Goal: Task Accomplishment & Management: Manage account settings

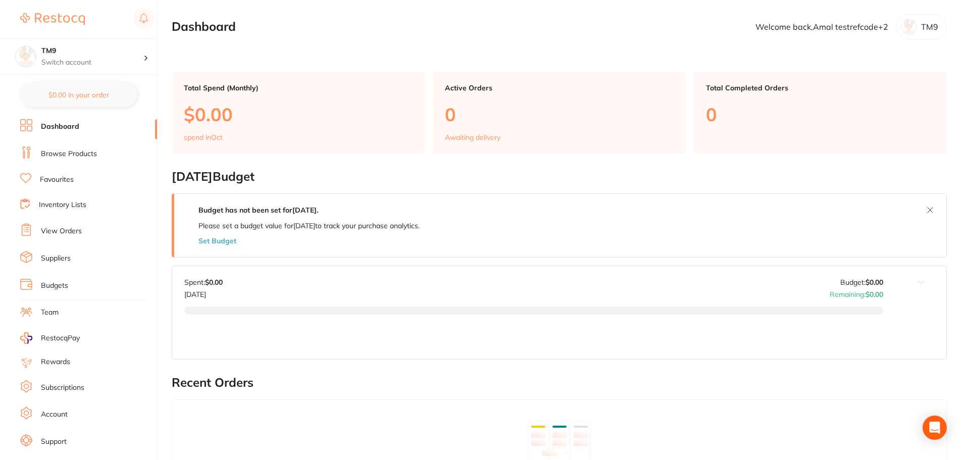
click at [66, 388] on link "Subscriptions" at bounding box center [62, 388] width 43 height 10
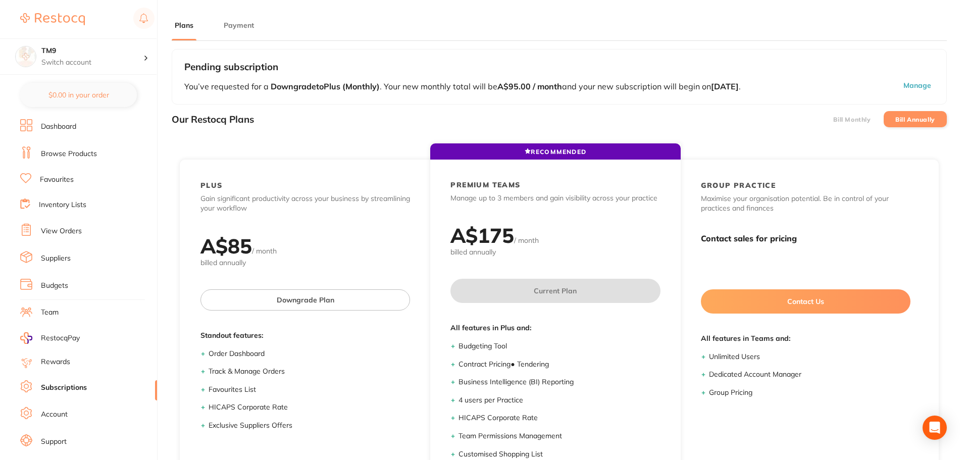
click at [236, 28] on button "Payment" at bounding box center [239, 26] width 36 height 10
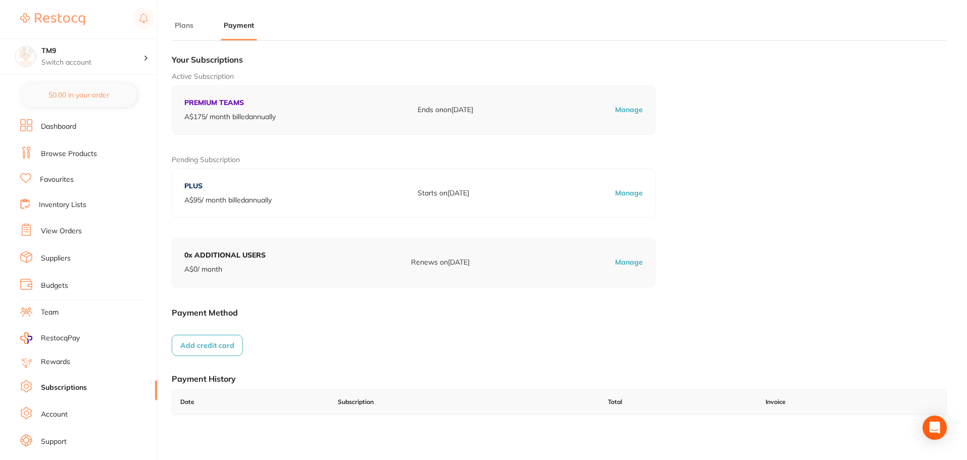
scroll to position [136, 0]
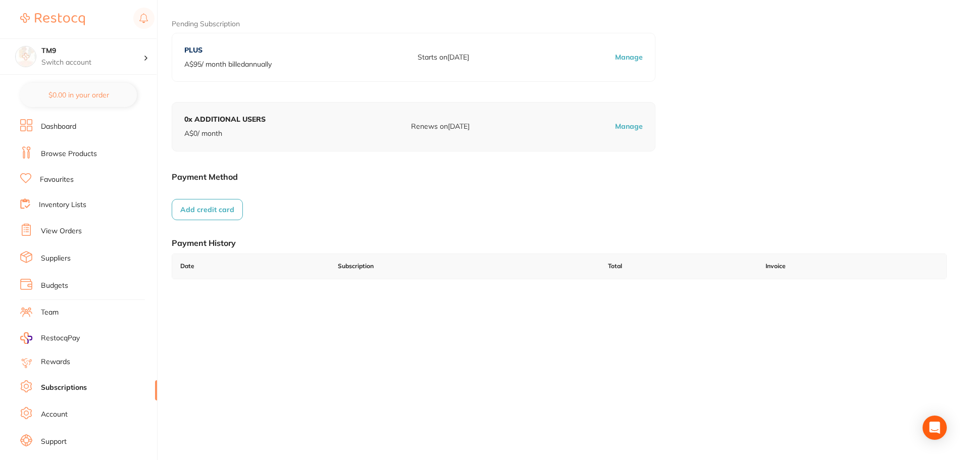
click at [231, 200] on button "Add credit card" at bounding box center [207, 209] width 71 height 21
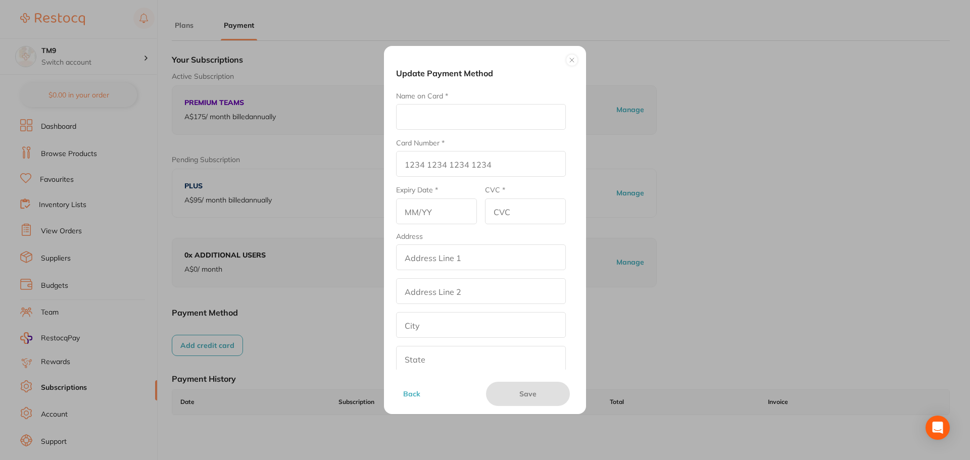
click at [440, 119] on input "Name on Card *" at bounding box center [481, 117] width 170 height 26
type input "Amrita E"
type input "[CREDIT_CARD_NUMBER]"
type input "12/26"
click at [500, 214] on input "CVC *" at bounding box center [525, 212] width 81 height 26
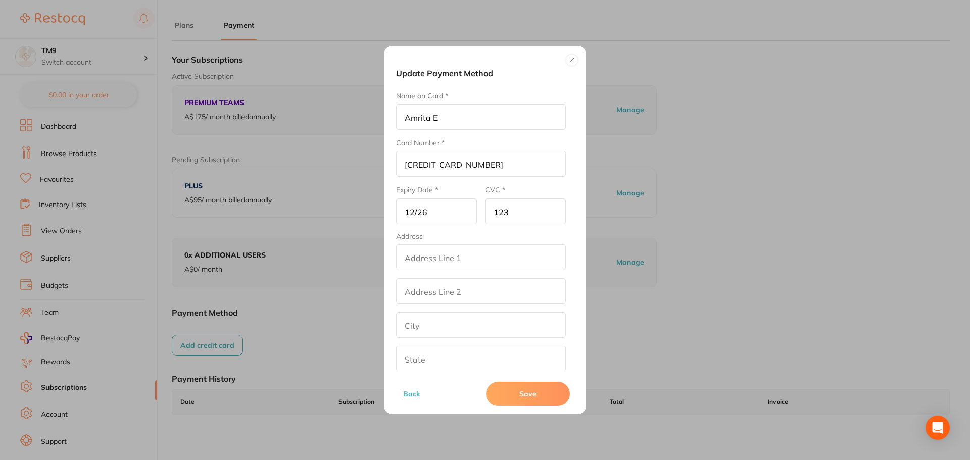
type input "123"
click at [482, 257] on input "addressLineOne" at bounding box center [481, 258] width 170 height 26
paste input "Test"
type input "Test"
click at [432, 295] on input "addressLinetwo" at bounding box center [481, 291] width 170 height 26
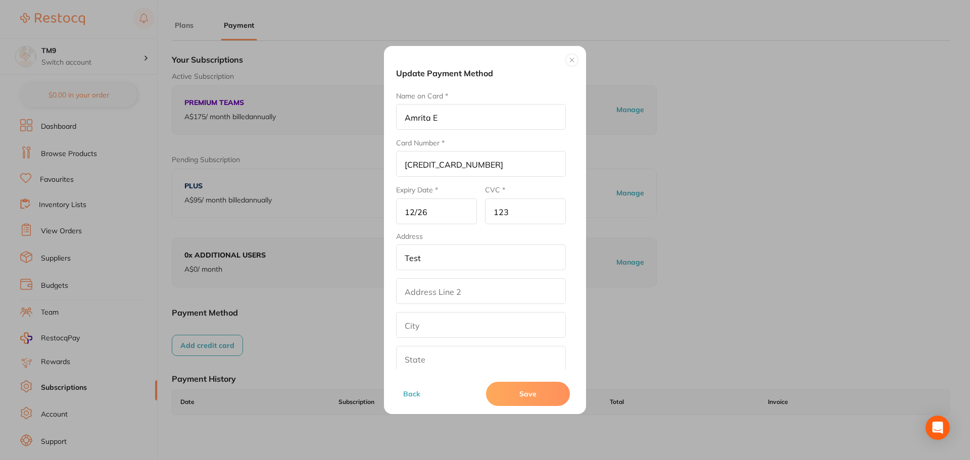
paste input "Test"
type input "Test"
click at [432, 325] on input "text" at bounding box center [481, 325] width 170 height 26
paste input "Test"
type input "Test"
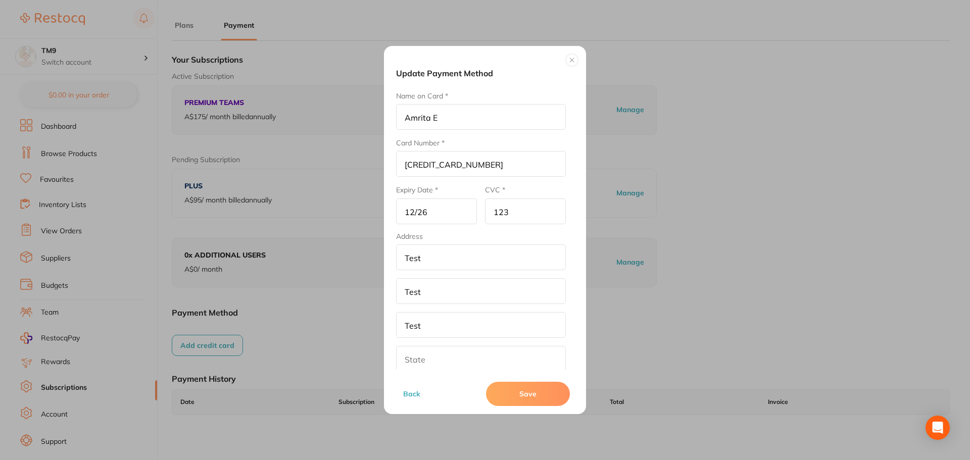
click at [420, 371] on div "Back Save" at bounding box center [485, 388] width 178 height 36
click at [430, 353] on input "text" at bounding box center [481, 359] width 170 height 26
paste input "Test"
type input "Test"
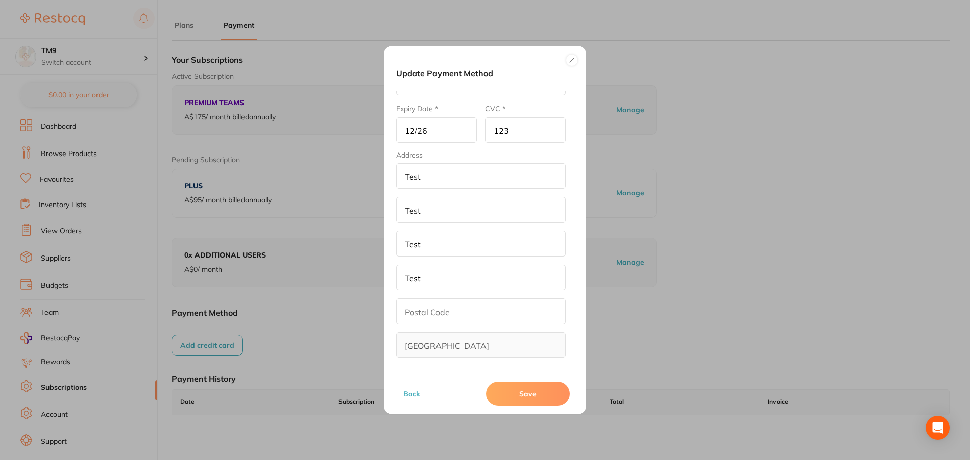
click at [422, 315] on input "text" at bounding box center [481, 312] width 170 height 26
type input "312"
click at [531, 393] on button "Save" at bounding box center [528, 394] width 84 height 24
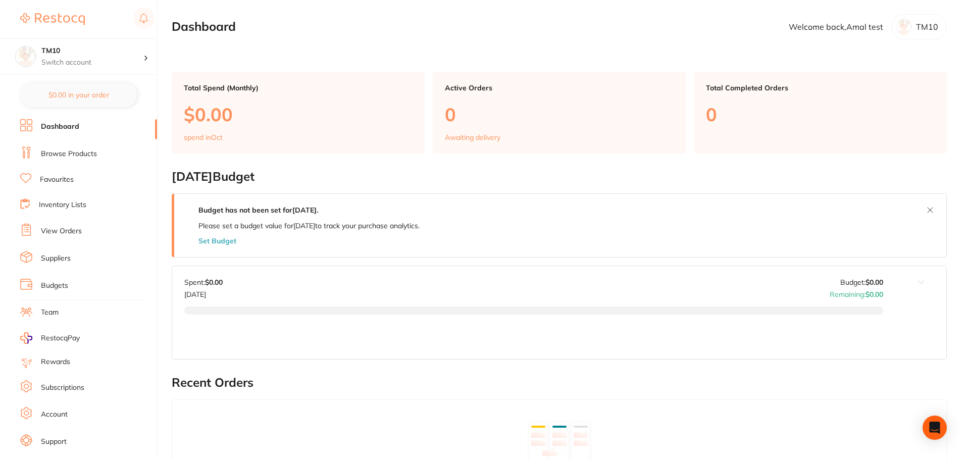
click at [61, 391] on link "Subscriptions" at bounding box center [62, 388] width 43 height 10
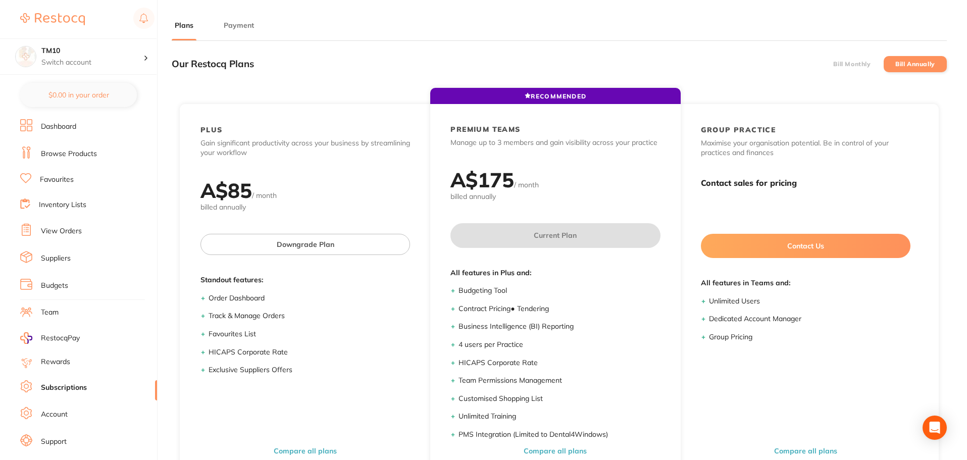
click at [245, 30] on button "Payment" at bounding box center [239, 26] width 36 height 10
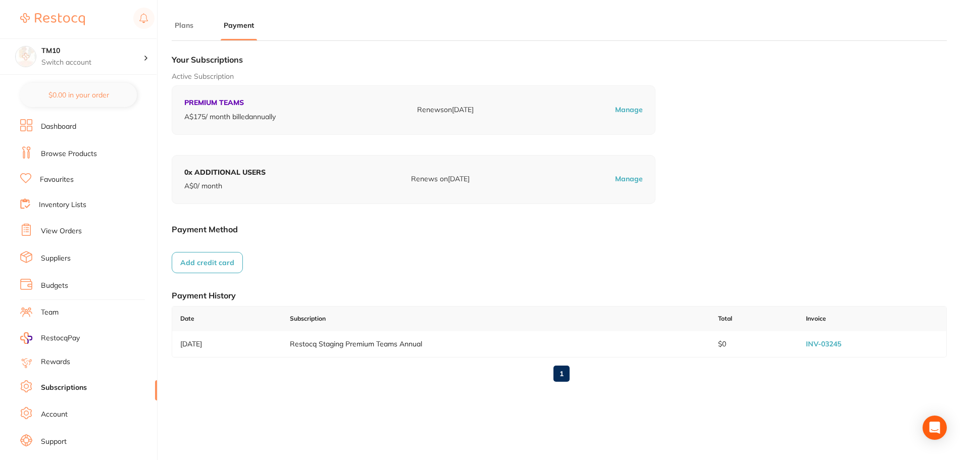
click at [215, 267] on button "Add credit card" at bounding box center [207, 262] width 71 height 21
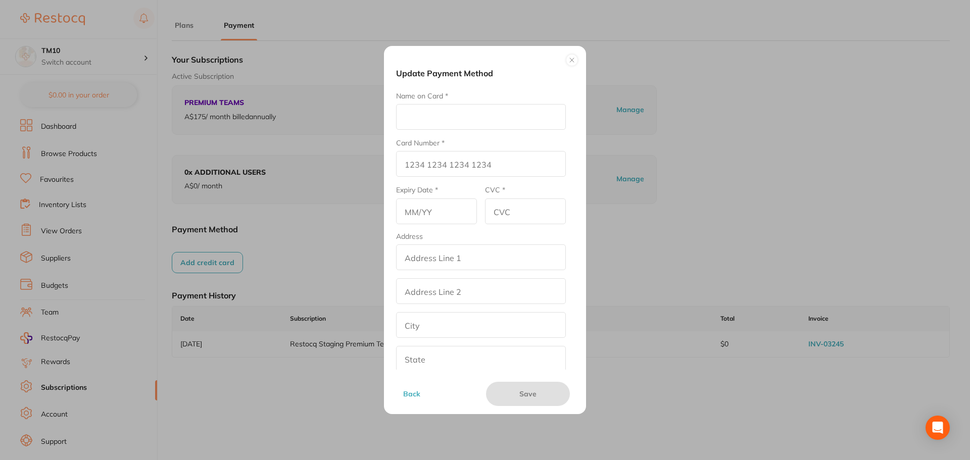
click at [447, 126] on input "Name on Card *" at bounding box center [481, 117] width 170 height 26
type input "Amrita E"
type input "[CREDIT_CARD_NUMBER]"
type input "12/26"
click at [504, 203] on input "CVC *" at bounding box center [525, 212] width 81 height 26
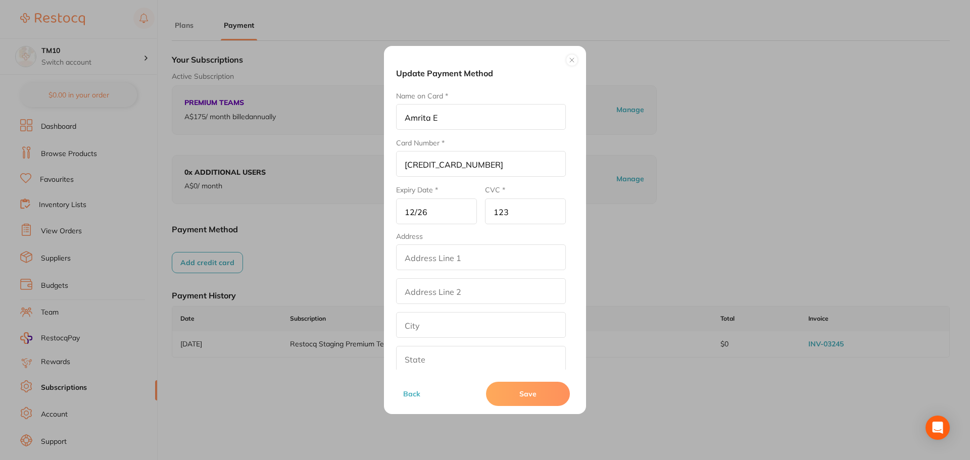
type input "123"
click at [476, 253] on input "addressLineOne" at bounding box center [481, 258] width 170 height 26
paste input "Test"
type input "Test"
click at [435, 286] on input "addressLinetwo" at bounding box center [481, 291] width 170 height 26
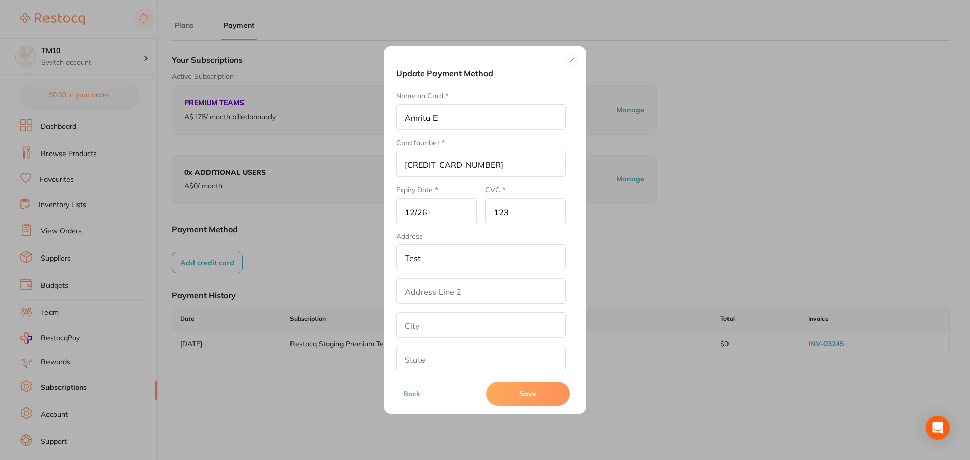
paste input "Test"
type input "Test"
click at [426, 327] on input "text" at bounding box center [481, 325] width 170 height 26
paste input "Test"
type input "Test"
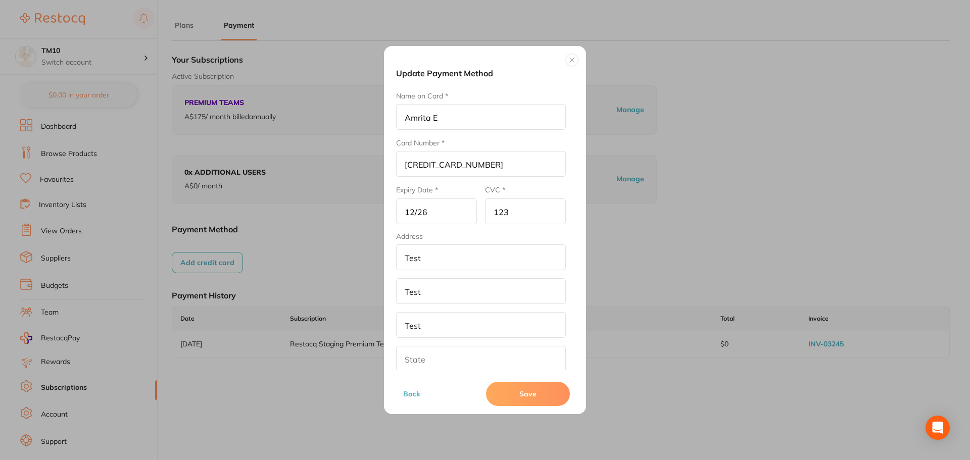
click at [421, 358] on input "text" at bounding box center [481, 359] width 170 height 26
paste input "Test"
type input "Test"
click at [426, 313] on input "text" at bounding box center [481, 312] width 170 height 26
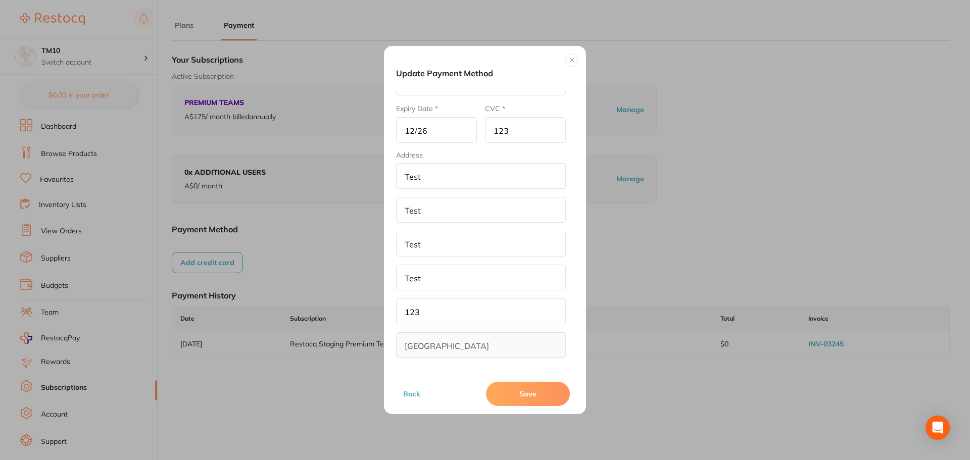
type input "123"
click at [521, 392] on button "Save" at bounding box center [528, 394] width 84 height 24
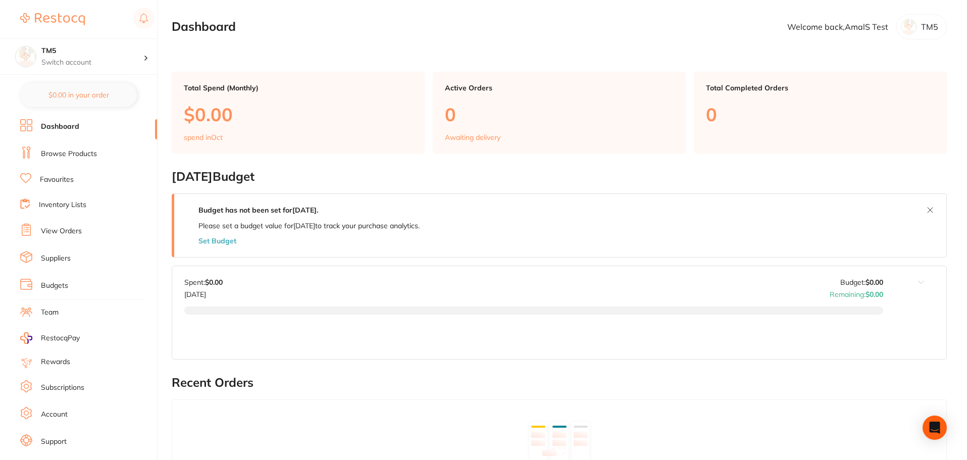
drag, startPoint x: 81, startPoint y: 386, endPoint x: 167, endPoint y: 203, distance: 202.3
click at [81, 386] on link "Subscriptions" at bounding box center [62, 388] width 43 height 10
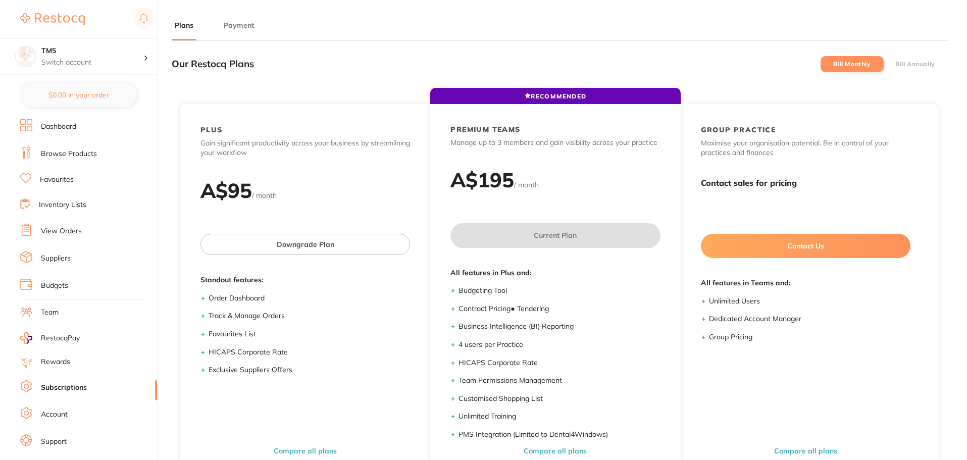
click at [246, 30] on button "Payment" at bounding box center [239, 26] width 36 height 10
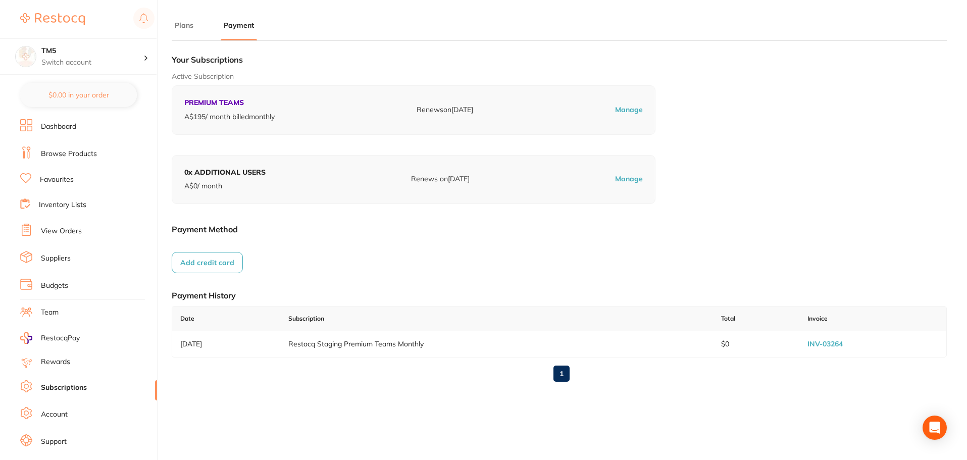
click at [229, 266] on button "Add credit card" at bounding box center [207, 262] width 71 height 21
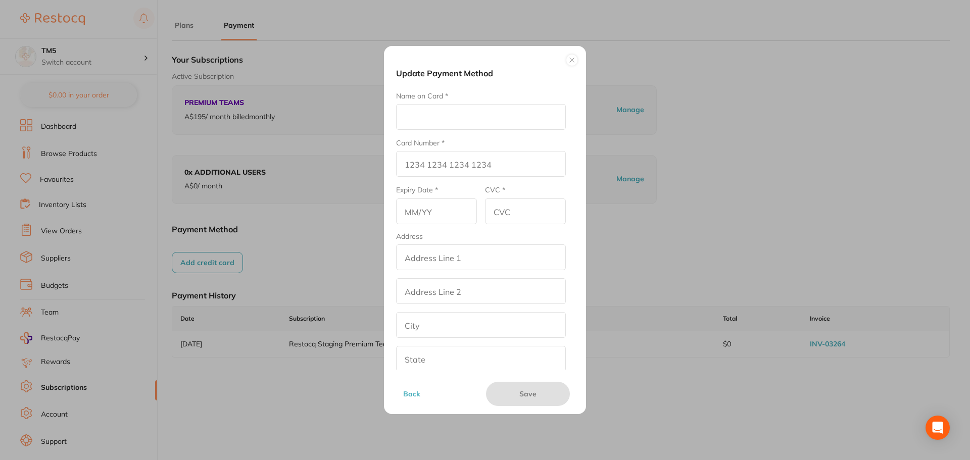
click at [463, 124] on input "Name on Card *" at bounding box center [481, 117] width 170 height 26
type input "Amrita E"
type input "[CREDIT_CARD_NUMBER]"
type input "12/26"
click at [453, 249] on input "addressLineOne" at bounding box center [481, 258] width 170 height 26
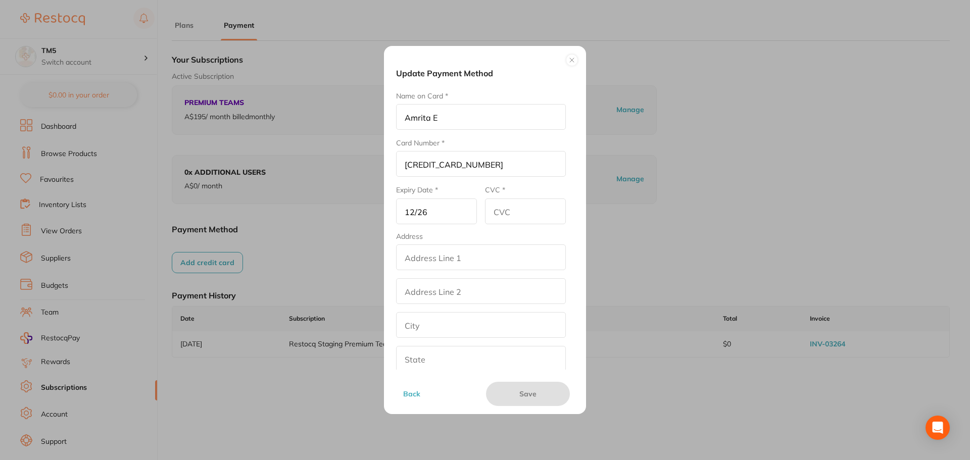
paste input "Test"
type input "Test"
click at [413, 292] on input "addressLinetwo" at bounding box center [481, 291] width 170 height 26
paste input "Test"
type input "Test"
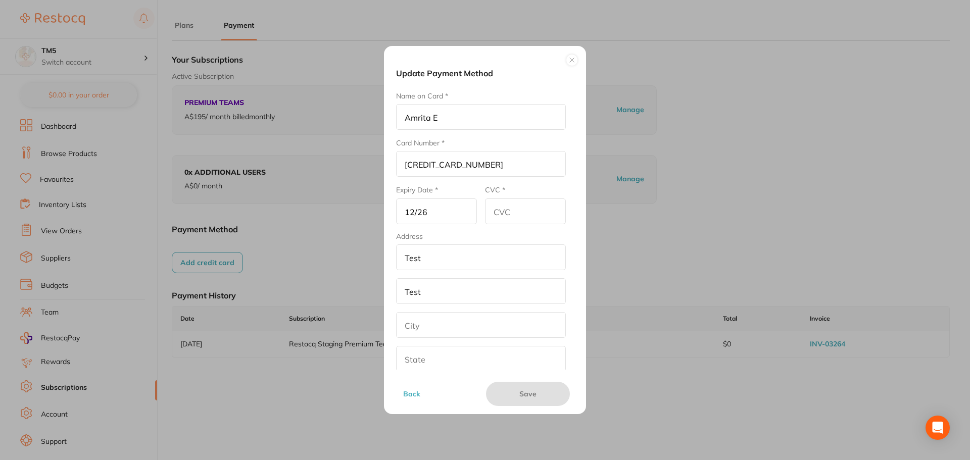
click at [419, 326] on input "text" at bounding box center [481, 325] width 170 height 26
paste input "Test"
type input "Test"
click at [420, 353] on input "text" at bounding box center [481, 359] width 170 height 26
paste input "Test"
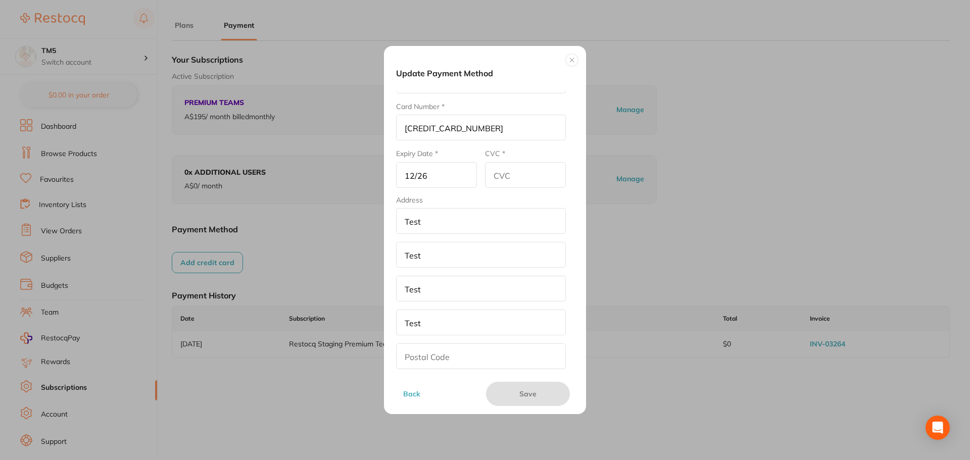
scroll to position [81, 0]
type input "Test"
click at [428, 312] on input "text" at bounding box center [481, 312] width 170 height 26
type input "678"
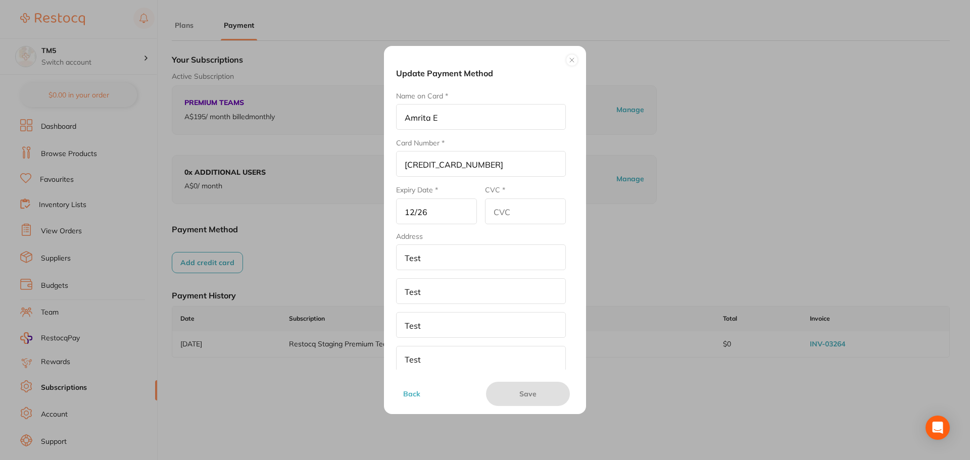
click at [500, 214] on input "CVC *" at bounding box center [525, 212] width 81 height 26
type input "123"
click at [529, 397] on button "Save" at bounding box center [528, 394] width 84 height 24
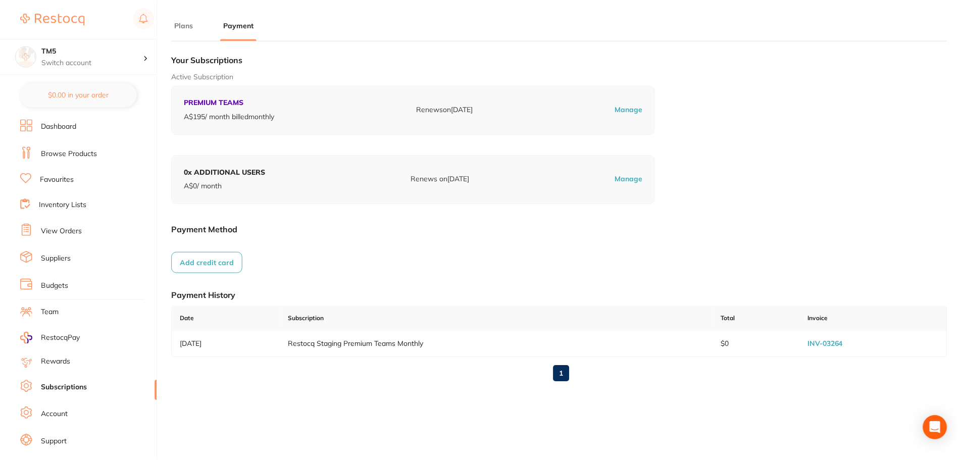
scroll to position [136, 0]
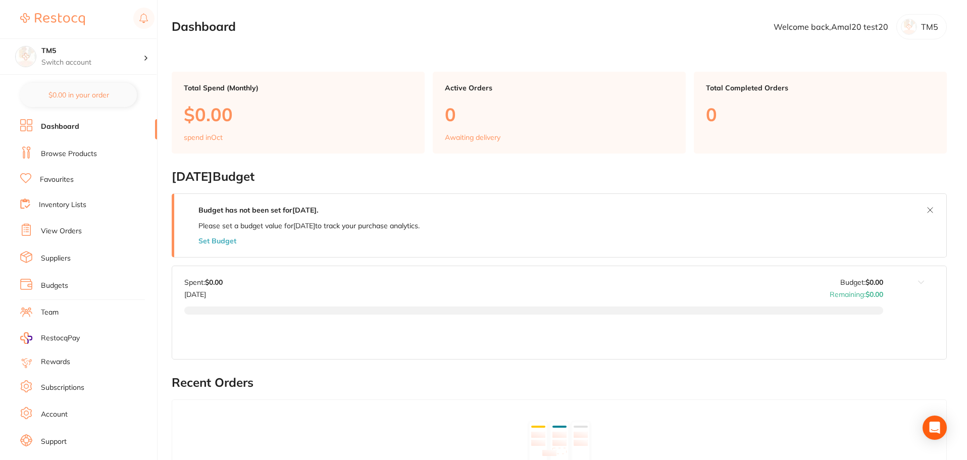
click at [60, 388] on link "Subscriptions" at bounding box center [62, 388] width 43 height 10
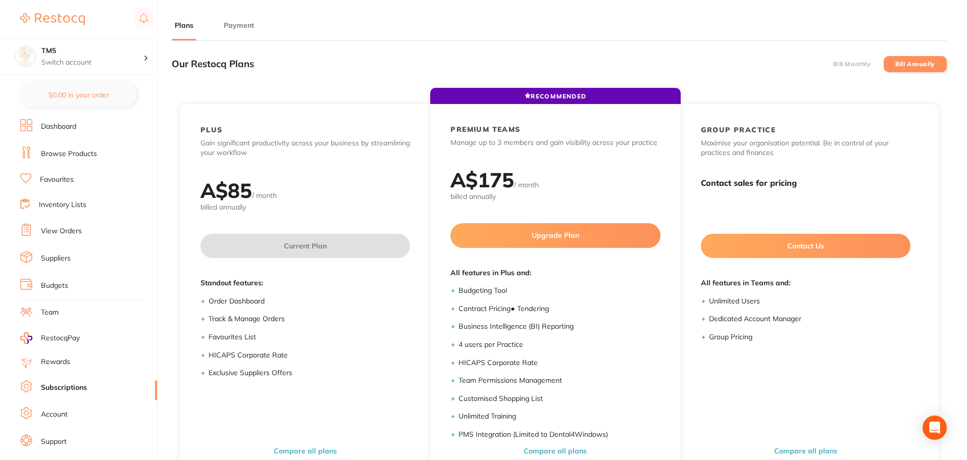
click at [242, 31] on li "Payment" at bounding box center [239, 30] width 36 height 20
click at [226, 19] on main "Plans Payment Our Restocq Plans Bill Monthly Bill Annually RECOMMENDED PLUS Gai…" at bounding box center [570, 298] width 796 height 596
click at [230, 23] on button "Payment" at bounding box center [239, 26] width 36 height 10
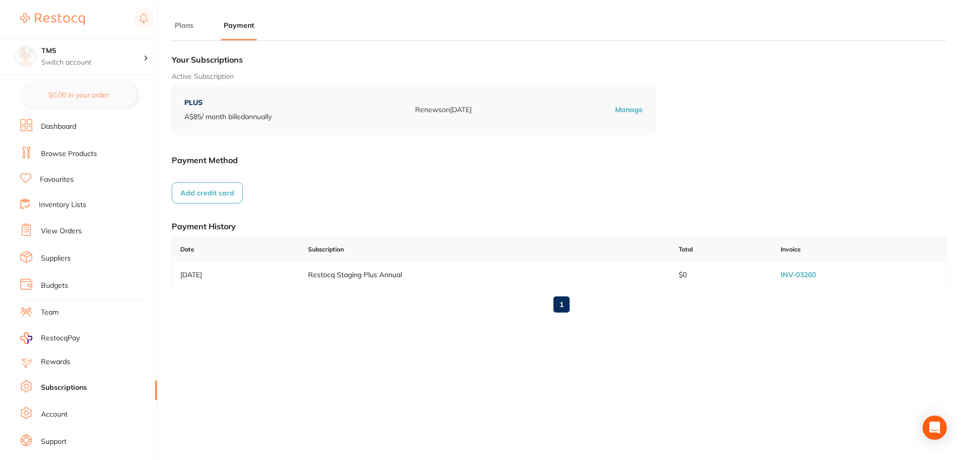
click at [216, 194] on button "Add credit card" at bounding box center [207, 192] width 71 height 21
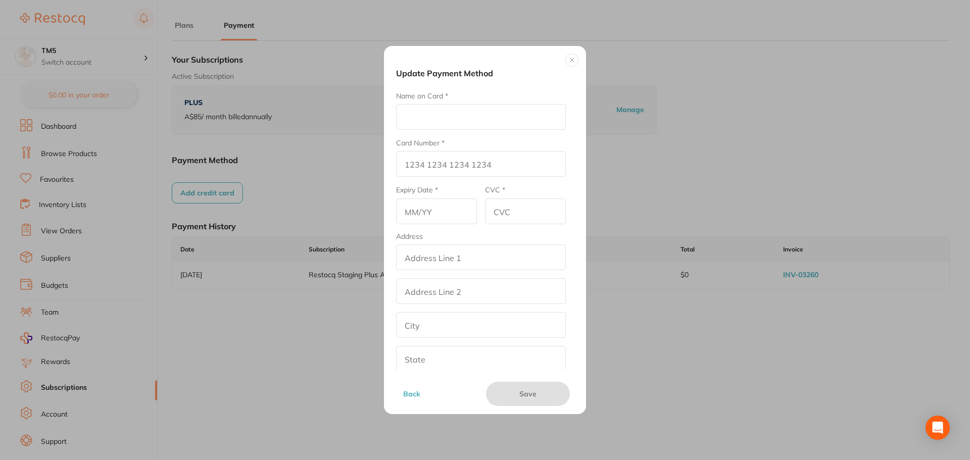
click at [476, 117] on input "Name on Card *" at bounding box center [481, 117] width 170 height 26
type input "Amrita E"
type input "[CREDIT_CARD_NUMBER]"
type input "12/26"
click at [511, 206] on input "CVC *" at bounding box center [525, 212] width 81 height 26
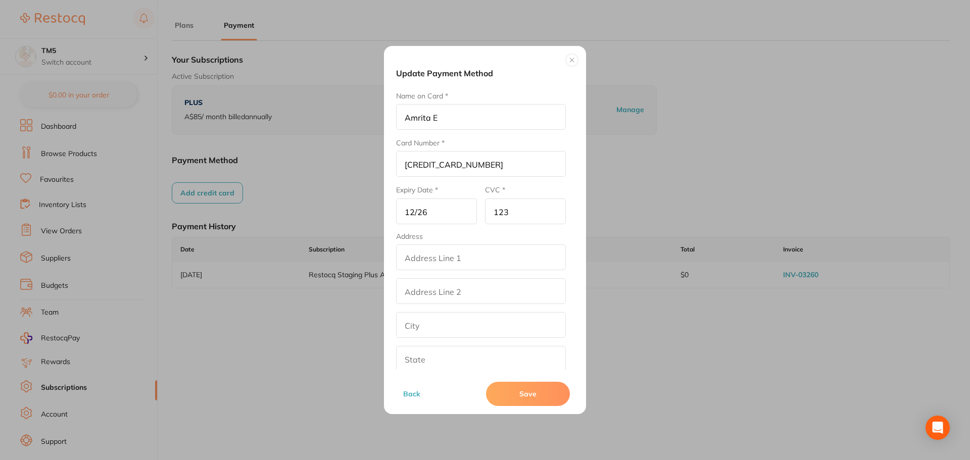
type input "123"
click at [472, 271] on fieldset "Address addressLineOne addressLinetwo city state postalCode country Australia" at bounding box center [481, 335] width 170 height 207
click at [472, 260] on input "addressLineOne" at bounding box center [481, 258] width 170 height 26
paste input "Test"
type input "Test"
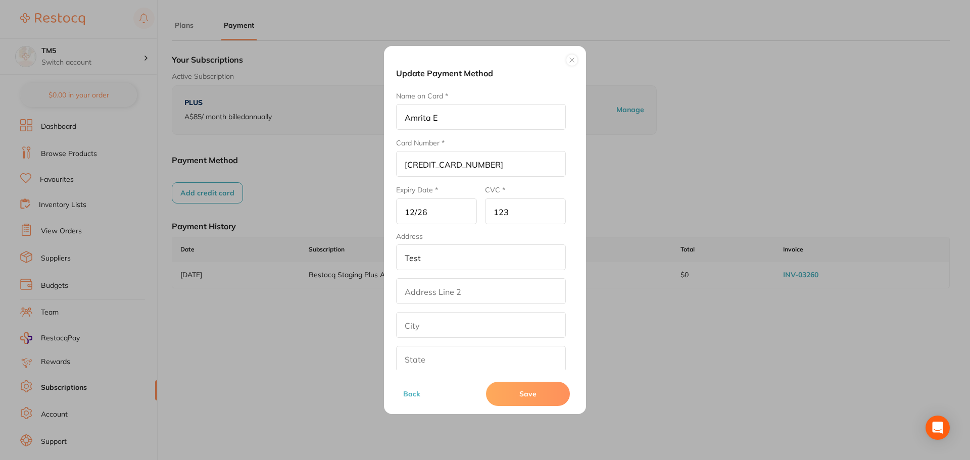
click at [438, 294] on input "addressLinetwo" at bounding box center [481, 291] width 170 height 26
paste input "Test"
type input "Test"
click at [435, 321] on input "text" at bounding box center [481, 325] width 170 height 26
paste input "Test"
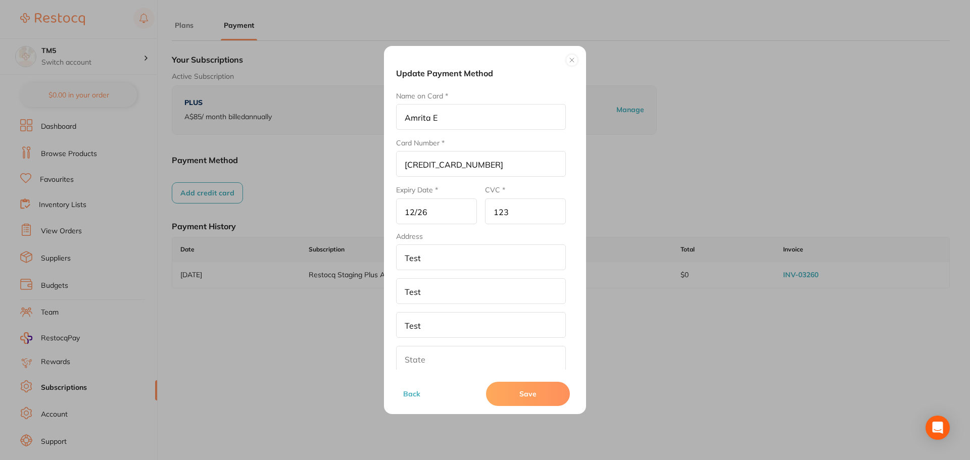
type input "Test"
click at [429, 358] on input "text" at bounding box center [481, 359] width 170 height 26
paste input "Test"
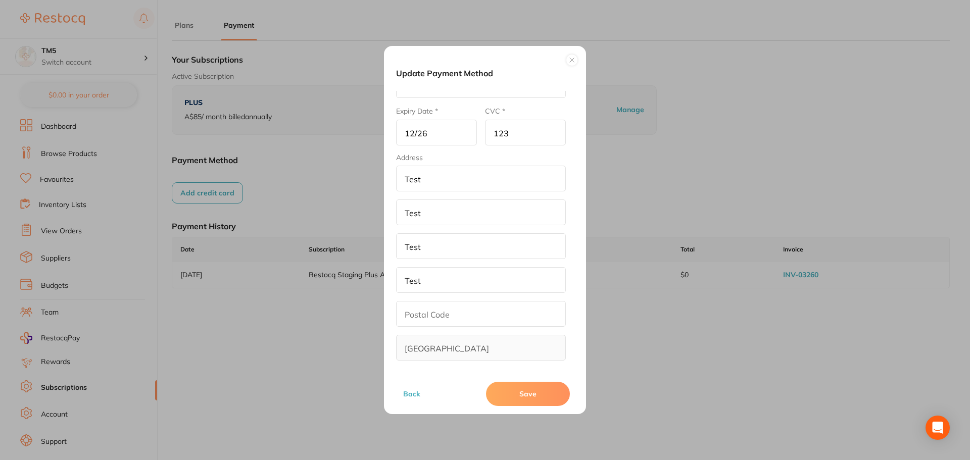
scroll to position [81, 0]
type input "Test"
click at [429, 302] on input "text" at bounding box center [481, 312] width 170 height 26
type input "235"
click at [520, 395] on button "Save" at bounding box center [528, 394] width 84 height 24
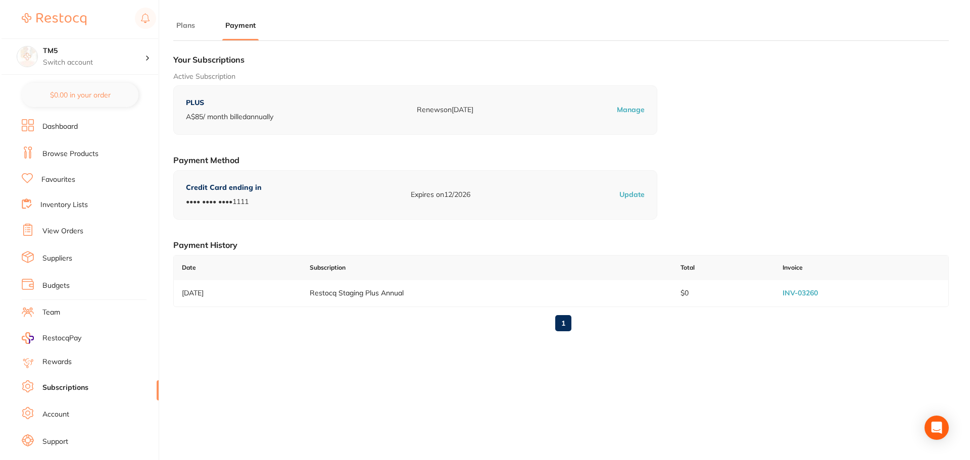
scroll to position [17, 0]
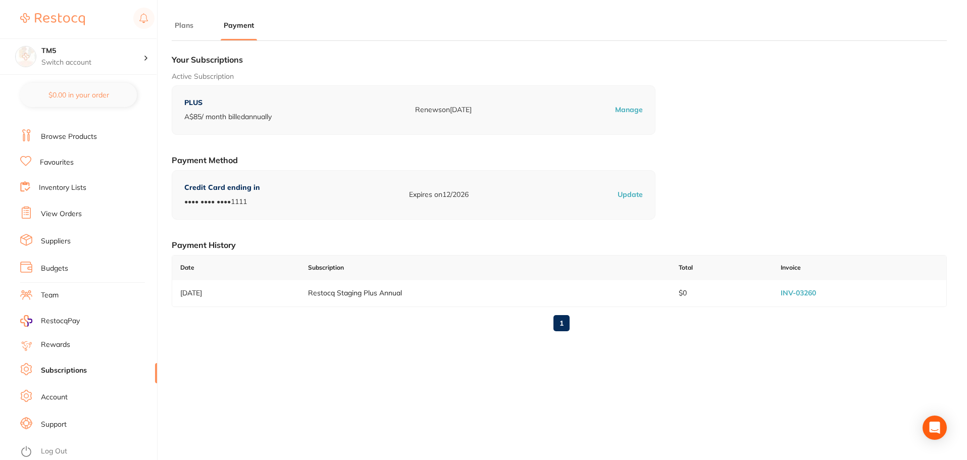
click at [69, 447] on li "Log Out" at bounding box center [87, 451] width 134 height 15
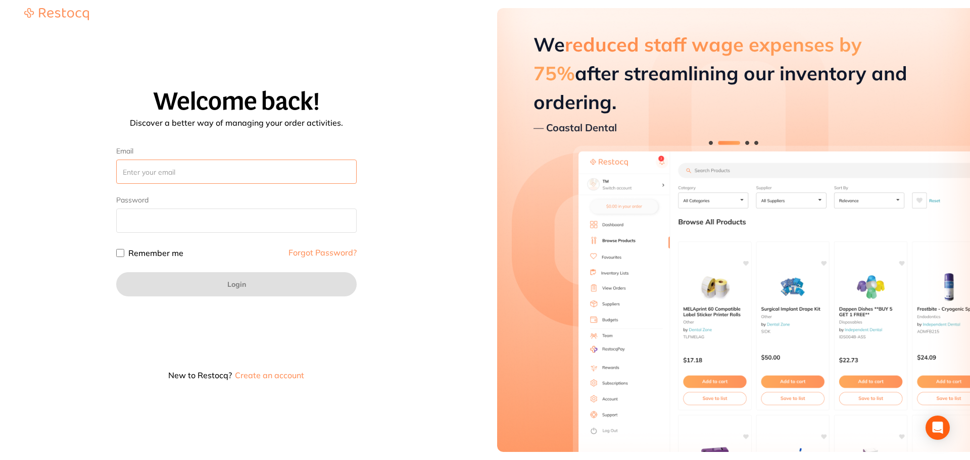
click at [147, 167] on input "Email" at bounding box center [236, 172] width 240 height 24
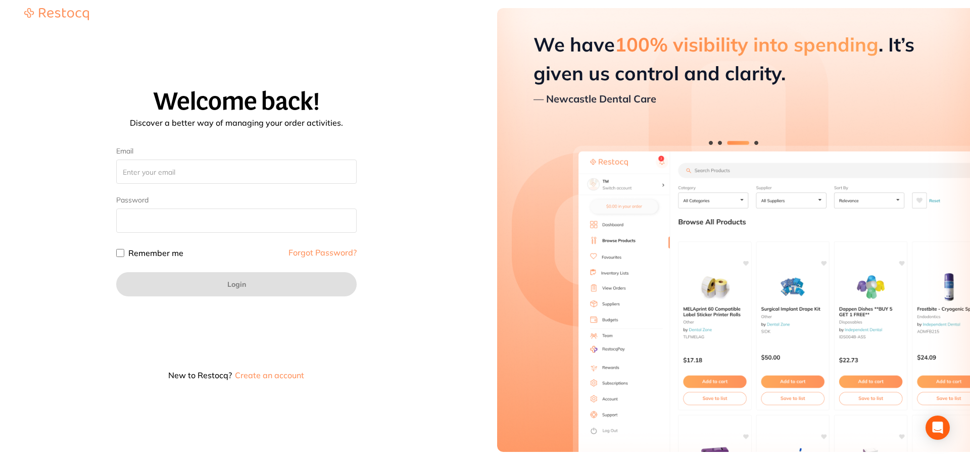
click at [271, 379] on button "Create an account" at bounding box center [269, 375] width 71 height 8
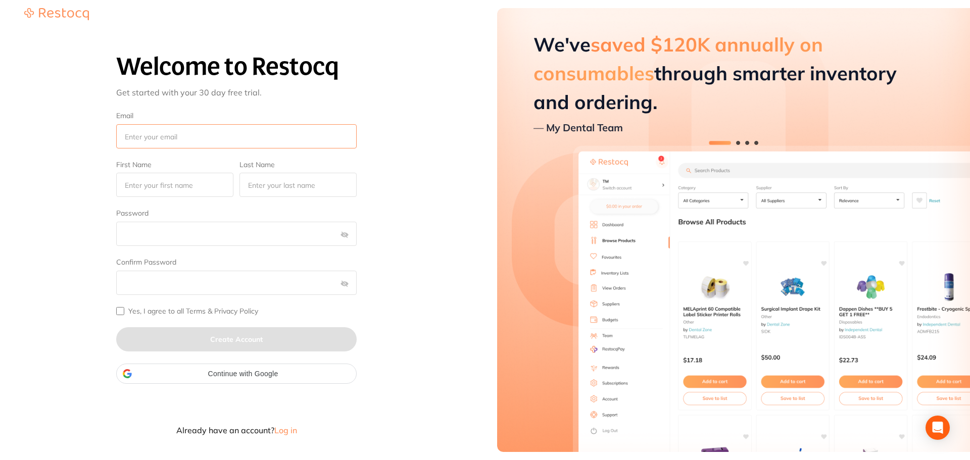
click at [242, 142] on input "Email" at bounding box center [236, 136] width 240 height 24
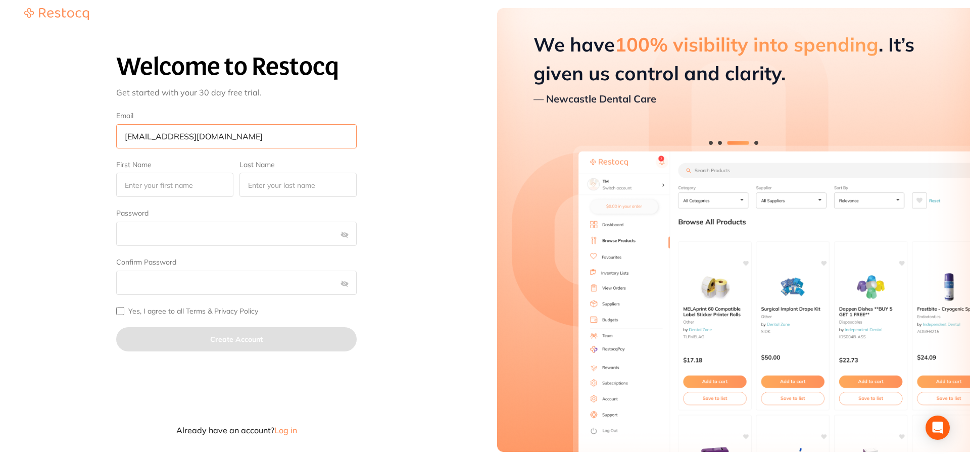
type input "[EMAIL_ADDRESS][DOMAIN_NAME]"
click at [225, 176] on input "First Name" at bounding box center [174, 185] width 117 height 24
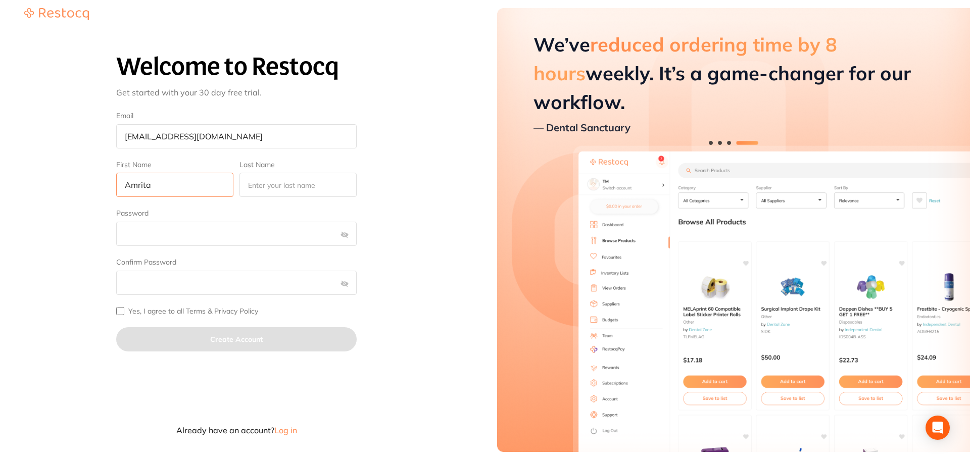
type input "Amrita"
click at [274, 188] on input "Last Name" at bounding box center [297, 185] width 117 height 24
type input "Test"
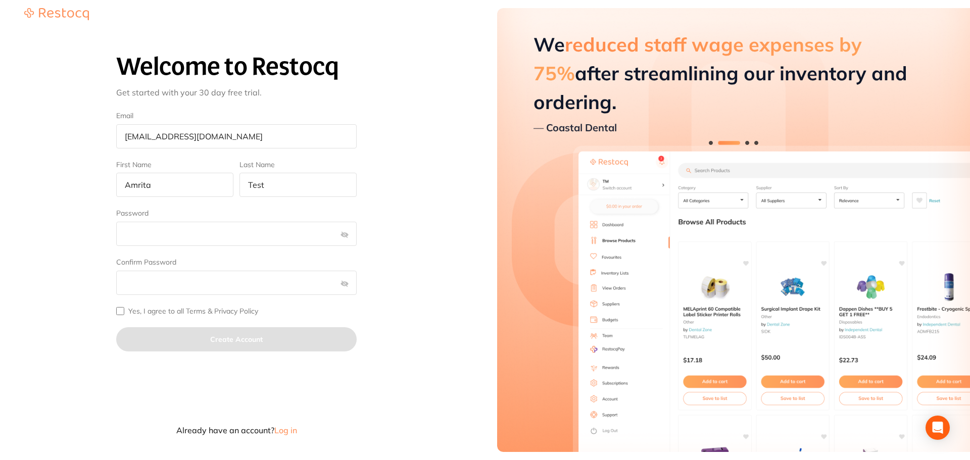
click at [122, 312] on input "Yes, I agree to all Terms & Privacy Policy" at bounding box center [120, 311] width 8 height 8
checkbox input "true"
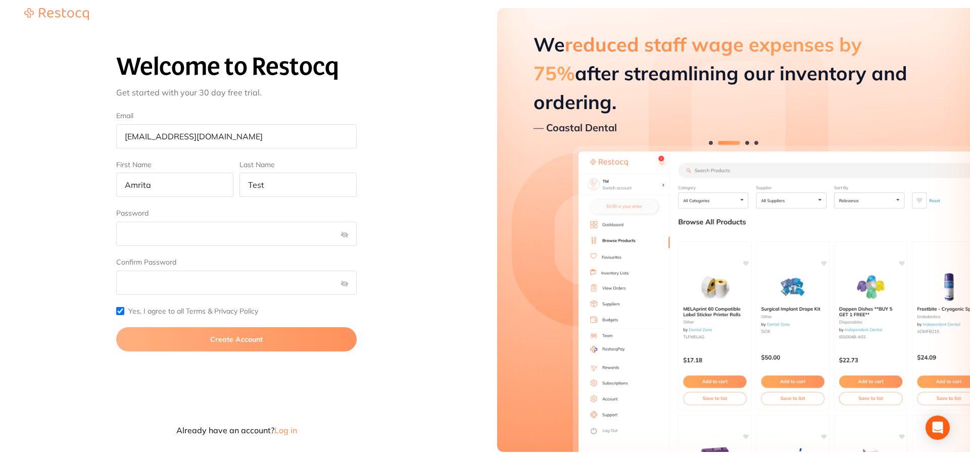
click at [149, 337] on button "Create Account" at bounding box center [236, 339] width 240 height 24
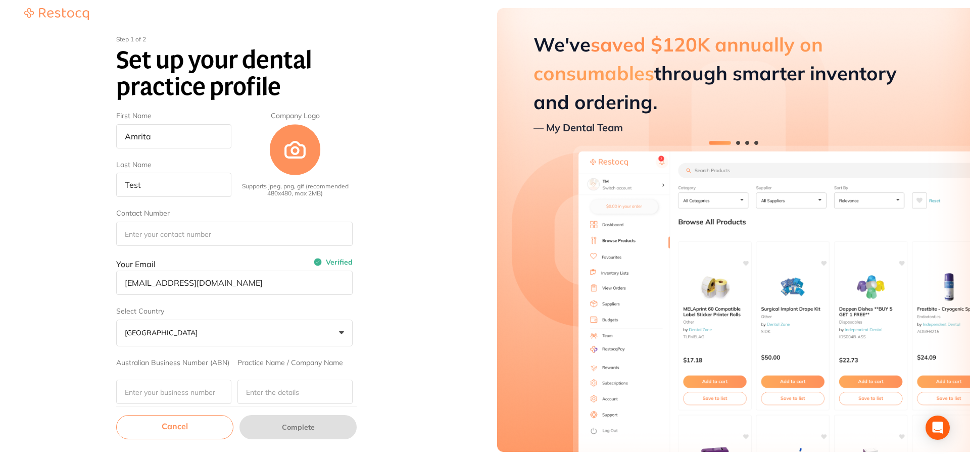
scroll to position [51, 0]
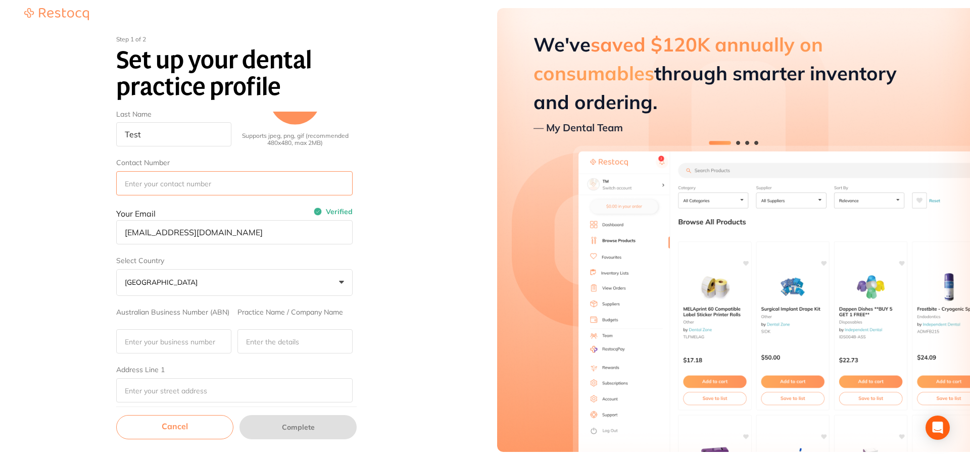
click at [195, 184] on input "Contact Number" at bounding box center [234, 183] width 236 height 24
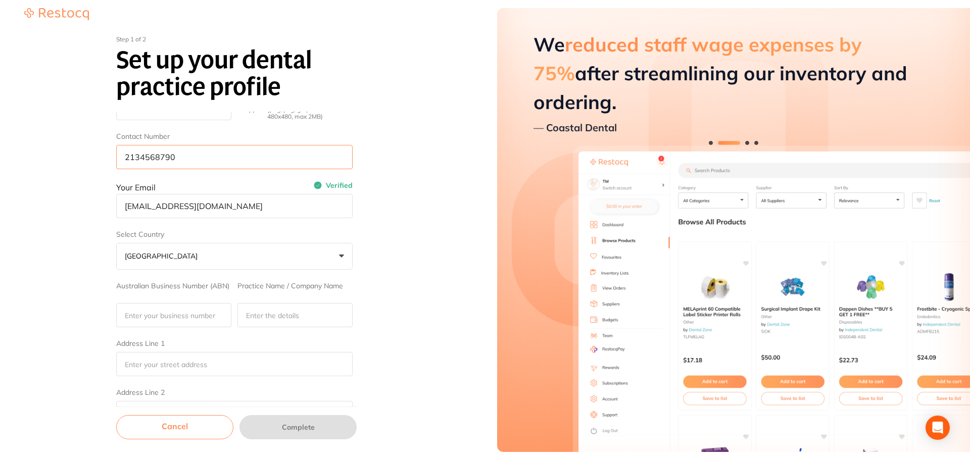
scroll to position [101, 0]
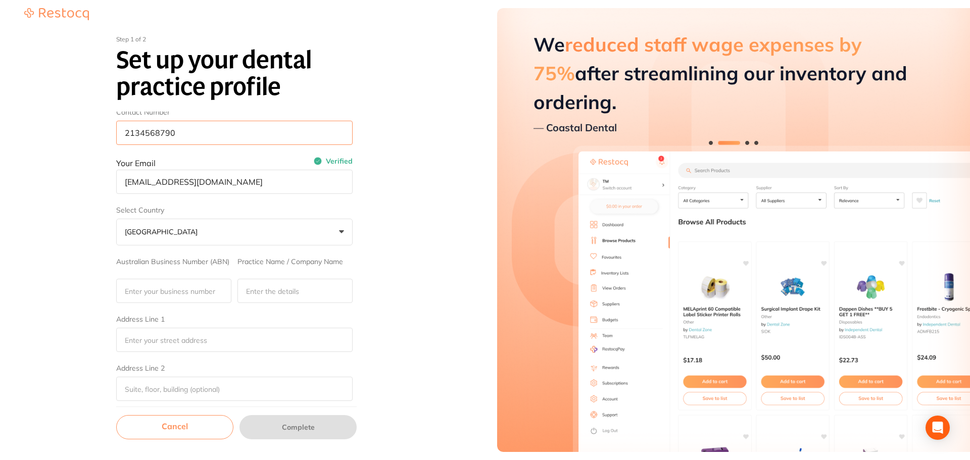
type input "2134568790"
click at [191, 287] on input "Australian Business Number (ABN)" at bounding box center [173, 291] width 115 height 24
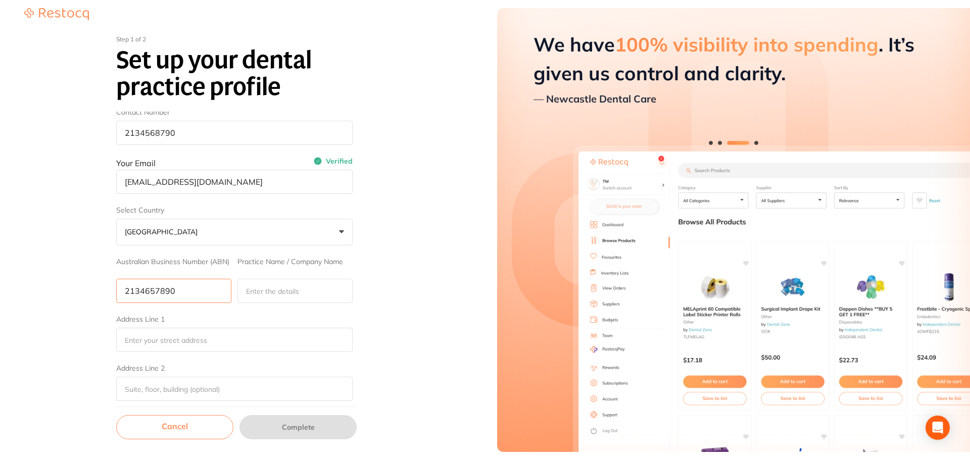
type input "2134657890"
click at [299, 293] on input "Practice Name / Company Name" at bounding box center [294, 291] width 115 height 24
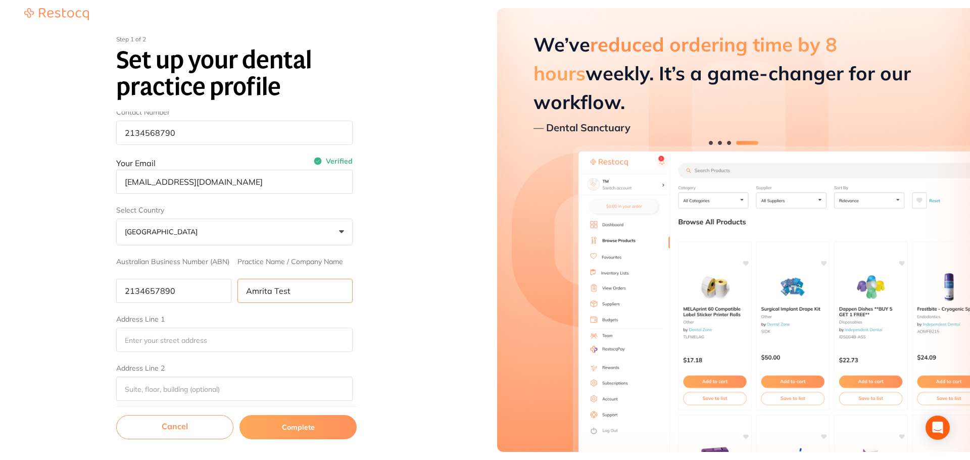
scroll to position [152, 0]
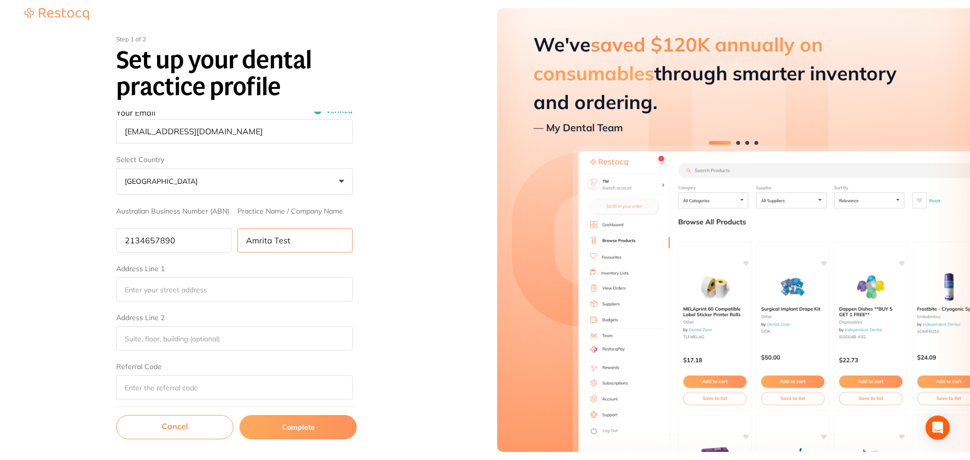
drag, startPoint x: 294, startPoint y: 243, endPoint x: 229, endPoint y: 242, distance: 64.2
click at [229, 242] on div "Australian Business Number (ABN) 2134657890 Practice Name / Company Name Amrita…" at bounding box center [234, 229] width 236 height 45
type input "Amrita Test"
click at [224, 285] on input "Address Line 1" at bounding box center [234, 289] width 236 height 24
paste input "Amrita Test"
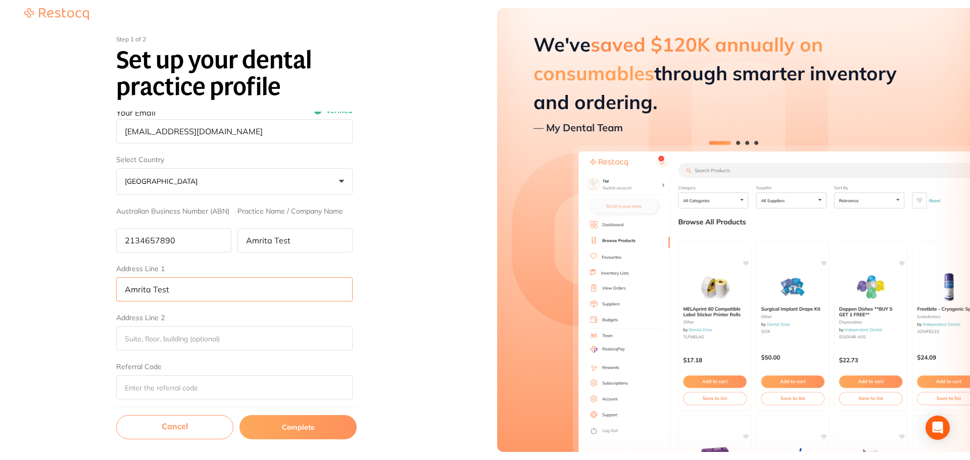
type input "Amrita Test"
click at [148, 335] on input "Address Line 2" at bounding box center [234, 338] width 236 height 24
paste input "Amrita Test"
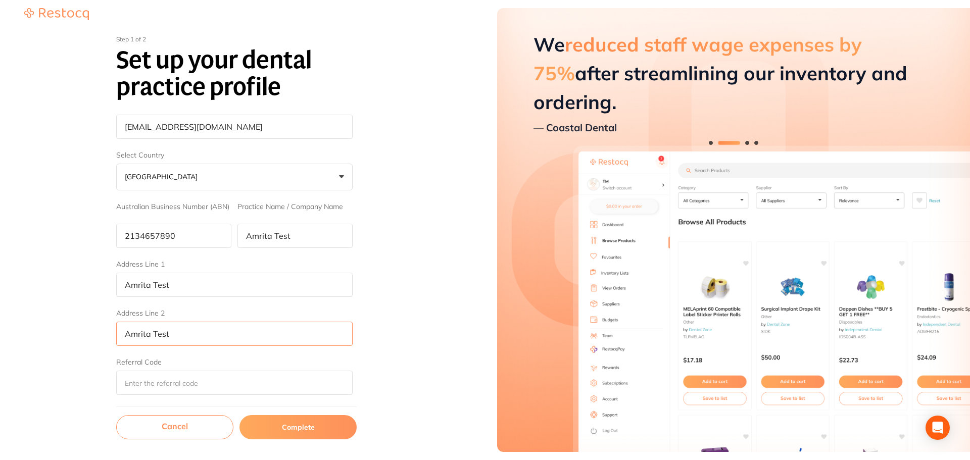
type input "Amrita Test"
click at [274, 433] on button "Complete" at bounding box center [297, 427] width 117 height 24
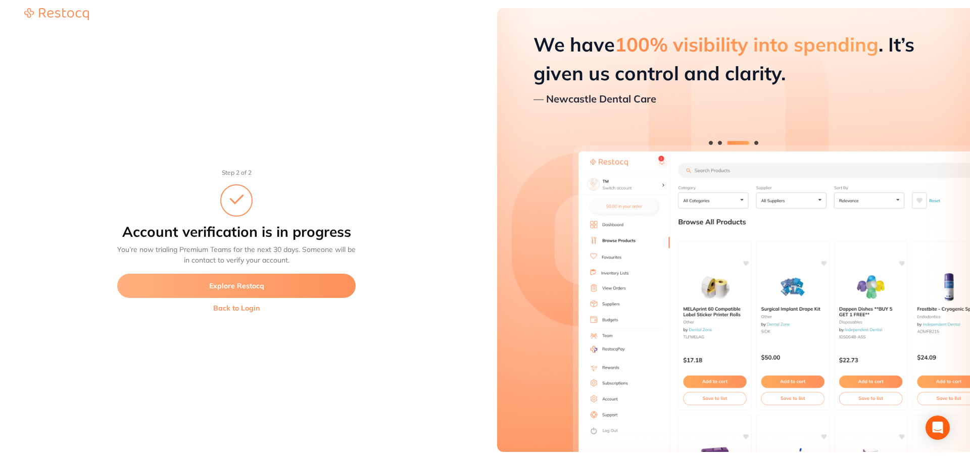
click at [233, 285] on button "Explore Restocq" at bounding box center [236, 286] width 238 height 24
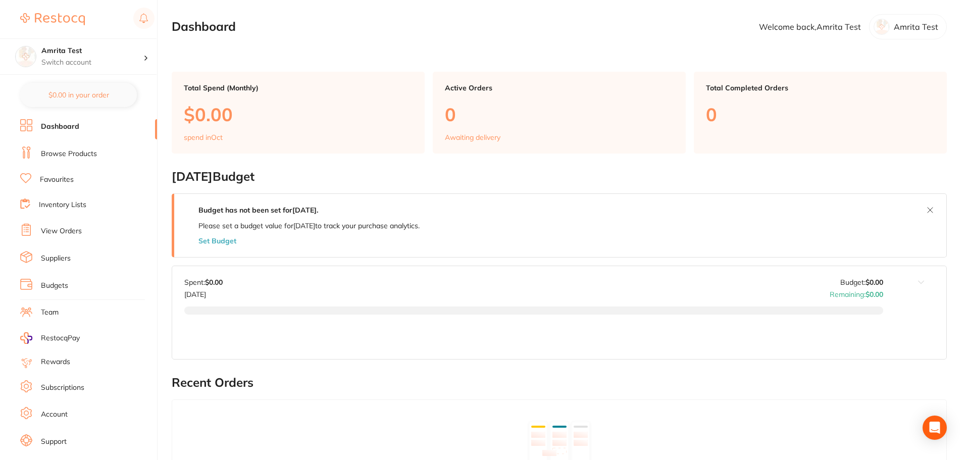
click at [70, 389] on link "Subscriptions" at bounding box center [62, 388] width 43 height 10
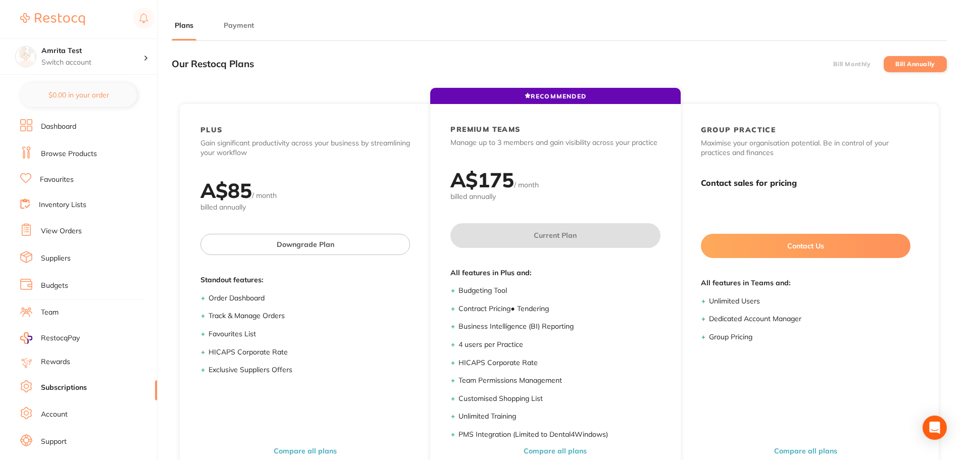
click at [844, 62] on label "Bill Monthly" at bounding box center [852, 64] width 37 height 7
click at [834, 64] on input "Bill Monthly" at bounding box center [834, 64] width 0 height 0
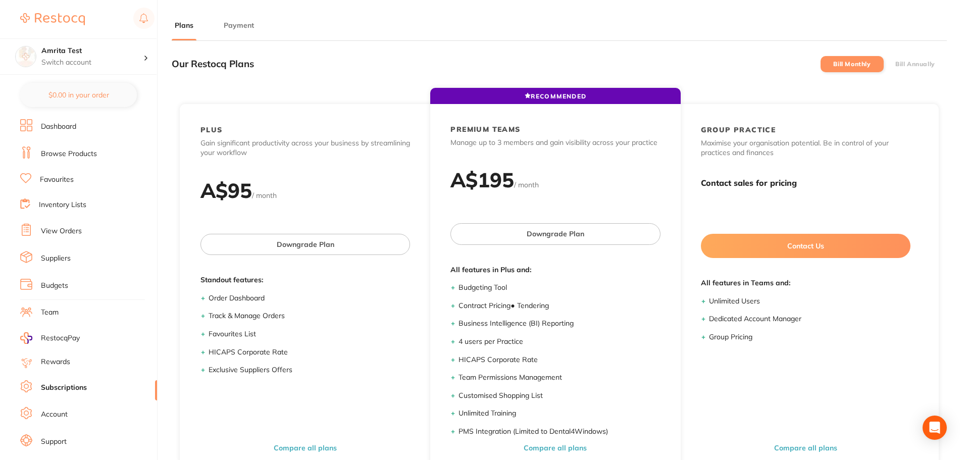
click at [922, 67] on label "Bill Annually" at bounding box center [916, 64] width 40 height 7
click at [896, 64] on input "Bill Annually" at bounding box center [896, 64] width 0 height 0
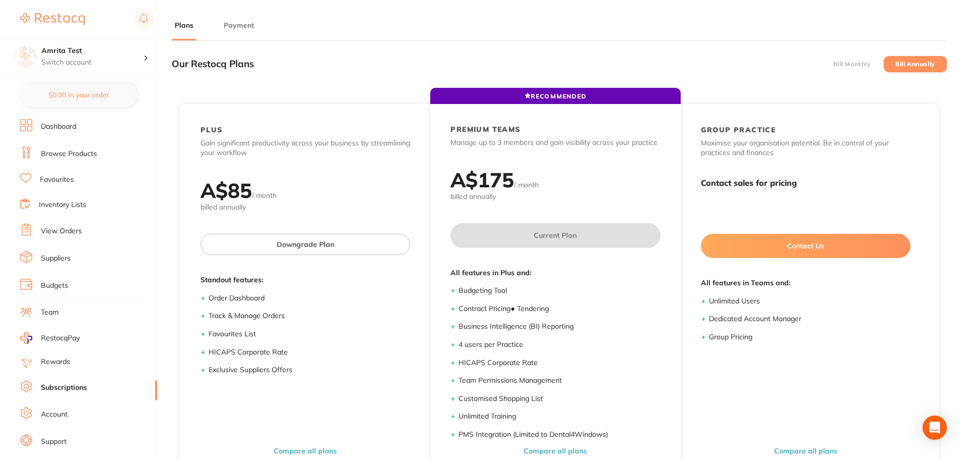
click at [840, 57] on li "Bill Monthly" at bounding box center [852, 64] width 63 height 16
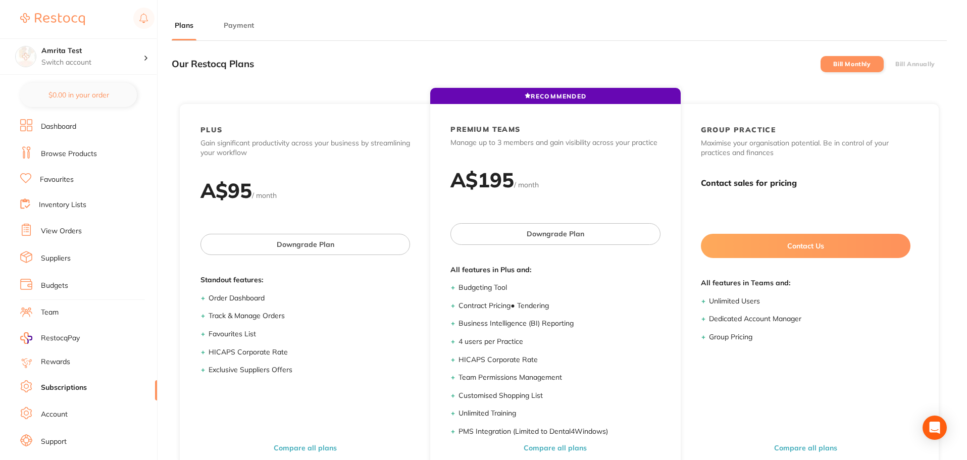
click at [901, 66] on label "Bill Annually" at bounding box center [916, 64] width 40 height 7
click at [896, 64] on input "Bill Annually" at bounding box center [896, 64] width 0 height 0
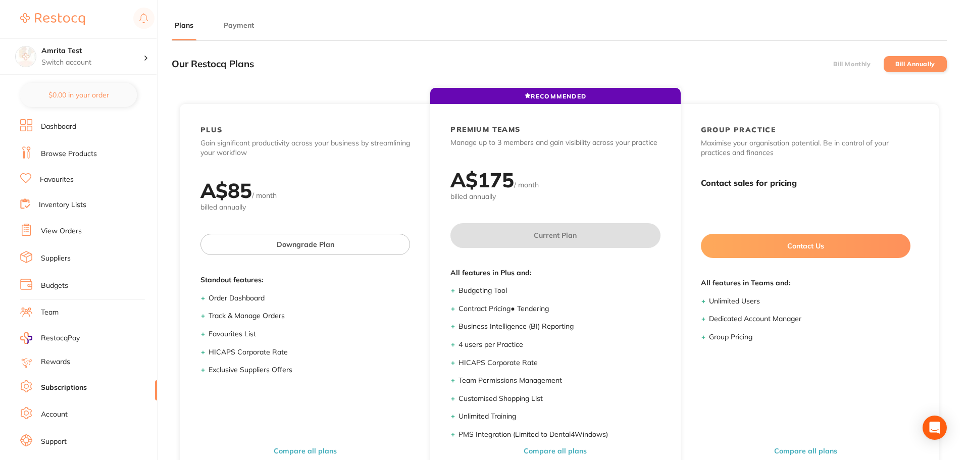
click at [246, 24] on button "Payment" at bounding box center [239, 26] width 36 height 10
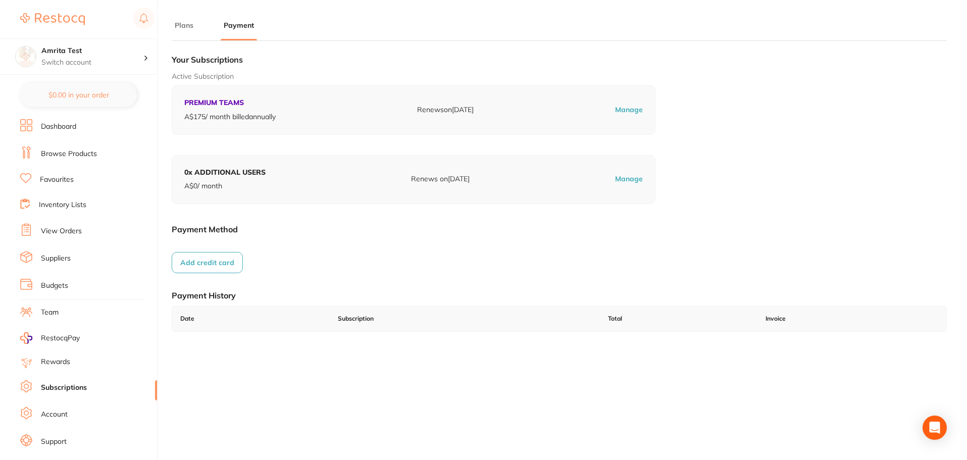
click at [211, 271] on button "Add credit card" at bounding box center [207, 262] width 71 height 21
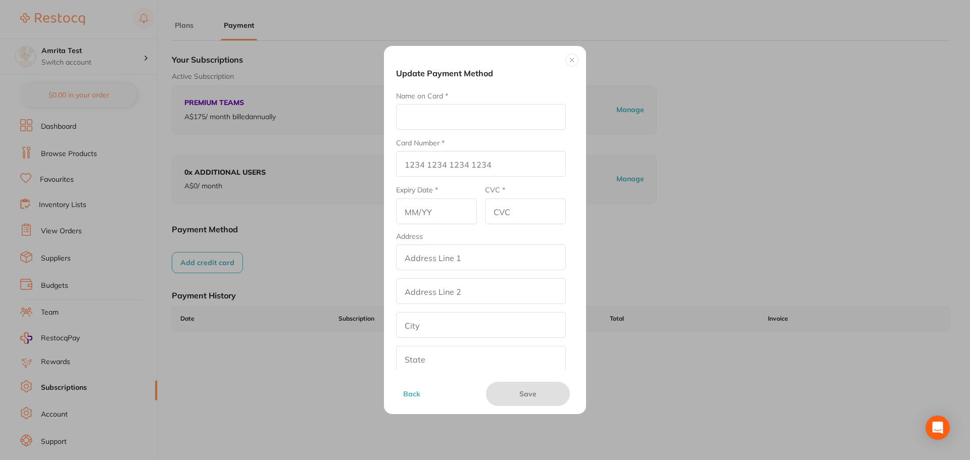
click at [446, 122] on input "Name on Card *" at bounding box center [481, 117] width 170 height 26
type input "Amrita E"
type input "4111 1111 1111 1111"
type input "12/26"
click at [505, 218] on input "CVC *" at bounding box center [525, 212] width 81 height 26
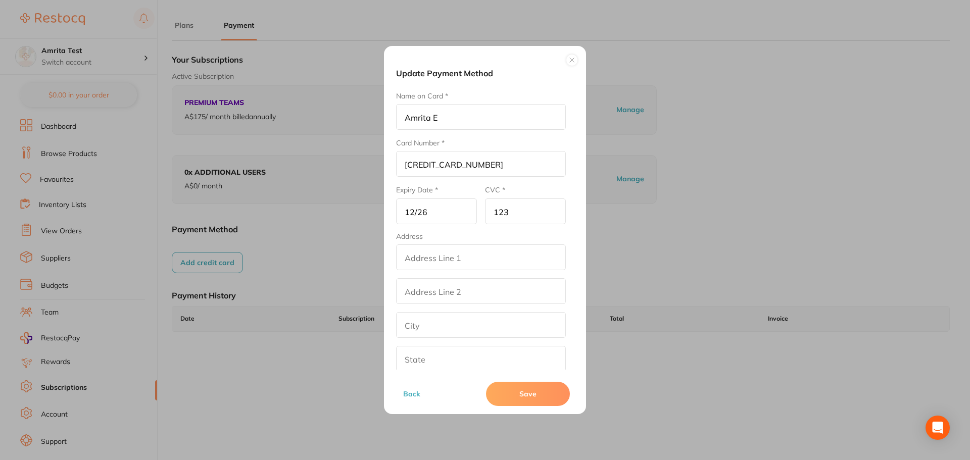
type input "123"
click at [504, 256] on input "addressLineOne" at bounding box center [481, 258] width 170 height 26
drag, startPoint x: 504, startPoint y: 256, endPoint x: 364, endPoint y: 267, distance: 140.4
click at [364, 267] on div "Update Payment Method Name on Card * Amrita E Card Number * 4111 1111 1111 1111…" at bounding box center [485, 230] width 970 height 460
type input "Tester"
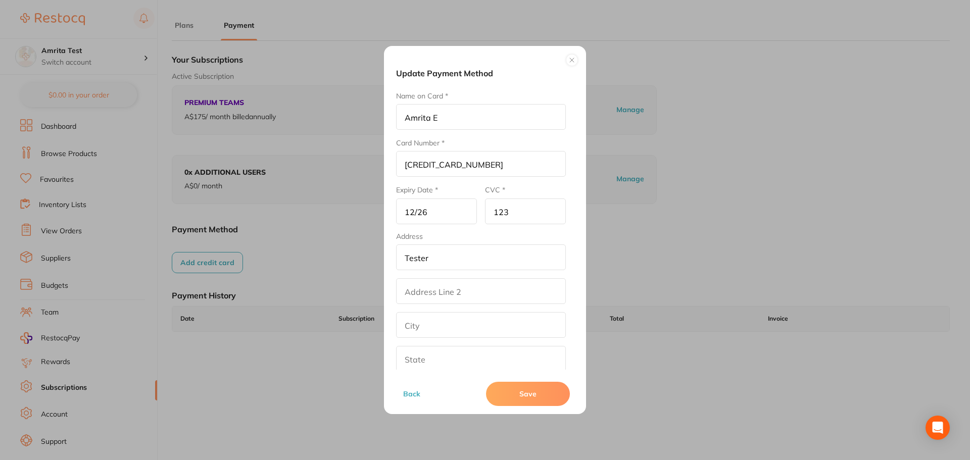
click at [426, 290] on input "addressLinetwo" at bounding box center [481, 291] width 170 height 26
paste input "Tester"
type input "Tester"
click at [425, 331] on input "text" at bounding box center [481, 325] width 170 height 26
paste input "Tester"
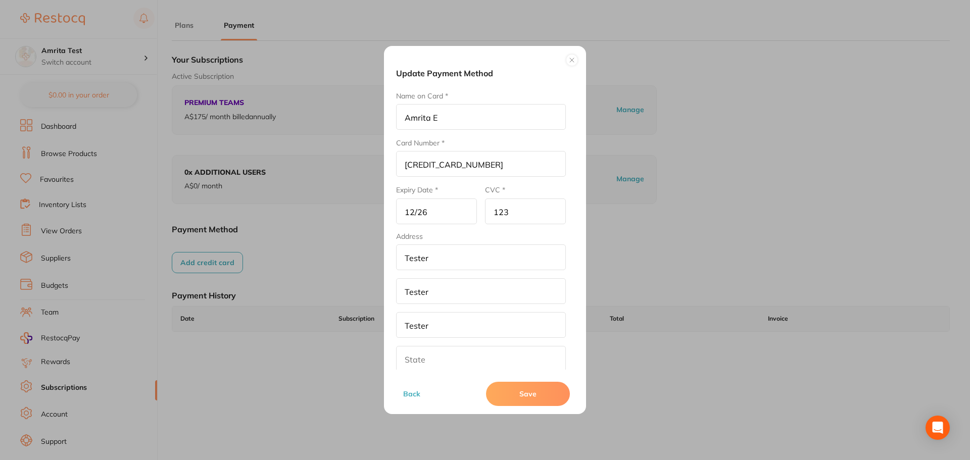
type input "Tester"
click at [422, 356] on input "text" at bounding box center [481, 359] width 170 height 26
paste input "Tester"
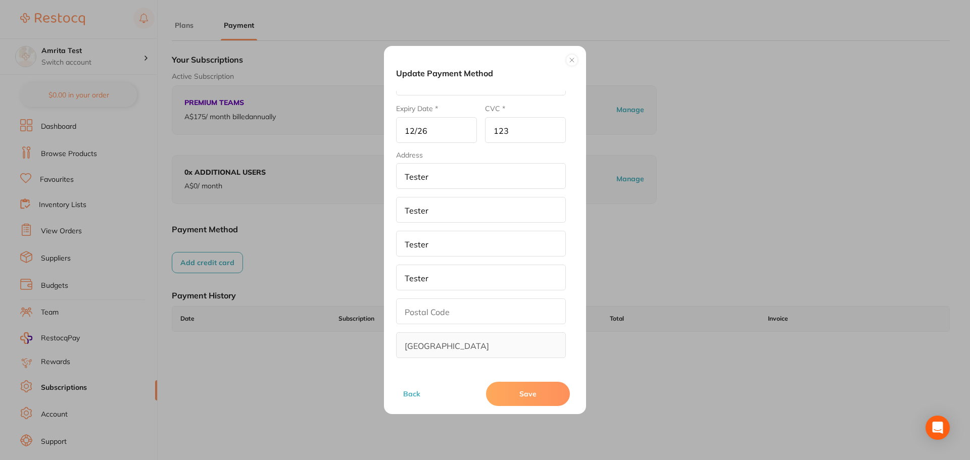
type input "Tester"
click at [443, 301] on input "text" at bounding box center [481, 312] width 170 height 26
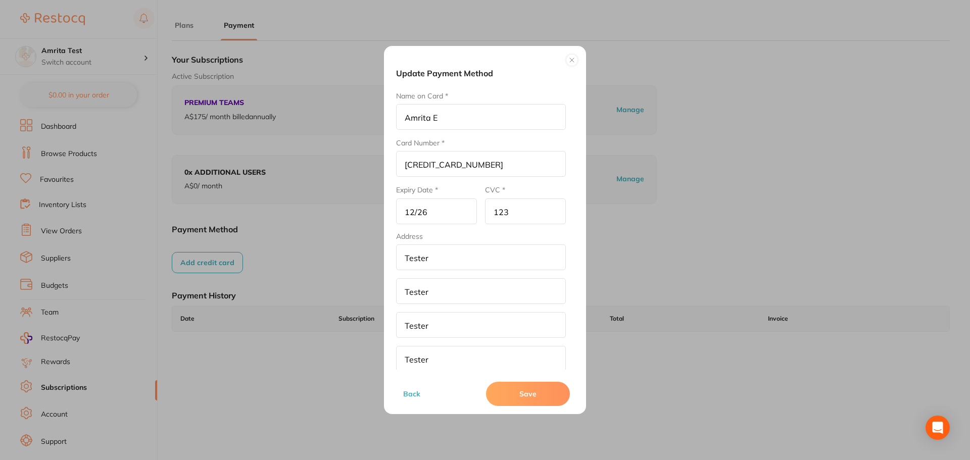
type input "321"
click at [512, 392] on button "Save" at bounding box center [528, 394] width 84 height 24
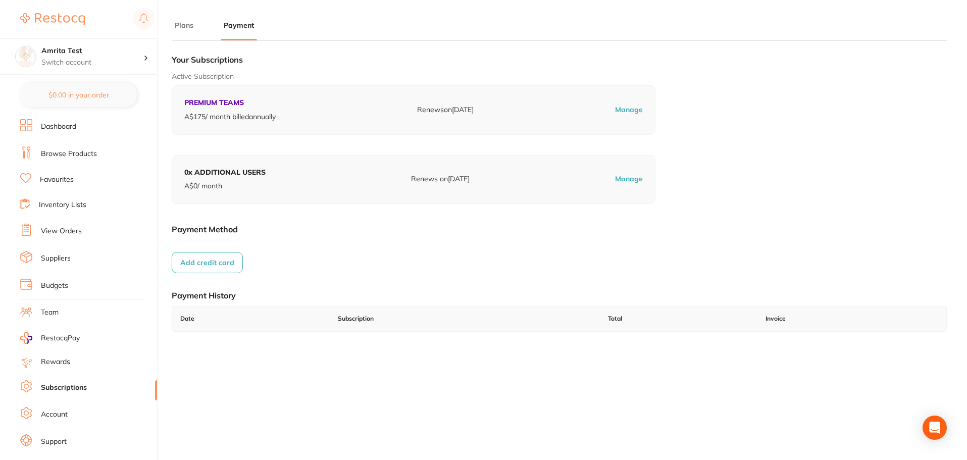
click at [189, 26] on button "Plans" at bounding box center [184, 26] width 25 height 10
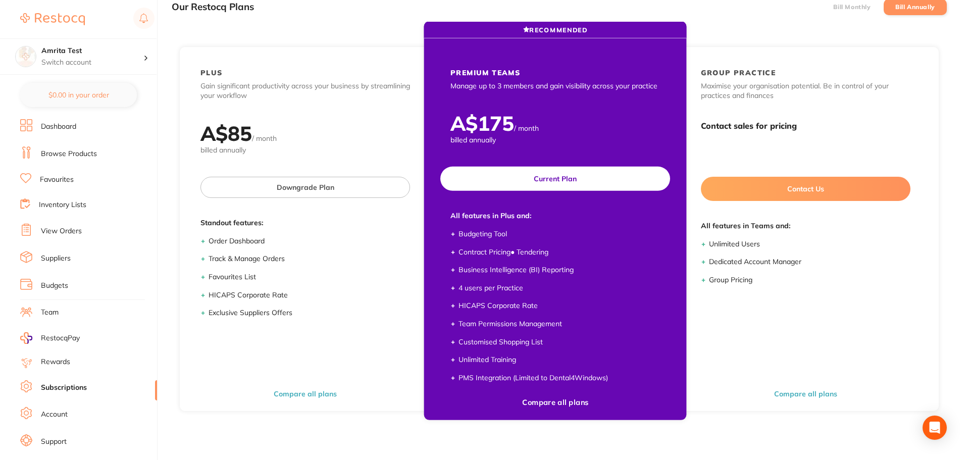
scroll to position [101, 0]
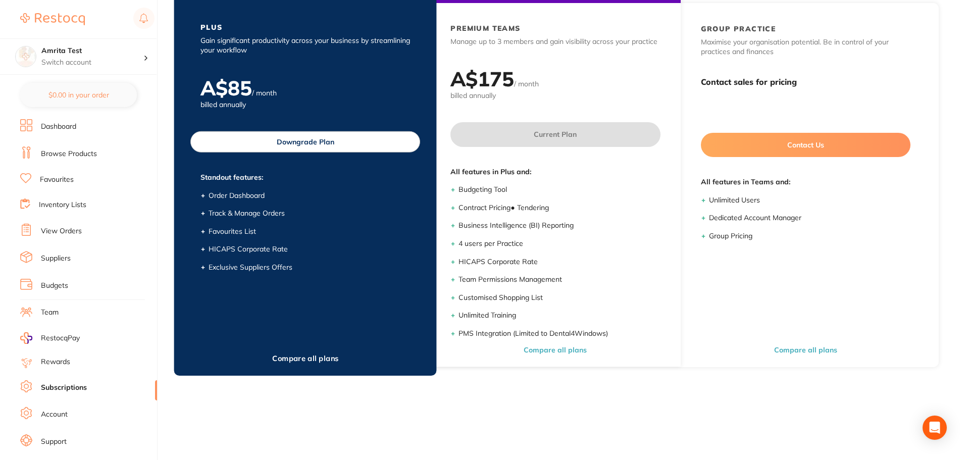
click at [323, 355] on button "Compare all plans" at bounding box center [305, 359] width 73 height 10
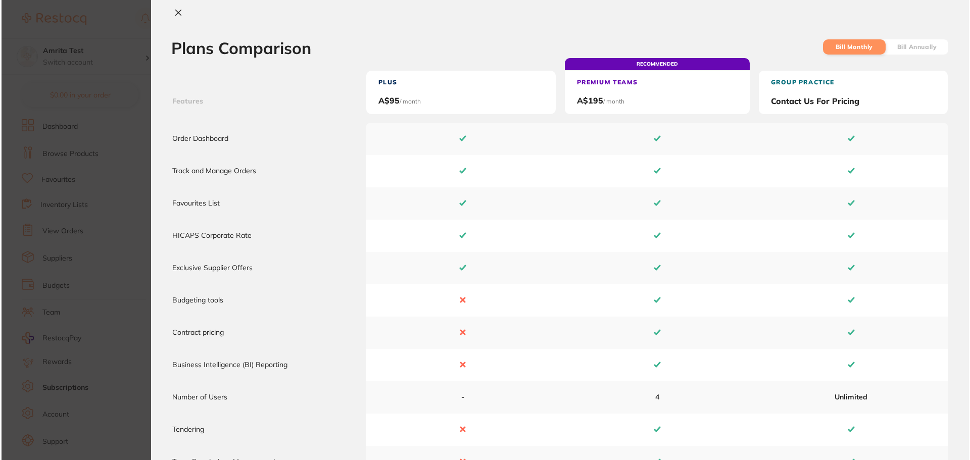
scroll to position [0, 0]
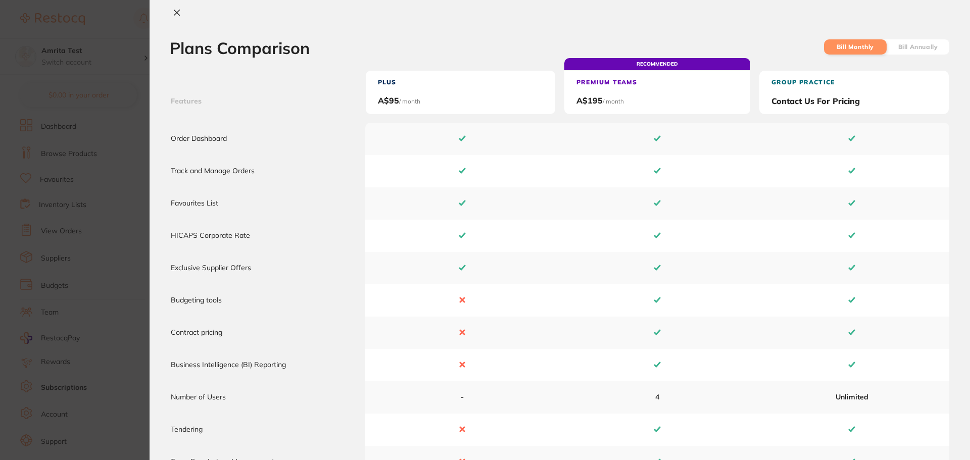
click at [136, 211] on section "Plans Comparison Bill Monthly Bill Annually Features Plus A$ 95 / month RECOMME…" at bounding box center [485, 230] width 970 height 460
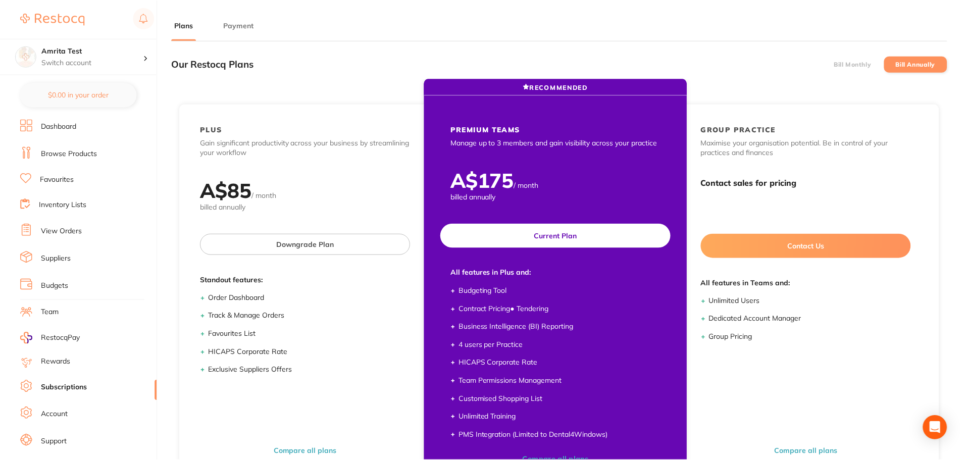
scroll to position [101, 0]
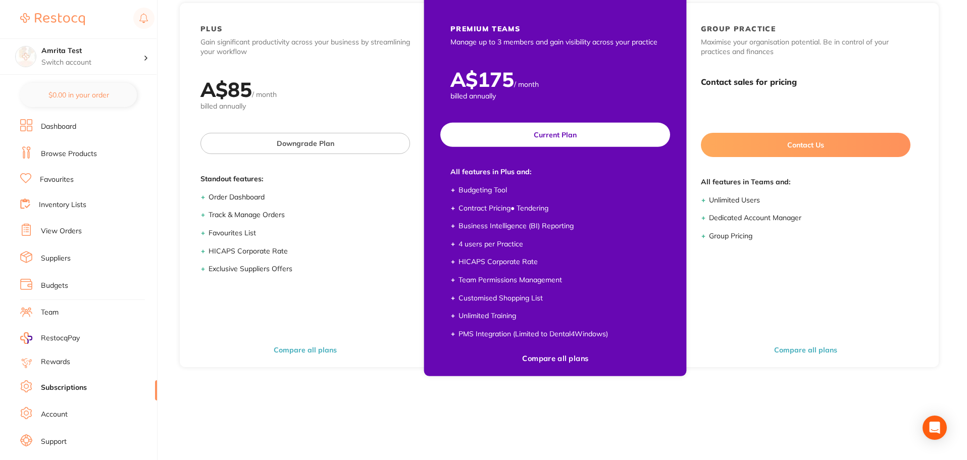
click at [556, 364] on div "PREMIUM TEAMS Manage up to 3 members and gain visibility across your practice A…" at bounding box center [555, 186] width 250 height 364
click at [555, 355] on button "Compare all plans" at bounding box center [555, 359] width 73 height 10
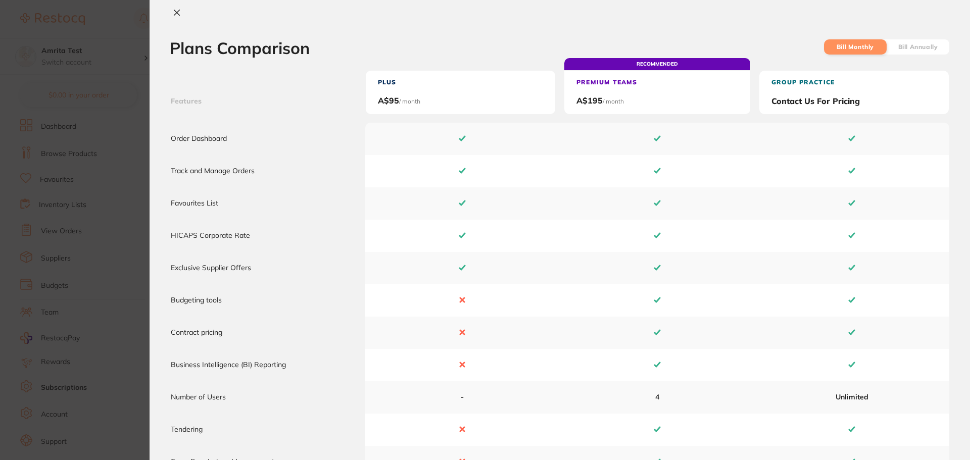
click at [93, 217] on section "Plans Comparison Bill Monthly Bill Annually Features Plus A$ 95 / month RECOMME…" at bounding box center [485, 230] width 970 height 460
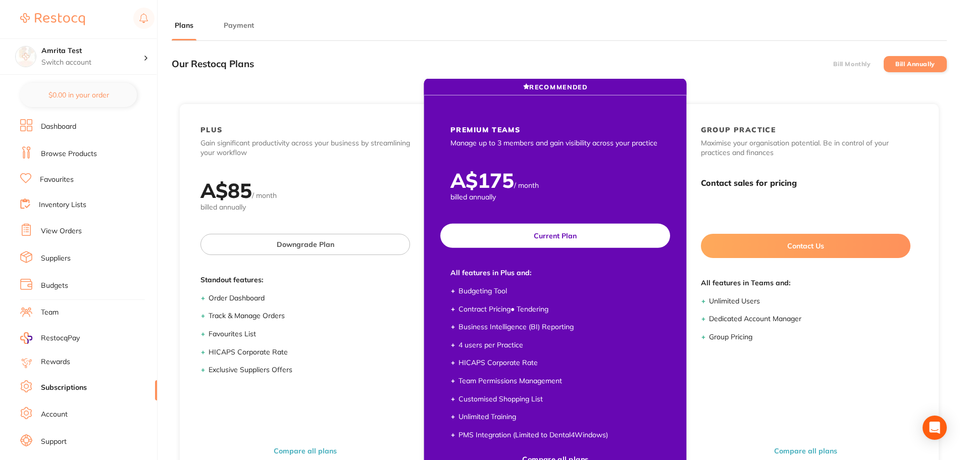
scroll to position [51, 0]
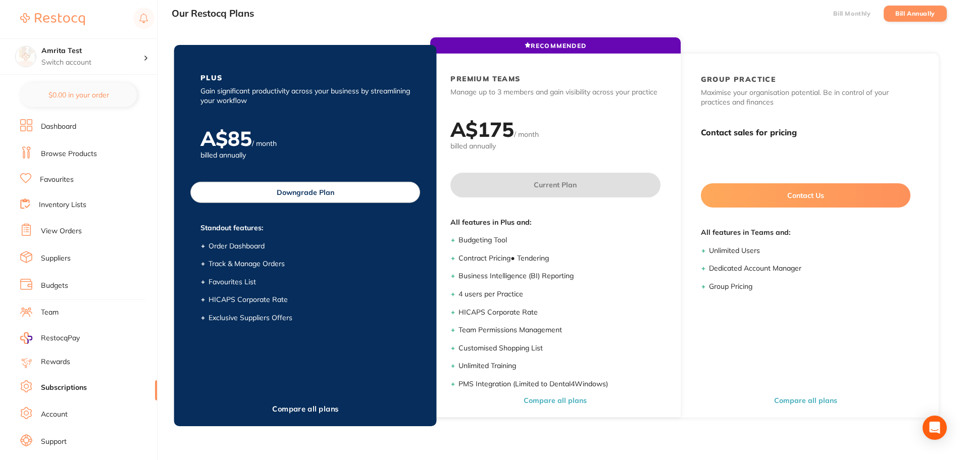
click at [317, 404] on div "Compare all plans" at bounding box center [305, 409] width 73 height 10
click at [318, 407] on button "Compare all plans" at bounding box center [305, 409] width 73 height 10
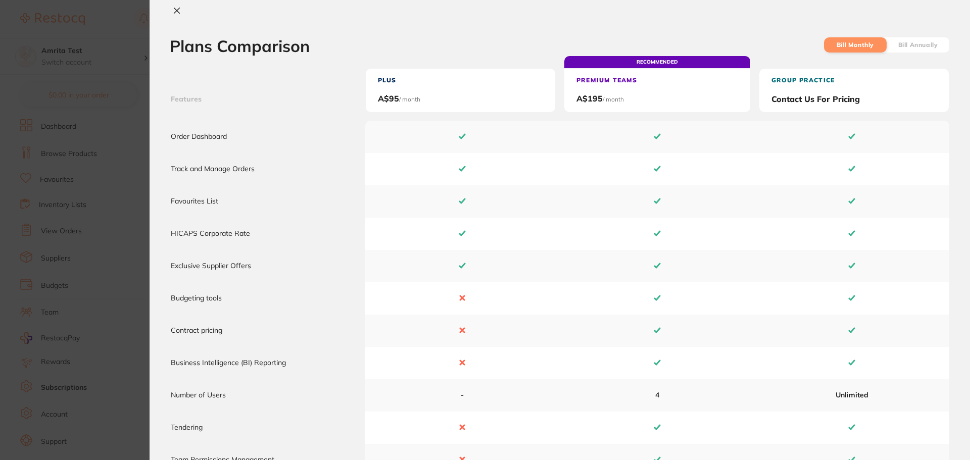
scroll to position [0, 0]
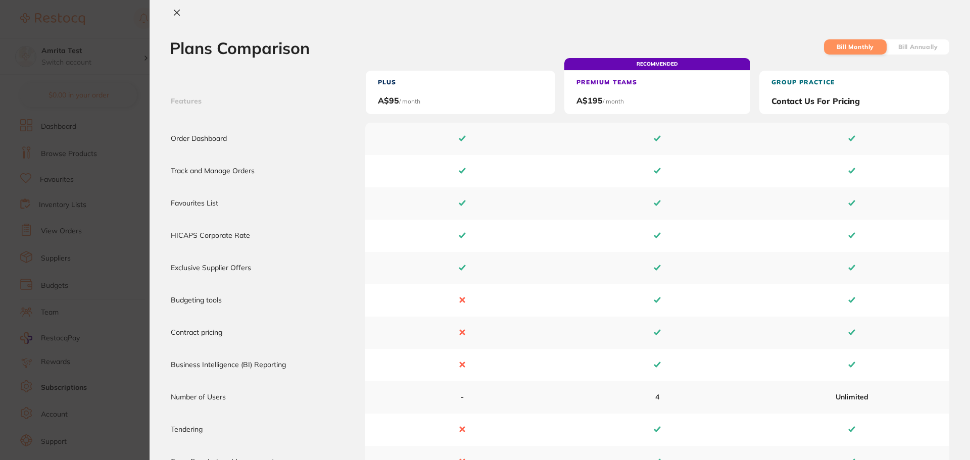
click at [924, 48] on label "Bill Annually" at bounding box center [918, 46] width 40 height 7
click at [898, 64] on input "Bill Annually" at bounding box center [898, 64] width 0 height 0
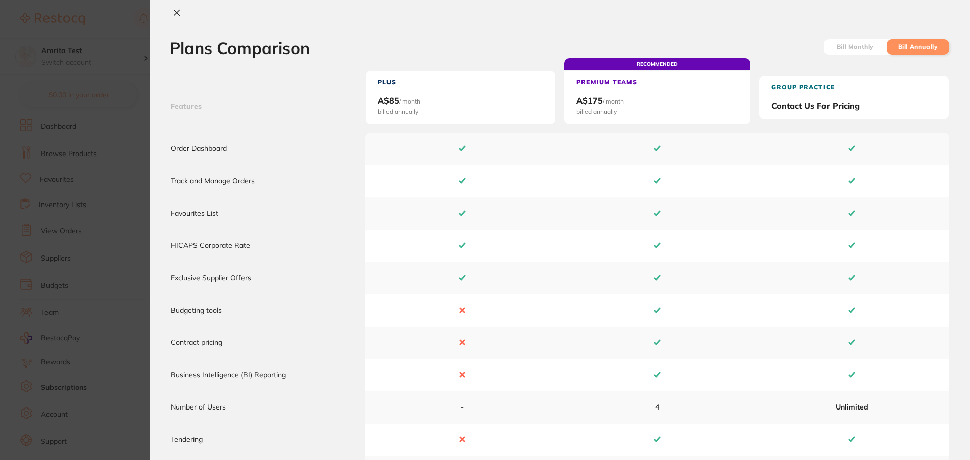
click at [828, 50] on li "Bill Monthly" at bounding box center [855, 46] width 63 height 15
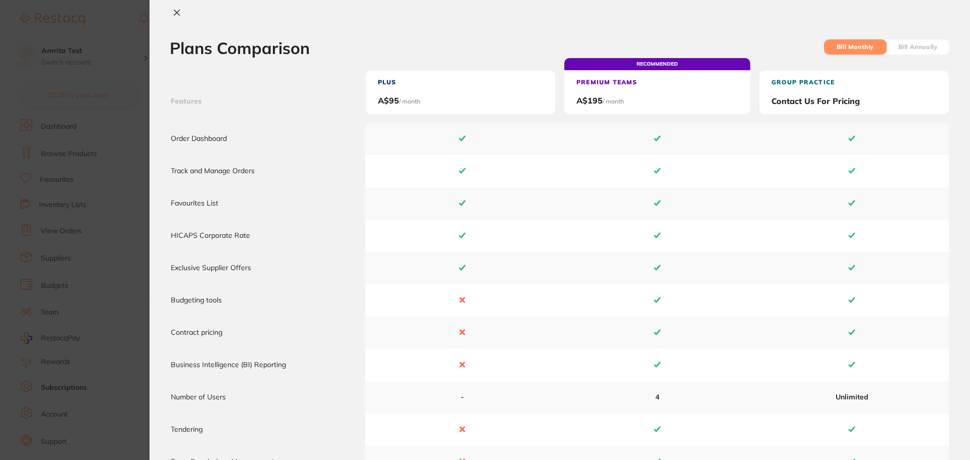
click at [88, 112] on section "Plans Comparison Bill Monthly Bill Annually Features Plus A$ 95 / month RECOMME…" at bounding box center [485, 230] width 970 height 460
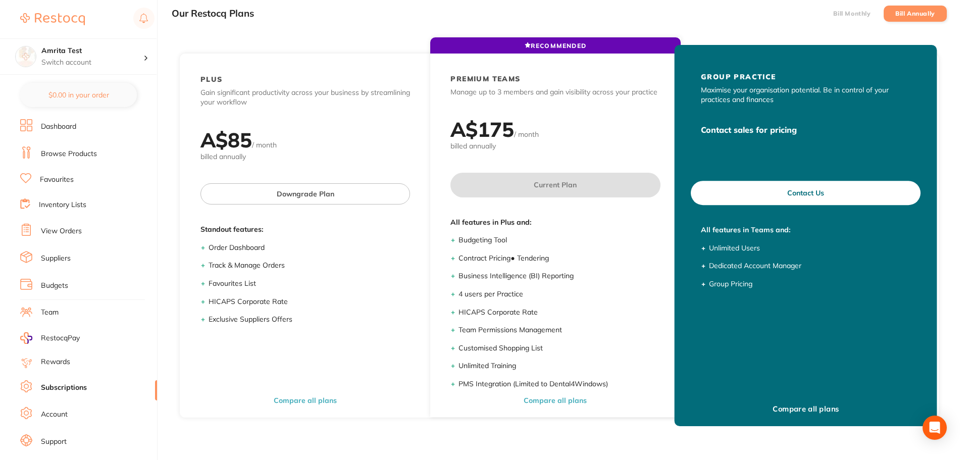
click at [800, 410] on button "Compare all plans" at bounding box center [805, 409] width 73 height 10
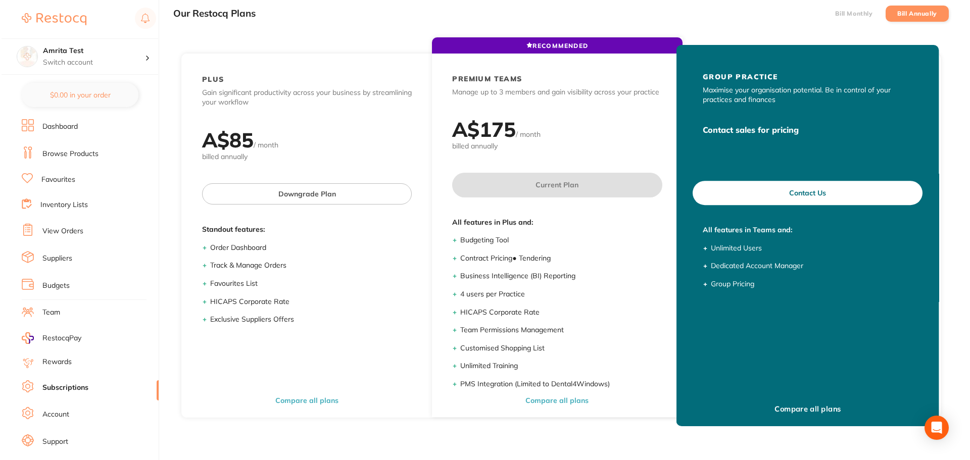
scroll to position [0, 0]
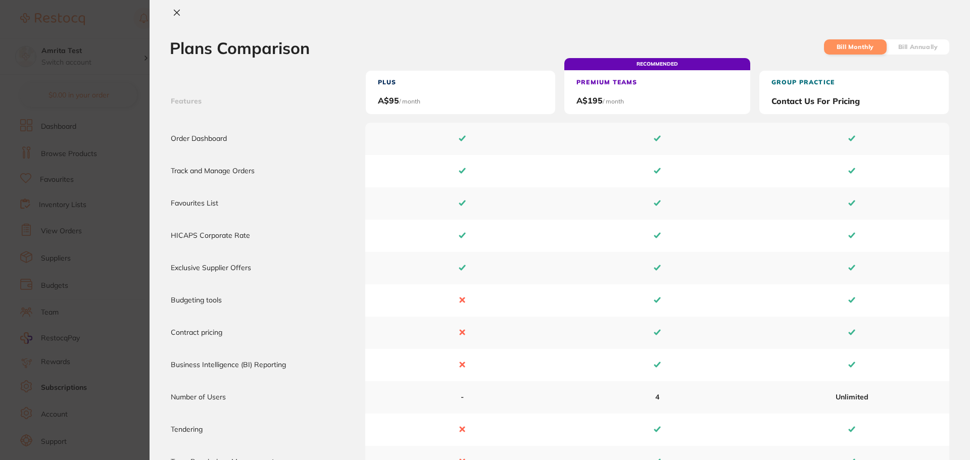
click at [898, 43] on label "Bill Annually" at bounding box center [918, 46] width 40 height 7
click at [898, 64] on input "Bill Annually" at bounding box center [898, 64] width 0 height 0
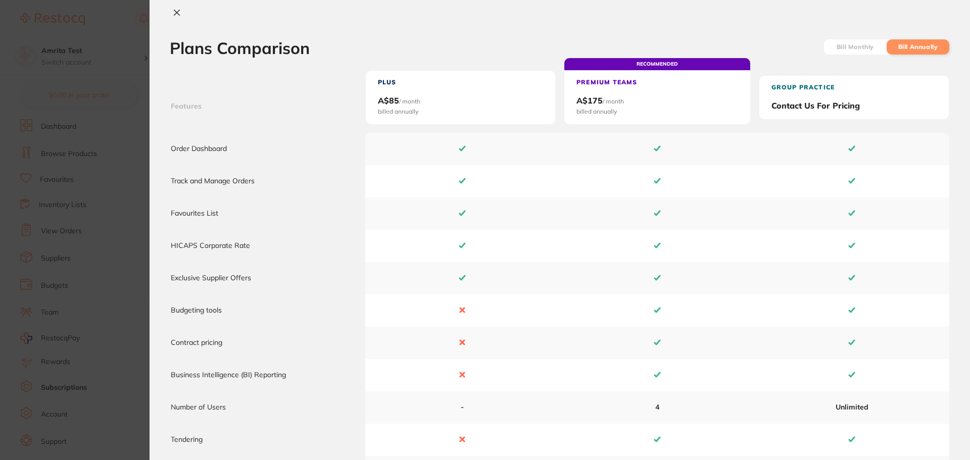
click at [837, 43] on label "Bill Monthly" at bounding box center [855, 46] width 37 height 7
click at [836, 64] on input "Bill Monthly" at bounding box center [836, 64] width 0 height 0
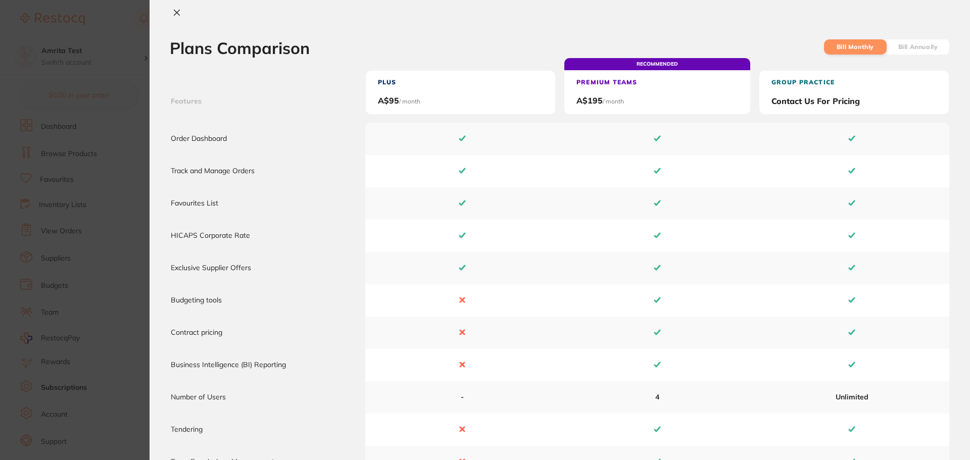
click at [106, 106] on section "Plans Comparison Bill Monthly Bill Annually Features Plus A$ 95 / month RECOMME…" at bounding box center [485, 230] width 970 height 460
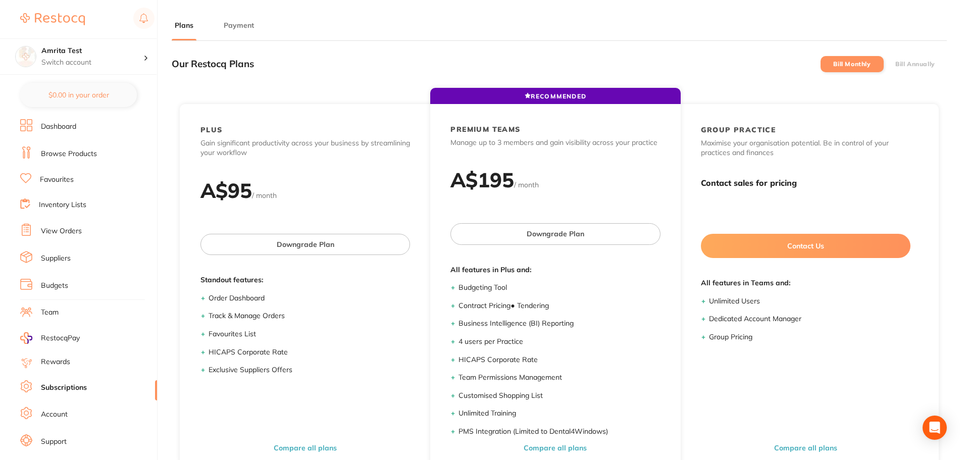
click at [915, 63] on label "Bill Annually" at bounding box center [916, 64] width 40 height 7
click at [896, 64] on input "Bill Annually" at bounding box center [896, 64] width 0 height 0
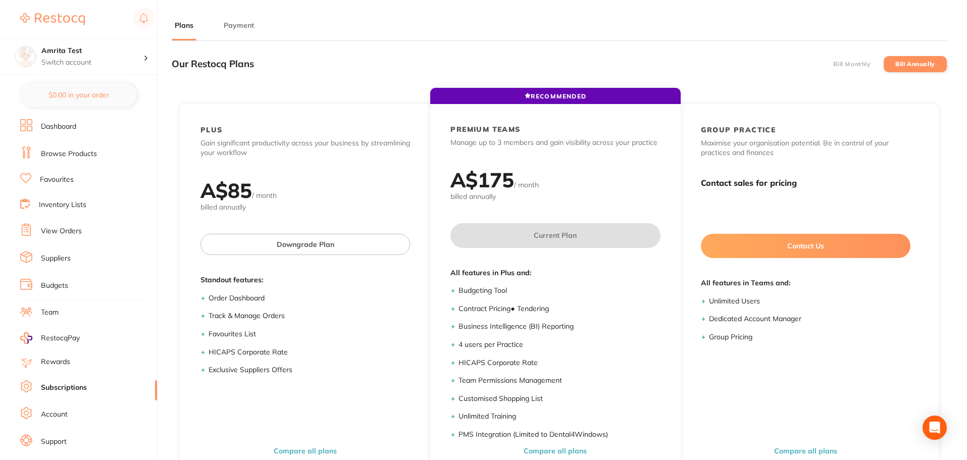
click at [849, 63] on label "Bill Monthly" at bounding box center [852, 64] width 37 height 7
click at [834, 64] on input "Bill Monthly" at bounding box center [834, 64] width 0 height 0
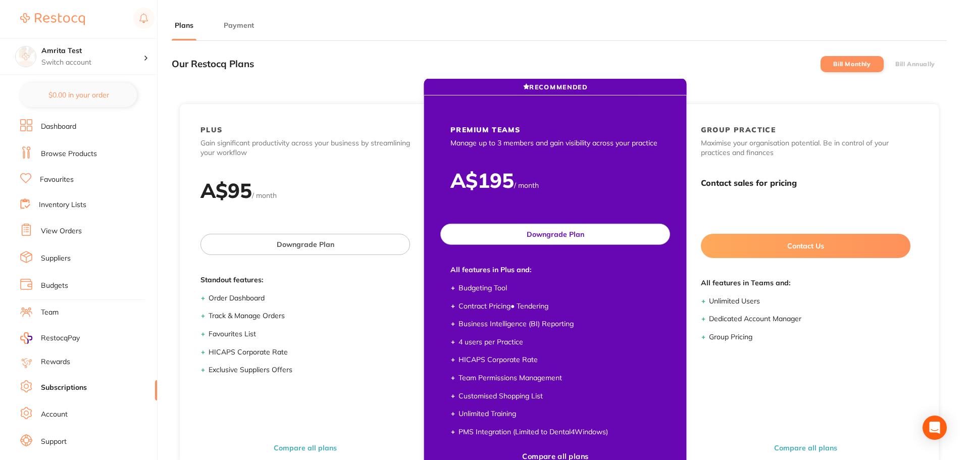
click at [597, 227] on button "Downgrade Plan" at bounding box center [556, 234] width 230 height 21
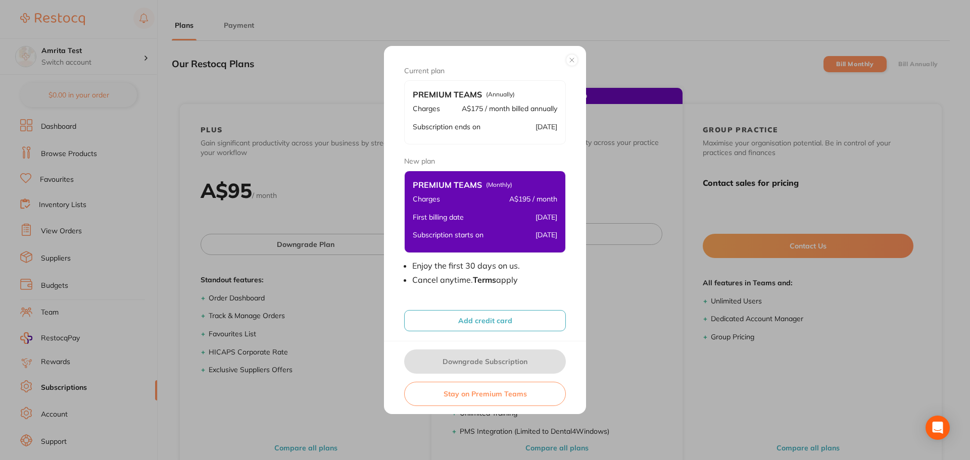
click at [499, 320] on button "Add credit card" at bounding box center [485, 320] width 162 height 21
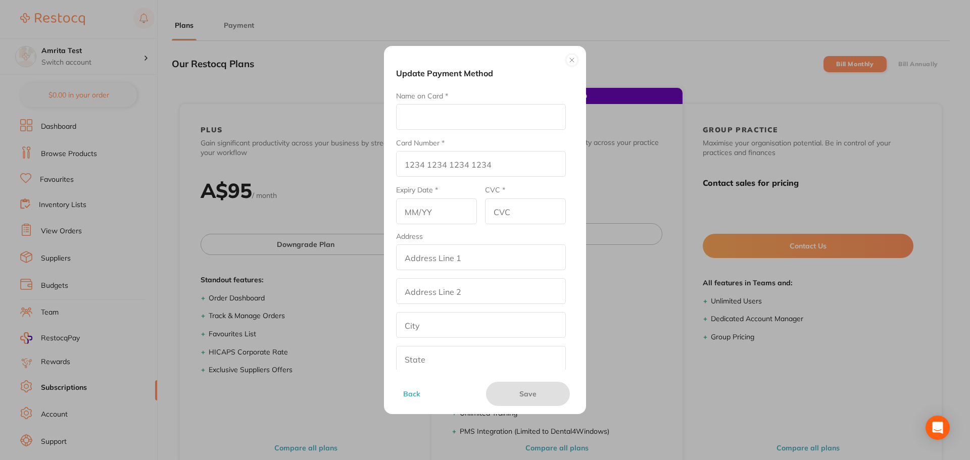
click at [436, 120] on input "Name on Card *" at bounding box center [481, 117] width 170 height 26
type input "Amrita E"
type input "4111 1111 1111 1111"
type input "12/26"
click at [503, 213] on input "CVC *" at bounding box center [525, 212] width 81 height 26
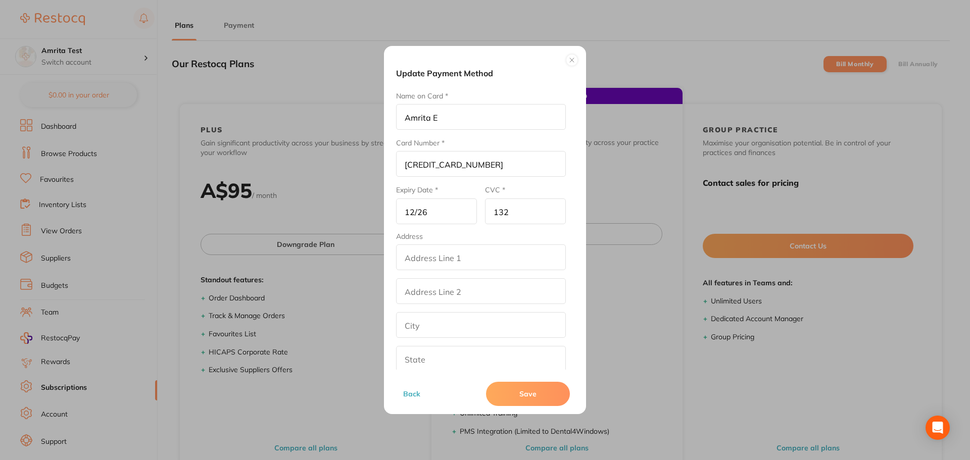
type input "132"
click at [475, 263] on input "addressLineOne" at bounding box center [481, 258] width 170 height 26
drag, startPoint x: 427, startPoint y: 257, endPoint x: 382, endPoint y: 253, distance: 45.1
click at [382, 253] on div "Update Payment Method Name on Card * Amrita E Card Number * 4111 1111 1111 1111…" at bounding box center [485, 230] width 970 height 460
type input "Test"
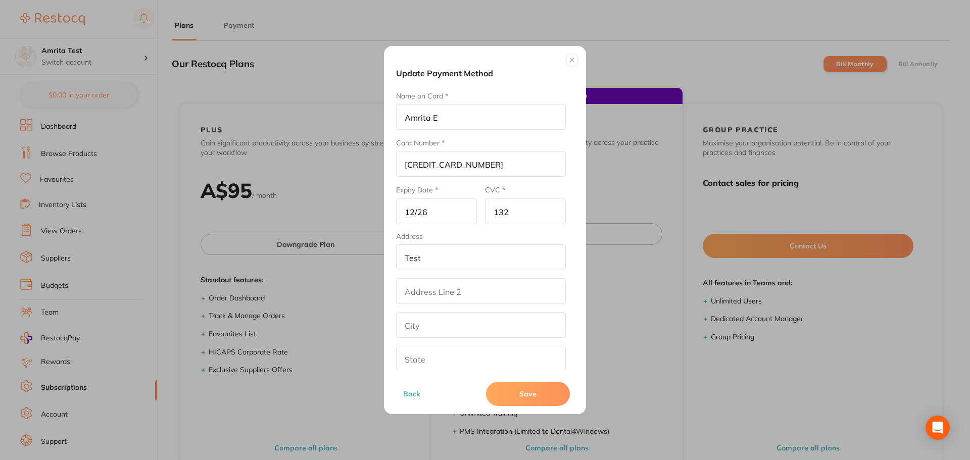
click at [438, 294] on input "addressLinetwo" at bounding box center [481, 291] width 170 height 26
paste input "Test"
type input "Test"
click at [410, 331] on input "text" at bounding box center [481, 325] width 170 height 26
paste input "Test"
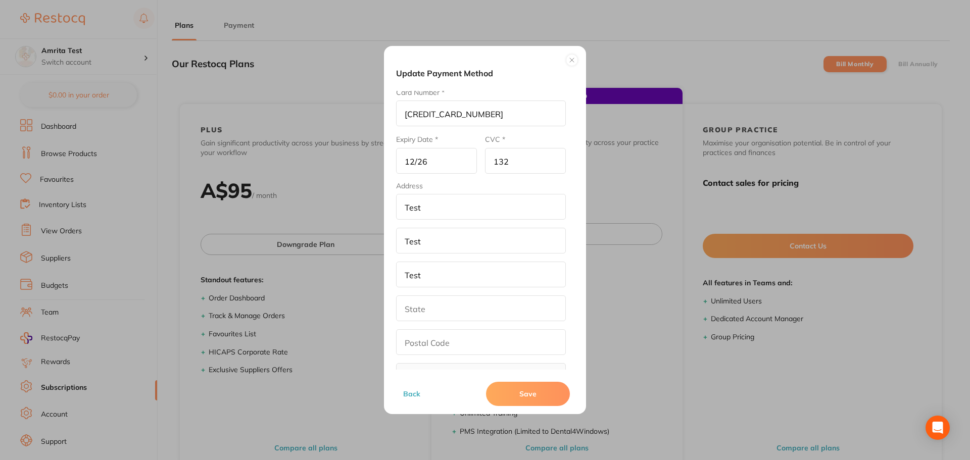
type input "Test"
click at [423, 314] on input "text" at bounding box center [481, 309] width 170 height 26
paste input "Test"
type input "Test"
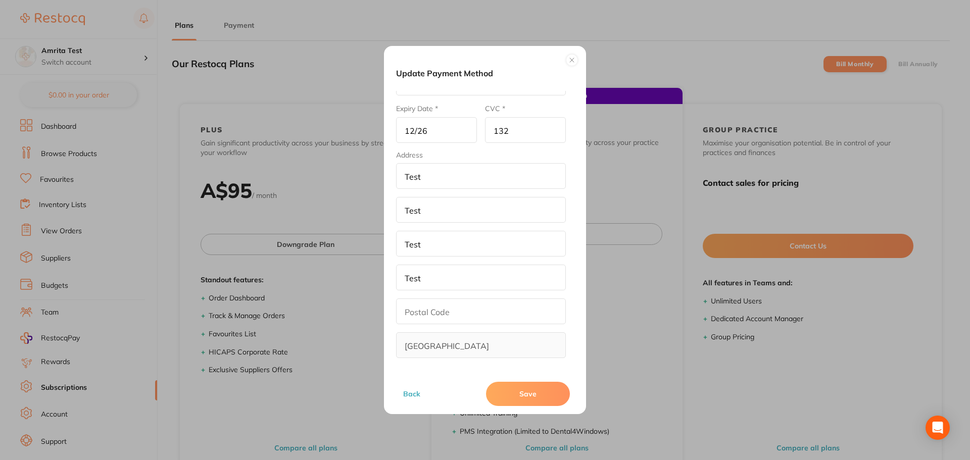
click at [425, 319] on input "text" at bounding box center [481, 312] width 170 height 26
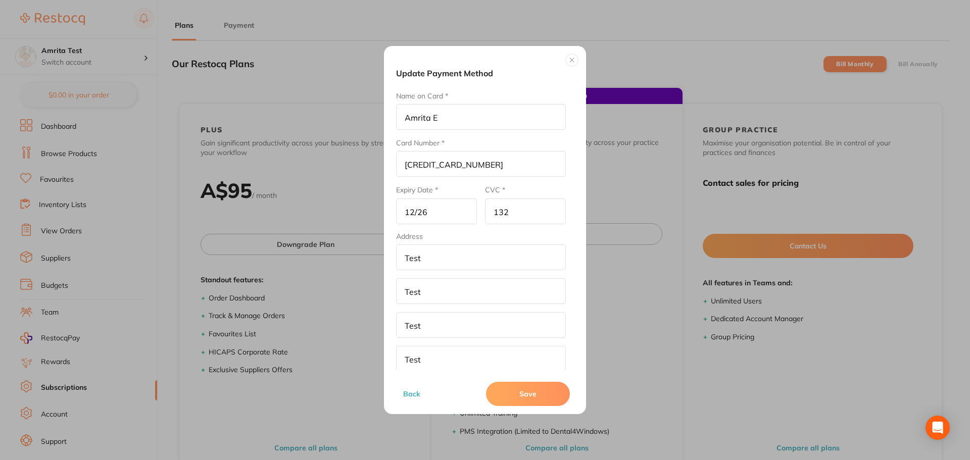
type input "321"
click at [530, 405] on button "Save" at bounding box center [528, 394] width 84 height 24
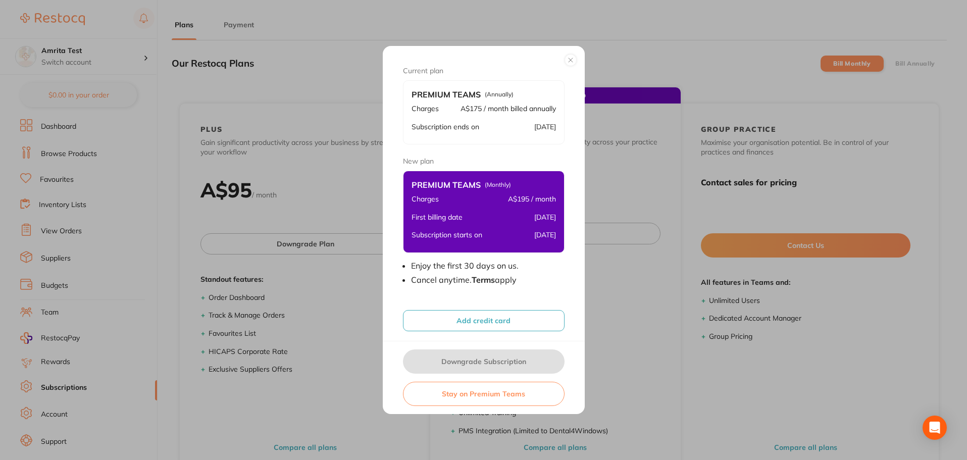
scroll to position [23, 0]
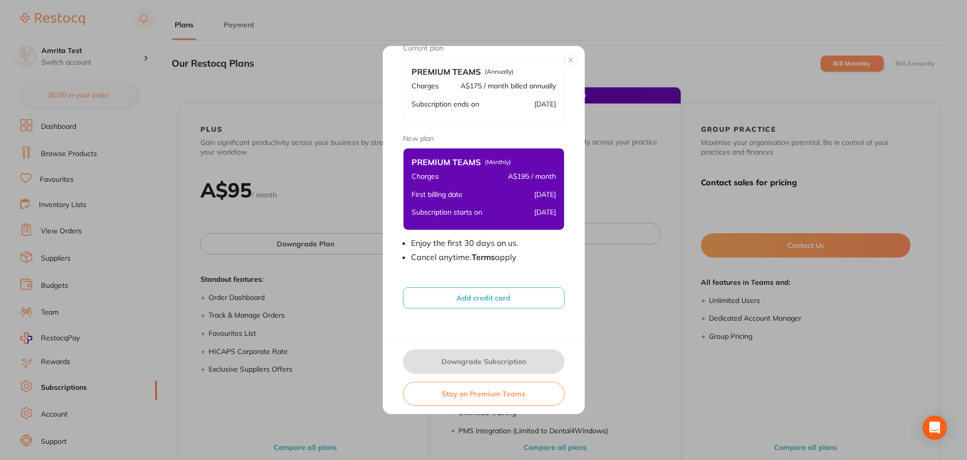
click at [516, 295] on button "Add credit card" at bounding box center [484, 297] width 162 height 21
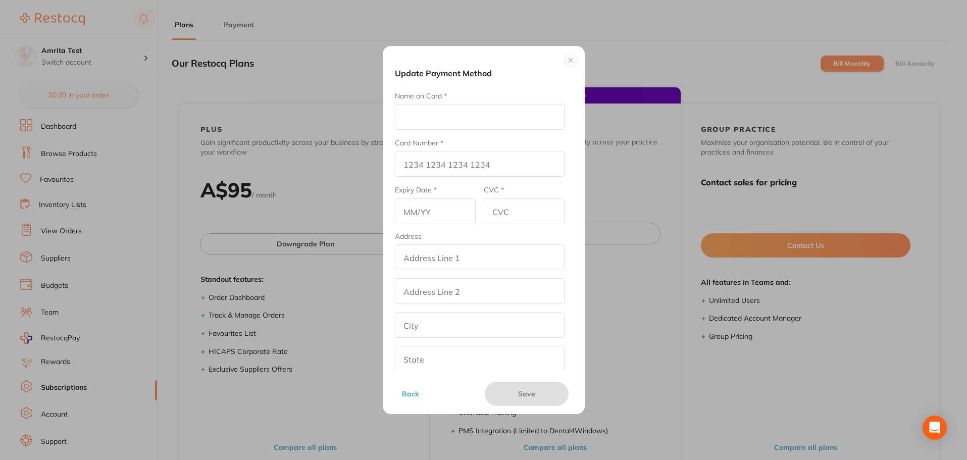
click at [417, 393] on button "Back" at bounding box center [438, 394] width 78 height 24
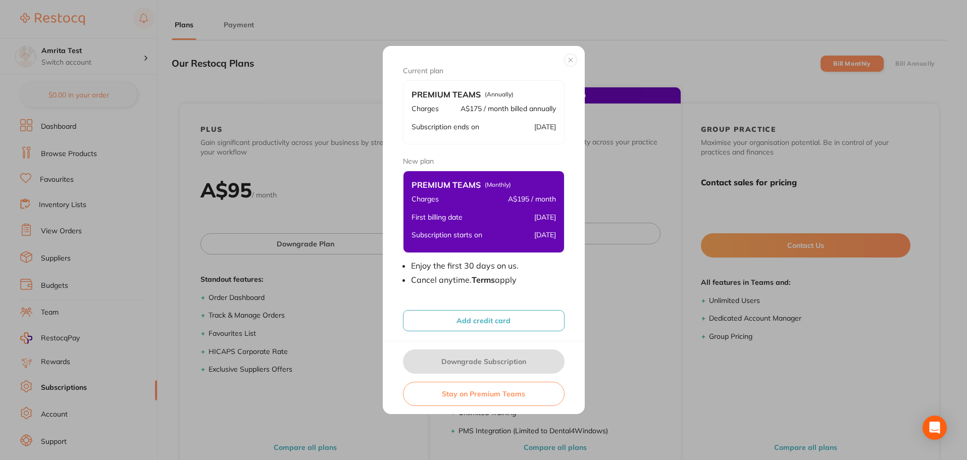
click at [440, 316] on button "Add credit card" at bounding box center [484, 320] width 162 height 21
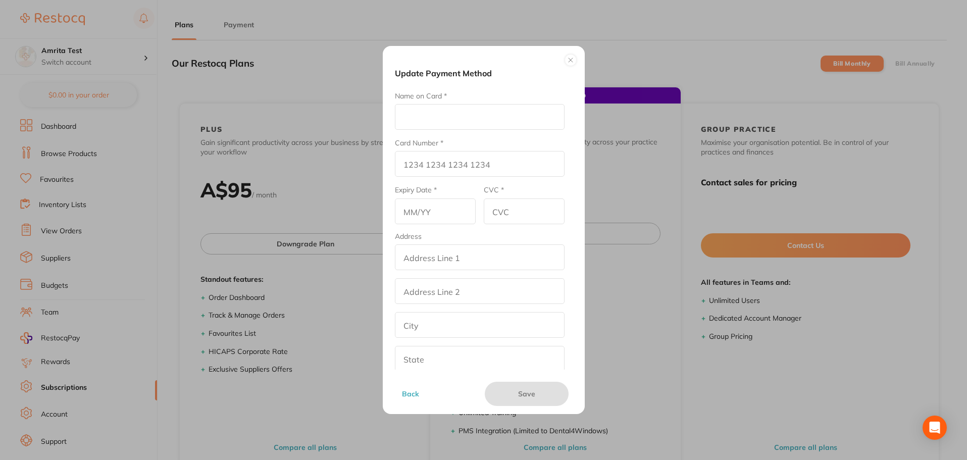
drag, startPoint x: 458, startPoint y: 121, endPoint x: 458, endPoint y: 127, distance: 6.6
click at [458, 121] on input "Name on Card *" at bounding box center [480, 117] width 170 height 26
type input "Amrita E"
type input "4111 1111 1111 1111"
type input "12/26"
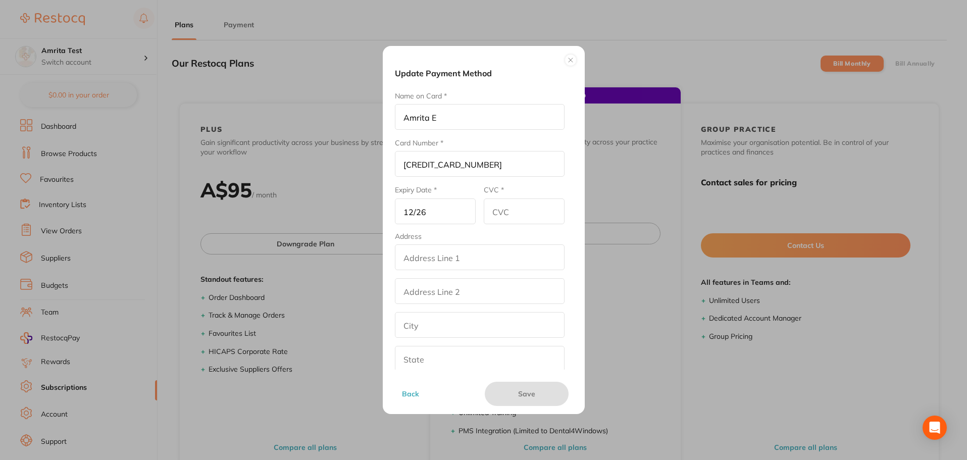
click at [502, 208] on input "CVC *" at bounding box center [524, 212] width 81 height 26
type input "321"
click at [476, 260] on input "addressLineOne" at bounding box center [480, 258] width 170 height 26
paste input "Test"
type input "Test"
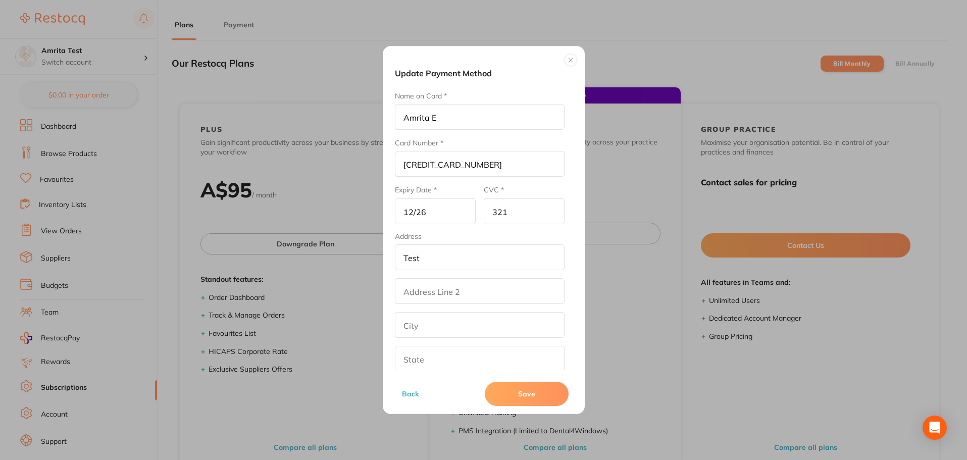
click at [432, 295] on input "addressLinetwo" at bounding box center [480, 291] width 170 height 26
paste input "Test"
type input "Test"
click at [411, 332] on input "text" at bounding box center [480, 325] width 170 height 26
paste input "Test"
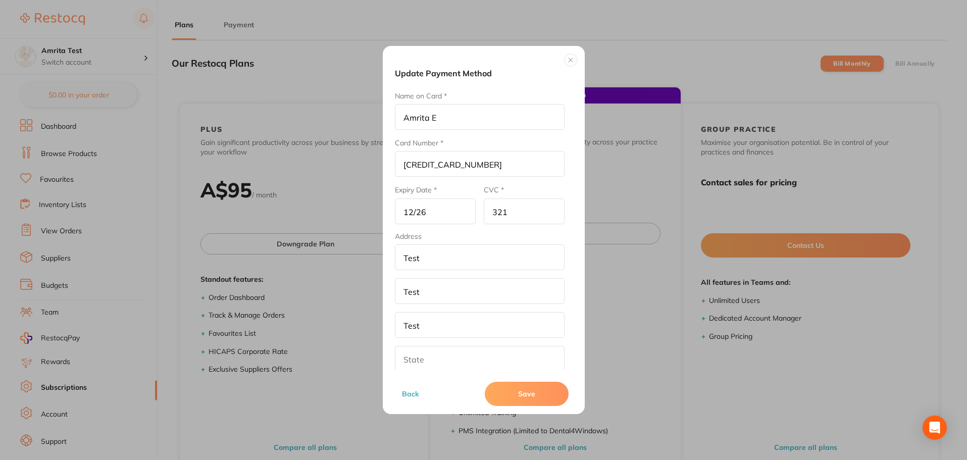
type input "Test"
click at [413, 356] on input "text" at bounding box center [480, 359] width 170 height 26
paste input "Test"
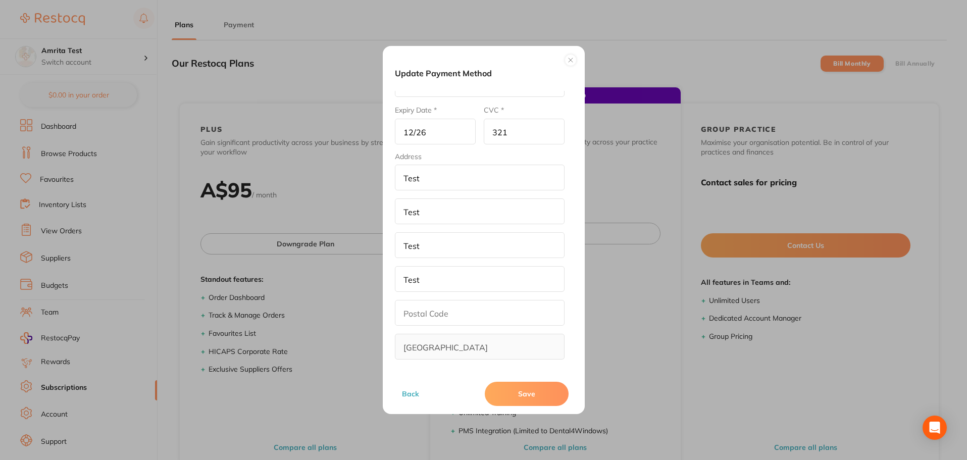
scroll to position [81, 0]
type input "Test"
drag, startPoint x: 422, startPoint y: 308, endPoint x: 429, endPoint y: 315, distance: 10.0
click at [422, 308] on input "text" at bounding box center [480, 312] width 170 height 26
paste input "Test"
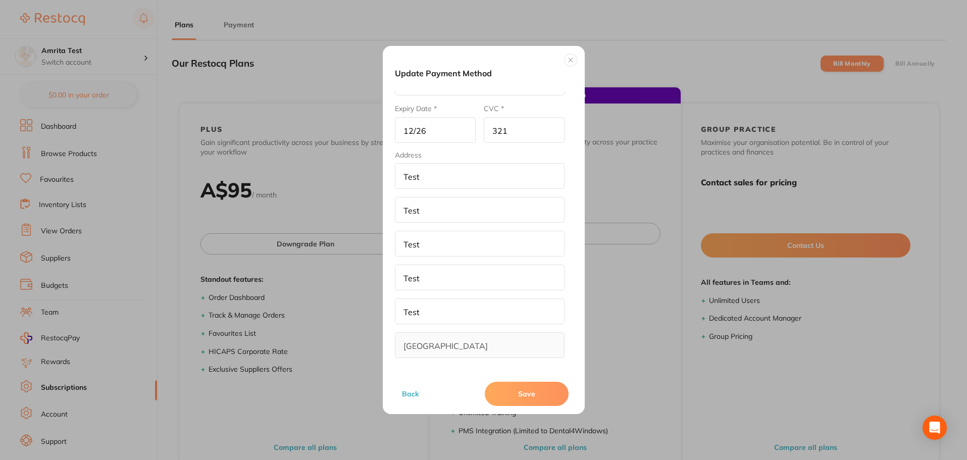
type input "Test"
click at [531, 398] on button "Save" at bounding box center [527, 394] width 84 height 24
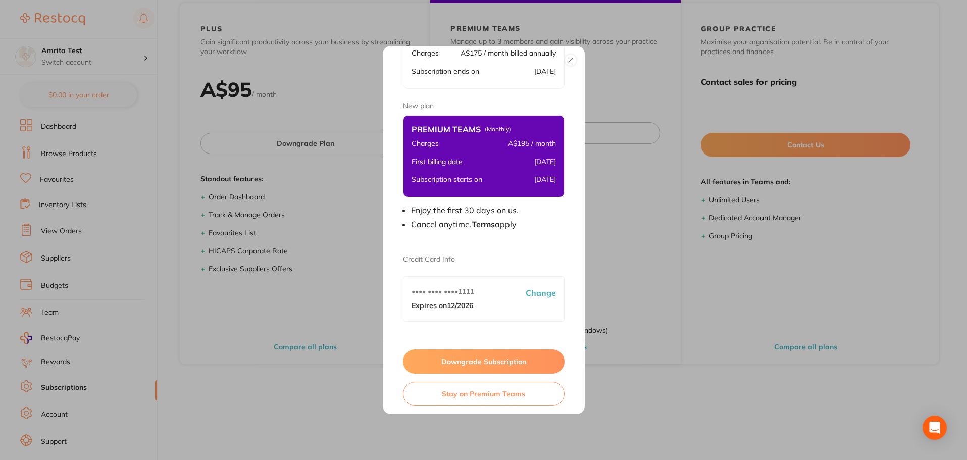
scroll to position [57, 0]
click at [510, 358] on button "Downgrade Subscription" at bounding box center [484, 362] width 162 height 24
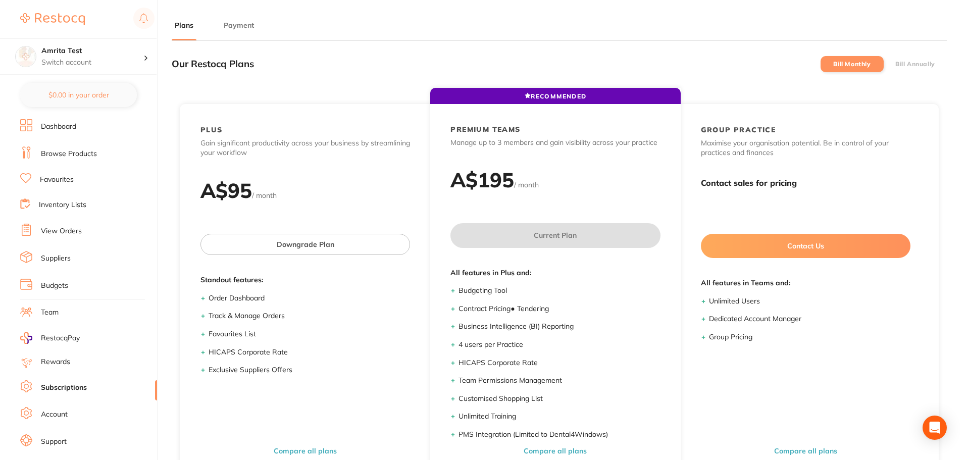
click at [901, 67] on label "Bill Annually" at bounding box center [916, 64] width 40 height 7
click at [896, 64] on input "Bill Annually" at bounding box center [896, 64] width 0 height 0
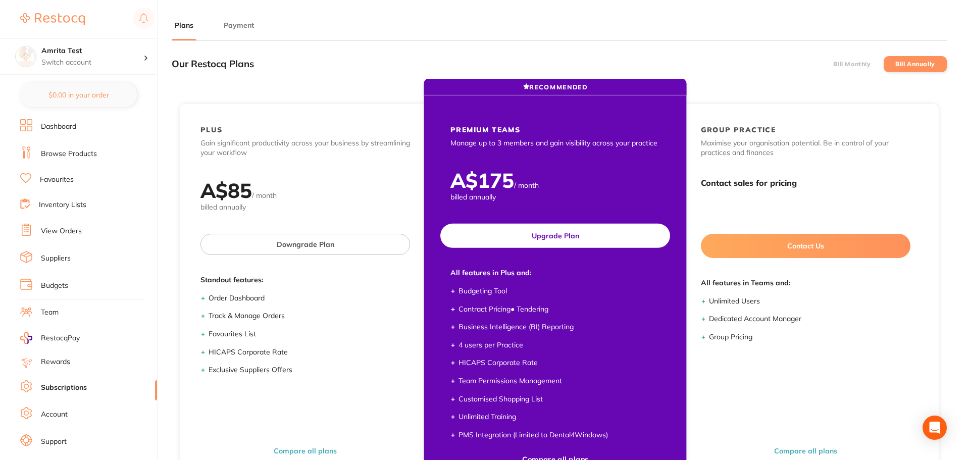
click at [574, 227] on button "Upgrade Plan" at bounding box center [556, 236] width 230 height 24
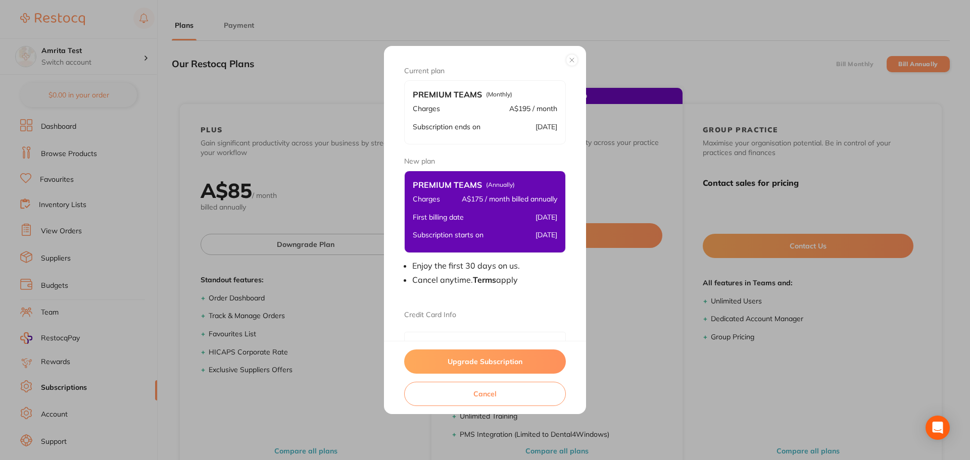
click at [464, 365] on button "Upgrade Subscription" at bounding box center [485, 362] width 162 height 24
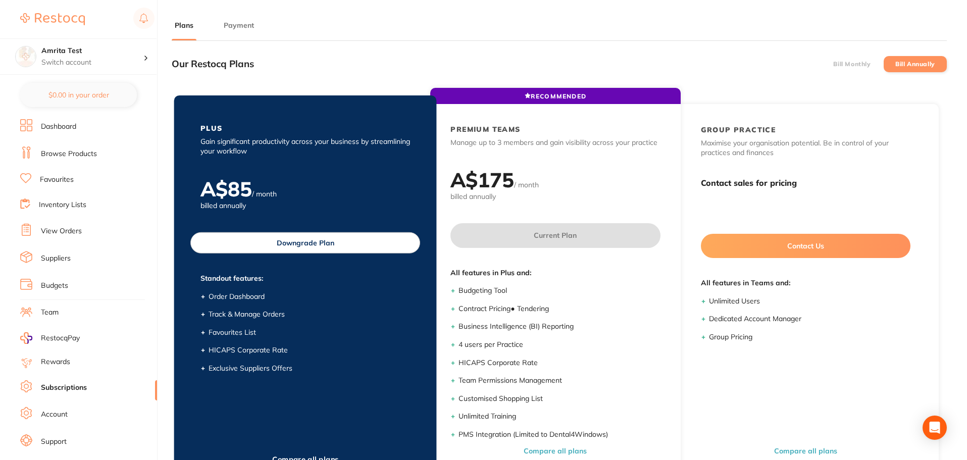
click at [290, 254] on div "PLUS Gain significant productivity across your business by streamlining your wo…" at bounding box center [305, 252] width 250 height 299
click at [291, 249] on button "Downgrade Plan" at bounding box center [305, 242] width 230 height 21
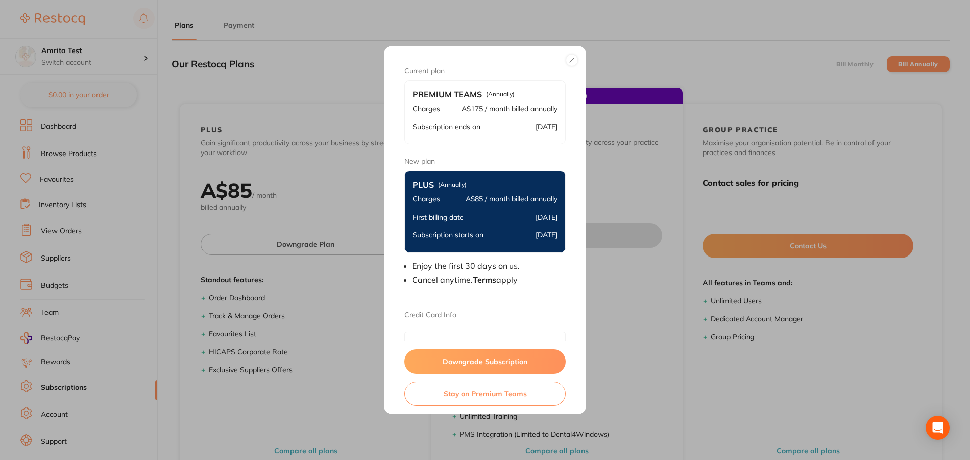
click at [503, 366] on button "Downgrade Subscription" at bounding box center [485, 362] width 162 height 24
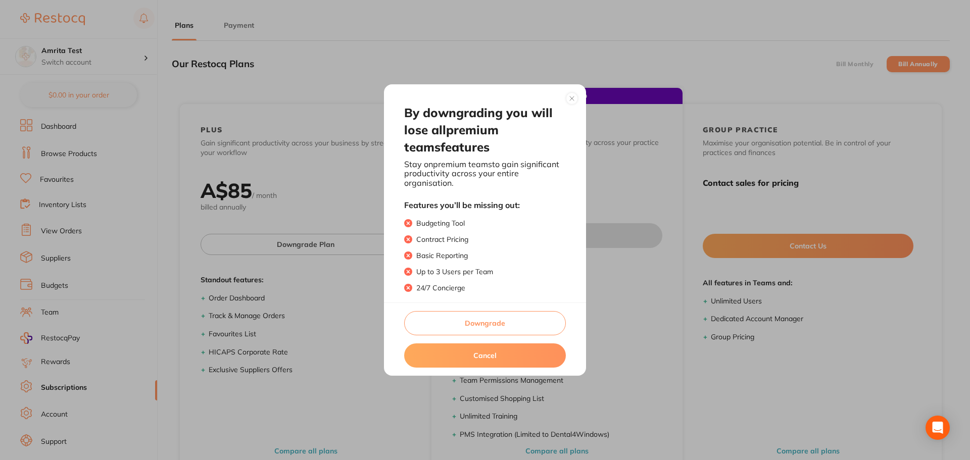
click at [475, 328] on button "Downgrade" at bounding box center [485, 323] width 162 height 24
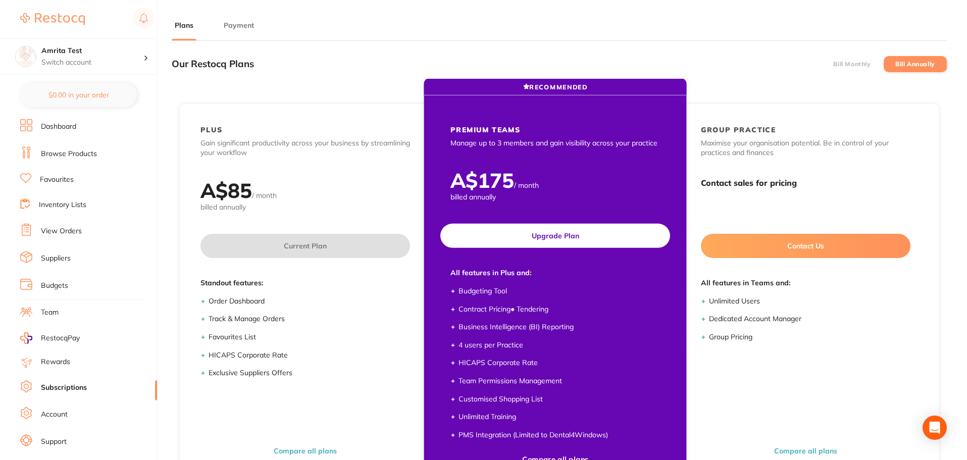
click at [550, 235] on button "Upgrade Plan" at bounding box center [556, 236] width 230 height 24
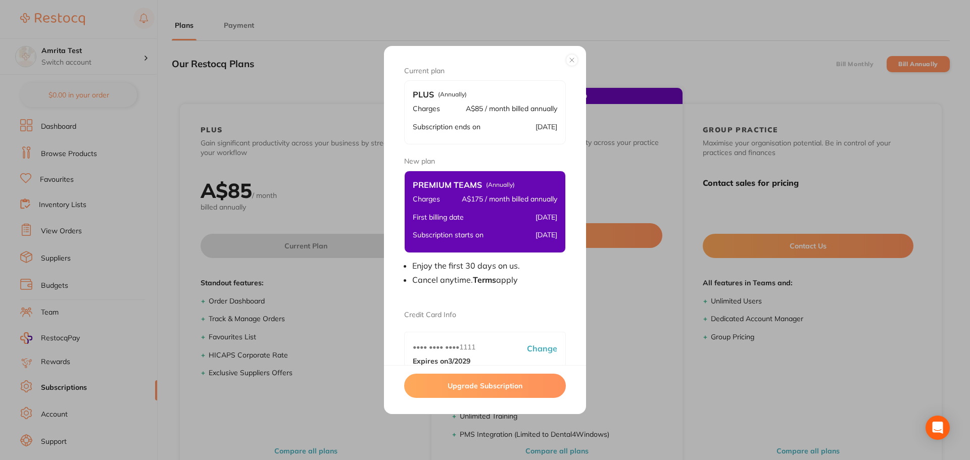
click at [464, 380] on button "Upgrade Subscription" at bounding box center [485, 386] width 162 height 24
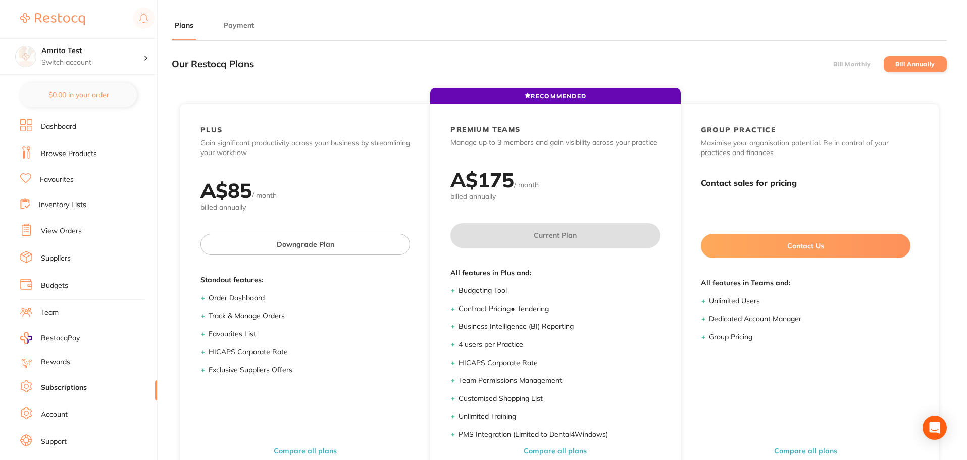
drag, startPoint x: 856, startPoint y: 62, endPoint x: 850, endPoint y: 62, distance: 6.1
click at [856, 62] on label "Bill Monthly" at bounding box center [852, 64] width 37 height 7
click at [834, 64] on input "Bill Monthly" at bounding box center [834, 64] width 0 height 0
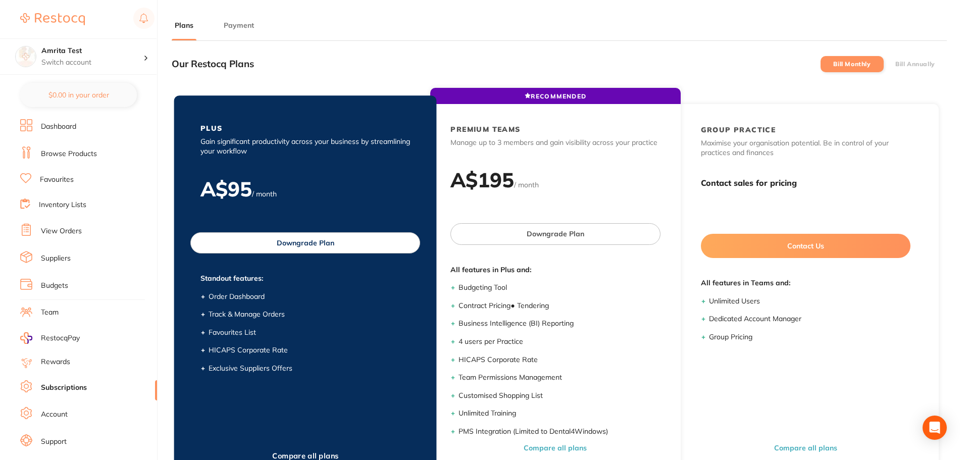
click at [316, 238] on button "Downgrade Plan" at bounding box center [305, 242] width 230 height 21
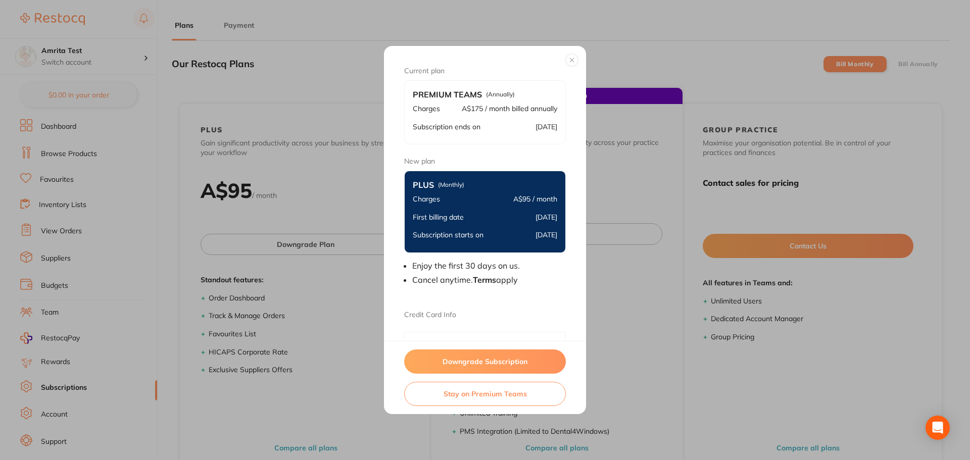
click at [486, 365] on button "Downgrade Subscription" at bounding box center [485, 362] width 162 height 24
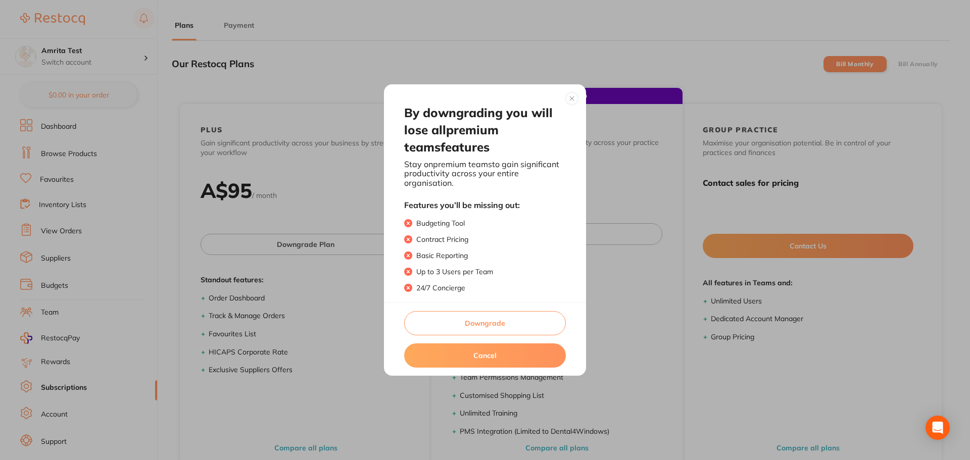
click at [490, 328] on button "Downgrade" at bounding box center [485, 323] width 162 height 24
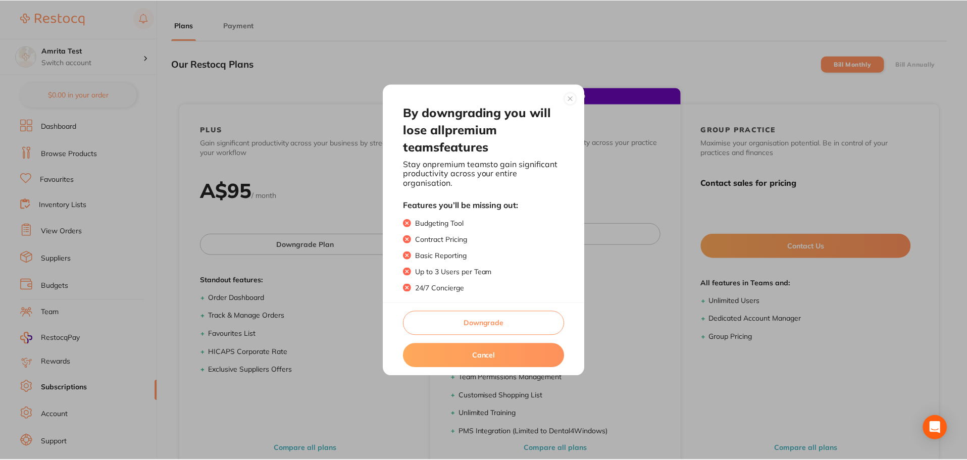
scroll to position [3, 0]
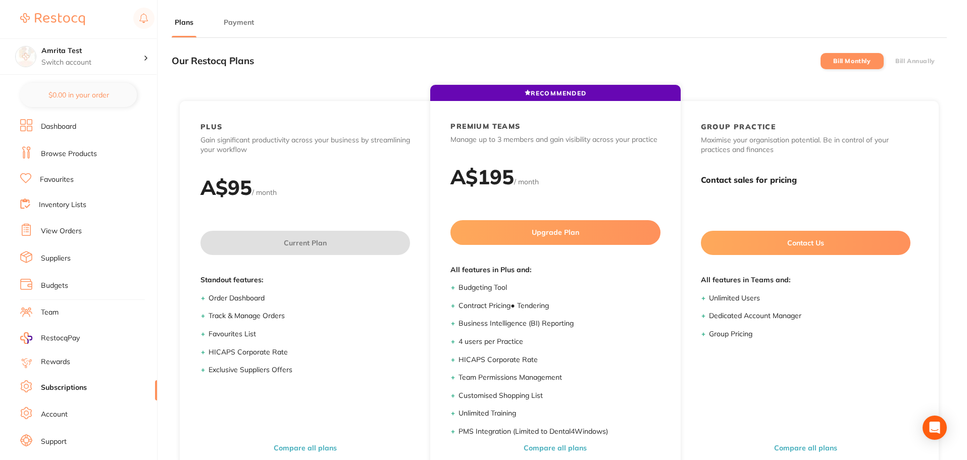
click at [909, 62] on label "Bill Annually" at bounding box center [916, 61] width 40 height 7
click at [896, 61] on input "Bill Annually" at bounding box center [896, 61] width 0 height 0
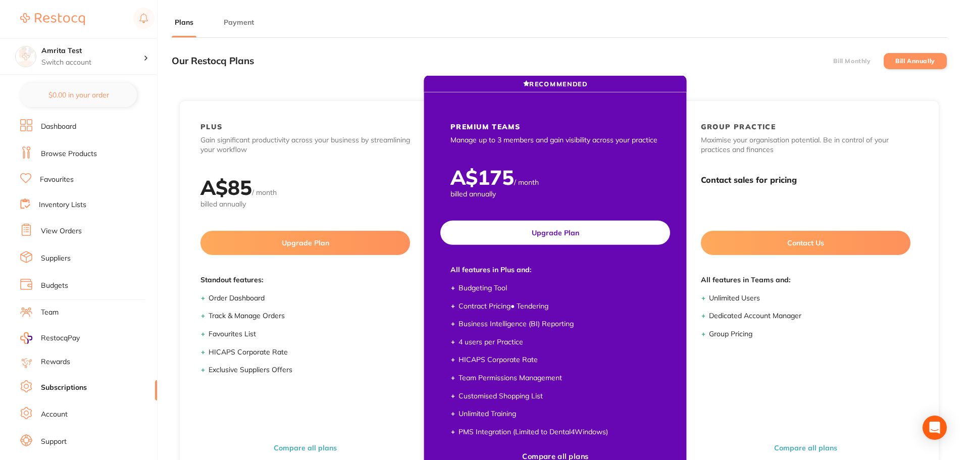
click at [594, 233] on button "Upgrade Plan" at bounding box center [556, 233] width 230 height 24
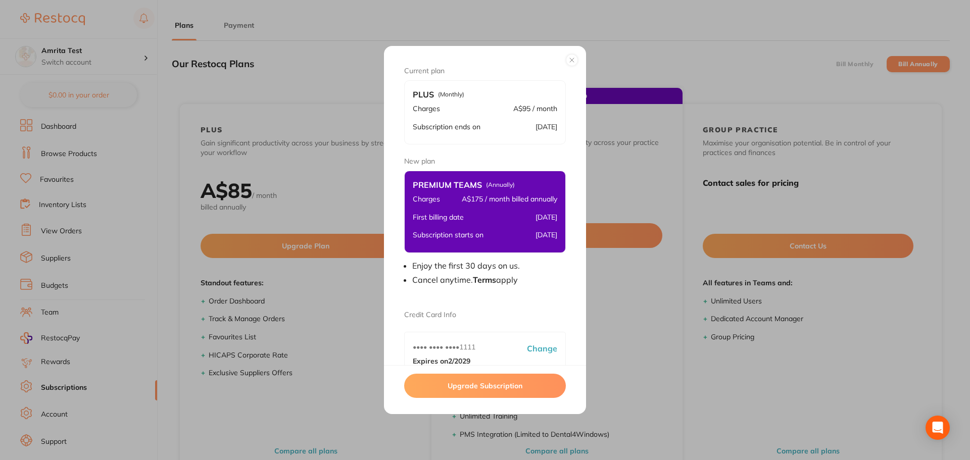
click at [502, 389] on button "Upgrade Subscription" at bounding box center [485, 386] width 162 height 24
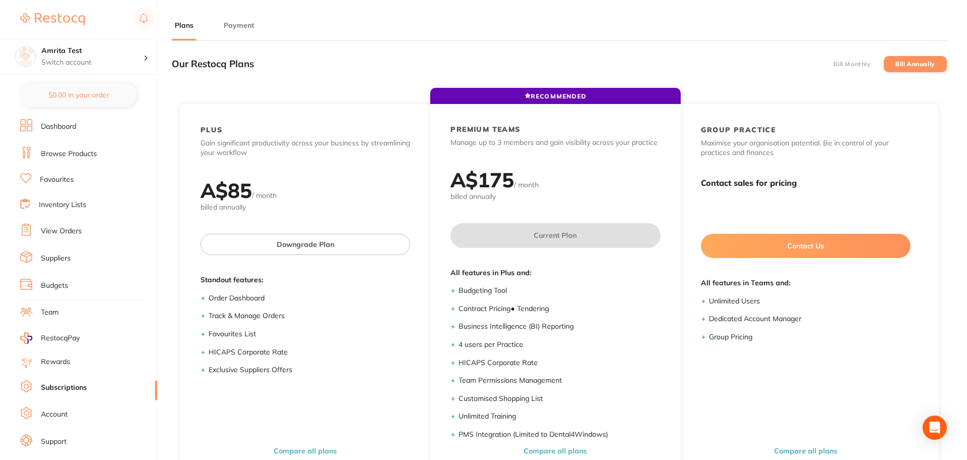
click at [865, 57] on li "Bill Monthly" at bounding box center [852, 64] width 63 height 16
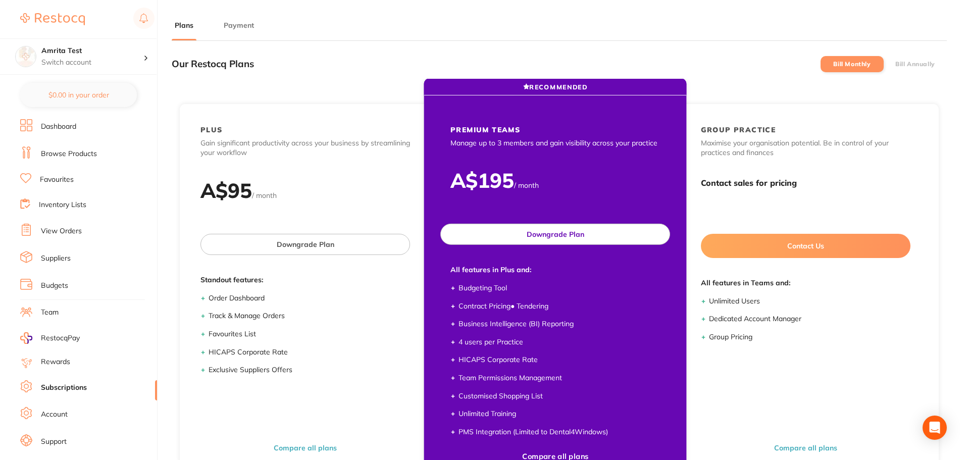
click at [578, 235] on button "Downgrade Plan" at bounding box center [556, 234] width 230 height 21
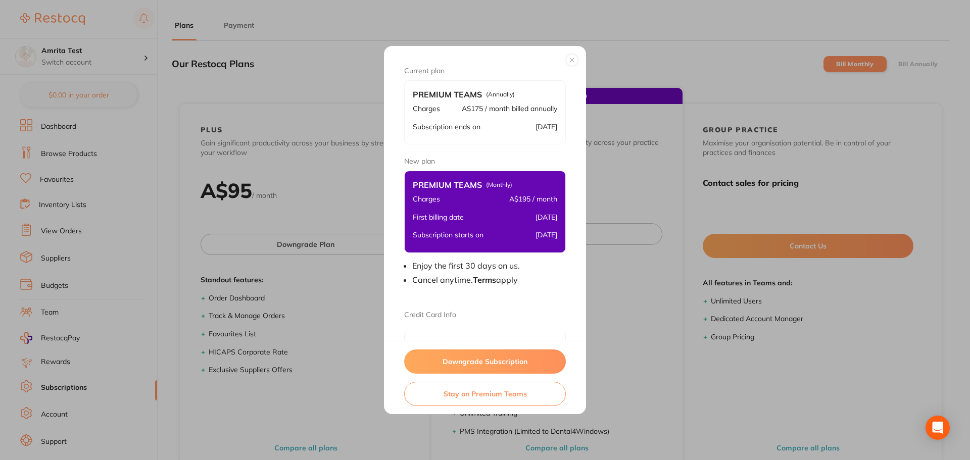
click at [502, 365] on button "Downgrade Subscription" at bounding box center [485, 362] width 162 height 24
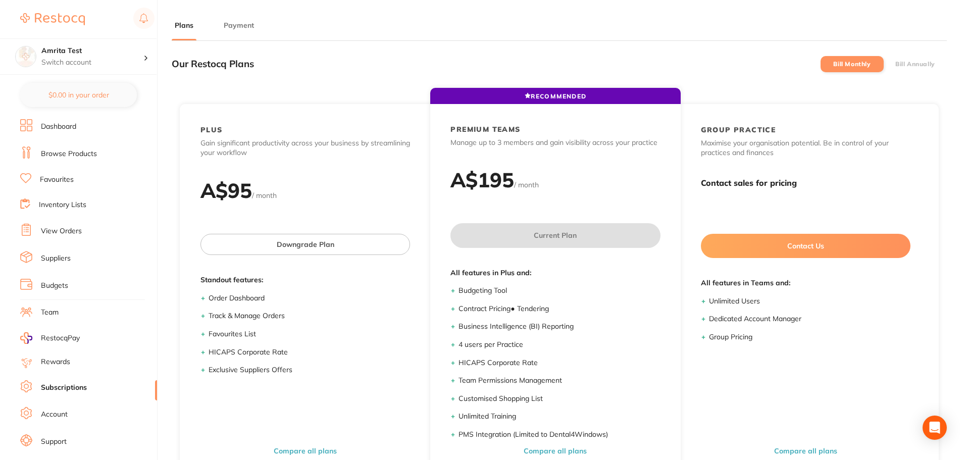
click at [929, 65] on label "Bill Annually" at bounding box center [916, 64] width 40 height 7
click at [896, 64] on input "Bill Annually" at bounding box center [896, 64] width 0 height 0
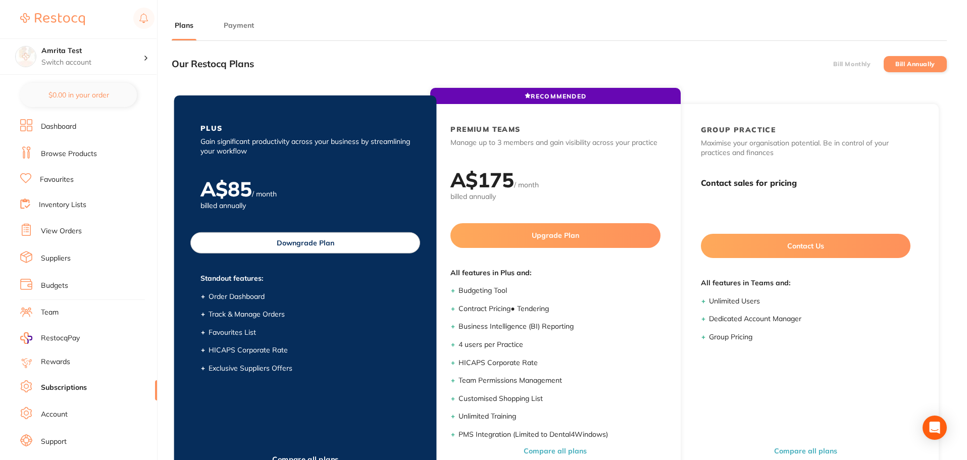
click at [351, 248] on button "Downgrade Plan" at bounding box center [305, 242] width 230 height 21
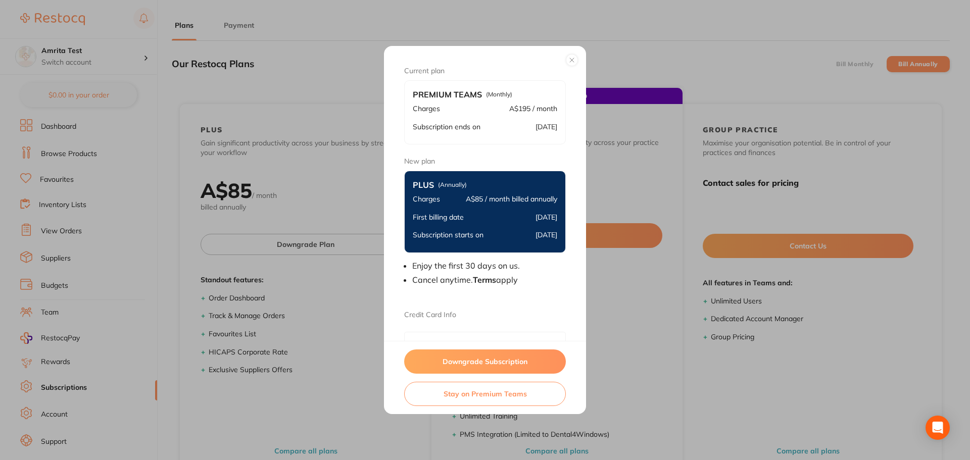
click at [448, 367] on button "Downgrade Subscription" at bounding box center [485, 362] width 162 height 24
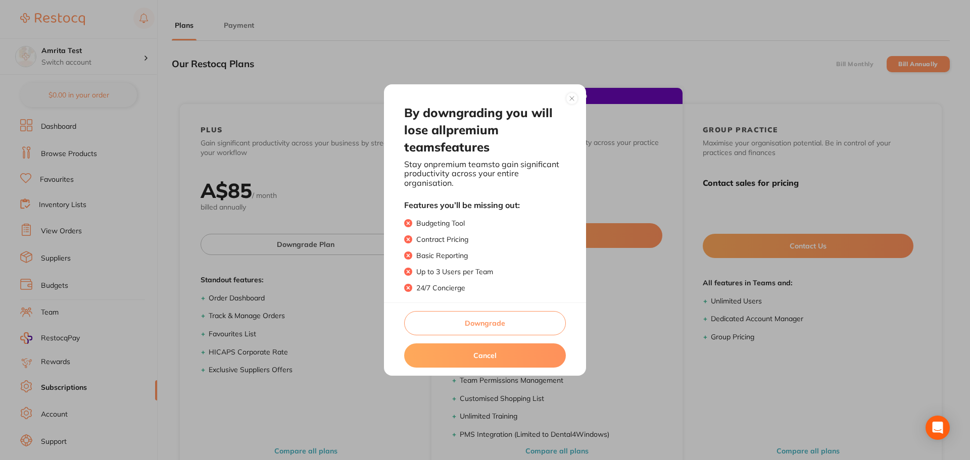
drag, startPoint x: 504, startPoint y: 329, endPoint x: 492, endPoint y: 324, distance: 12.7
click at [504, 329] on button "Downgrade" at bounding box center [485, 323] width 162 height 24
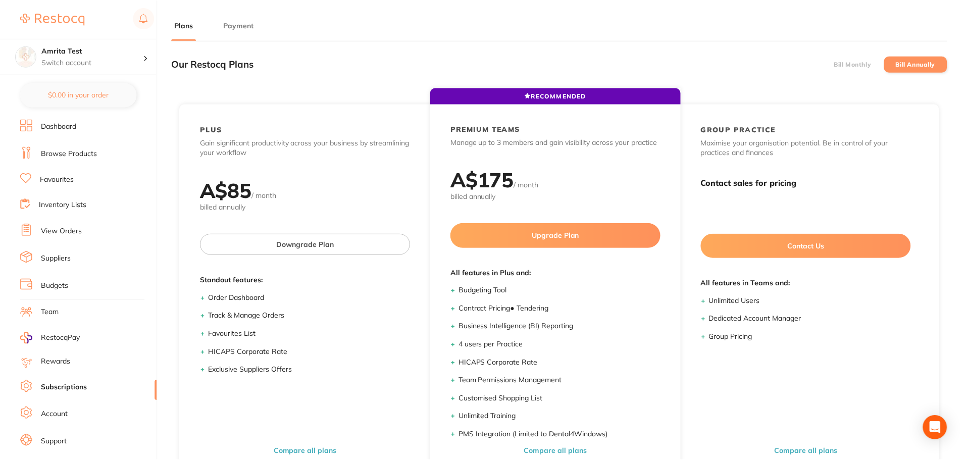
scroll to position [3, 0]
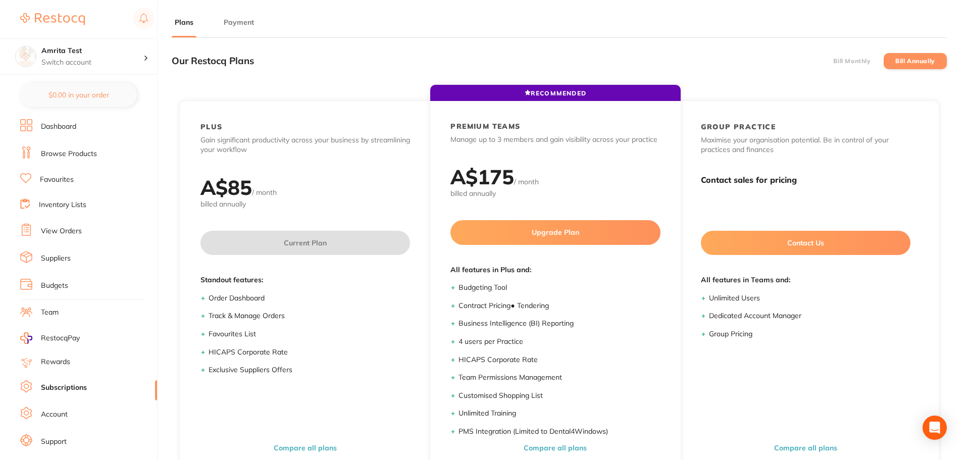
click at [870, 59] on label "Bill Monthly" at bounding box center [852, 61] width 37 height 7
click at [834, 61] on input "Bill Monthly" at bounding box center [834, 61] width 0 height 0
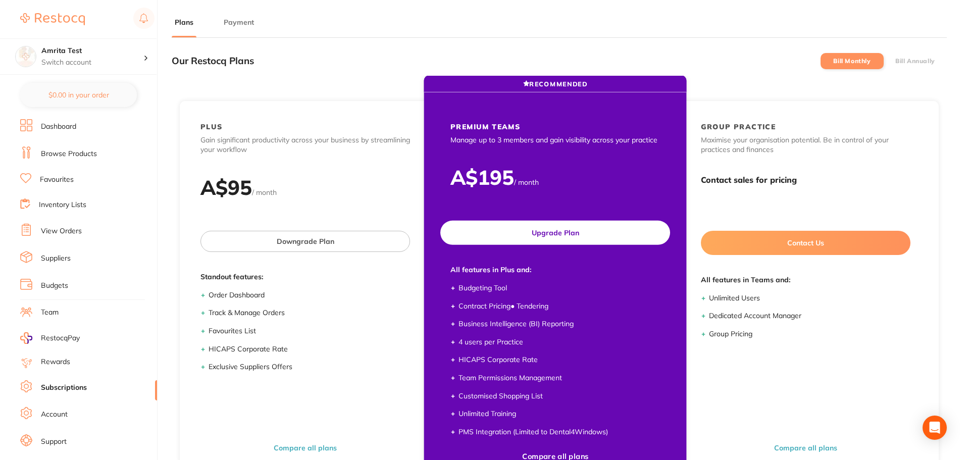
click at [592, 230] on button "Upgrade Plan" at bounding box center [556, 233] width 230 height 24
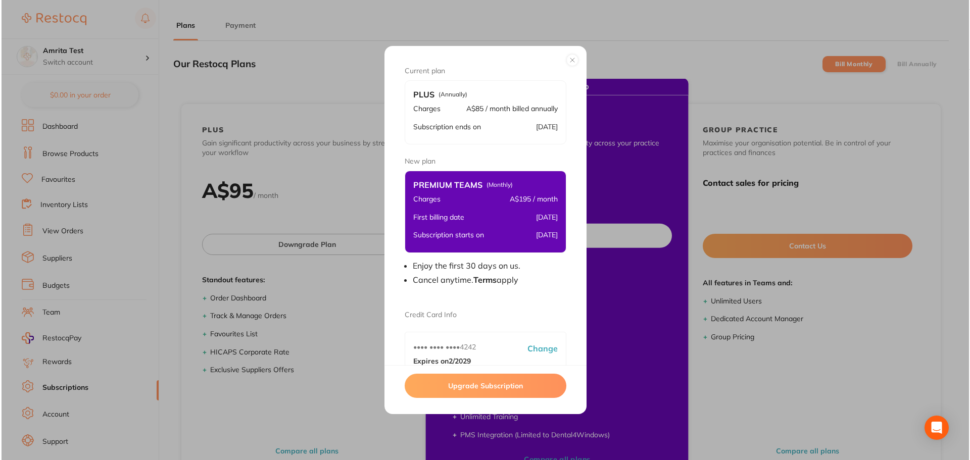
scroll to position [0, 0]
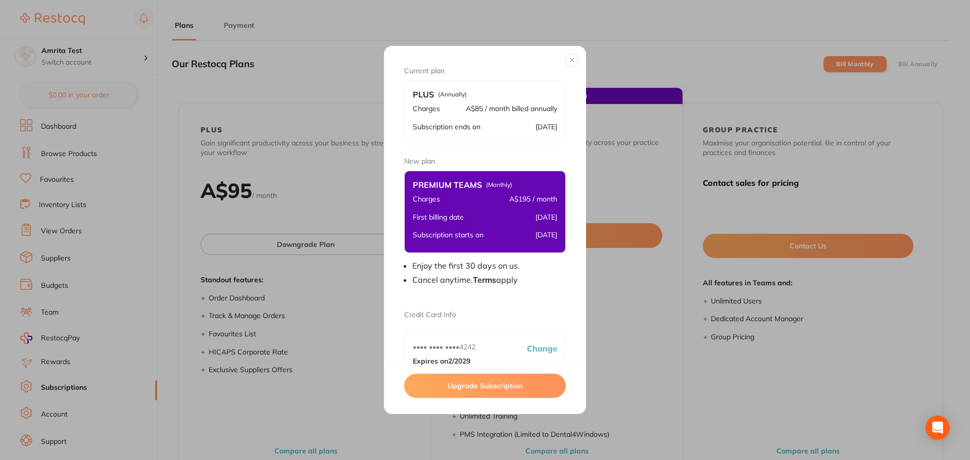
click at [484, 383] on button "Upgrade Subscription" at bounding box center [485, 386] width 162 height 24
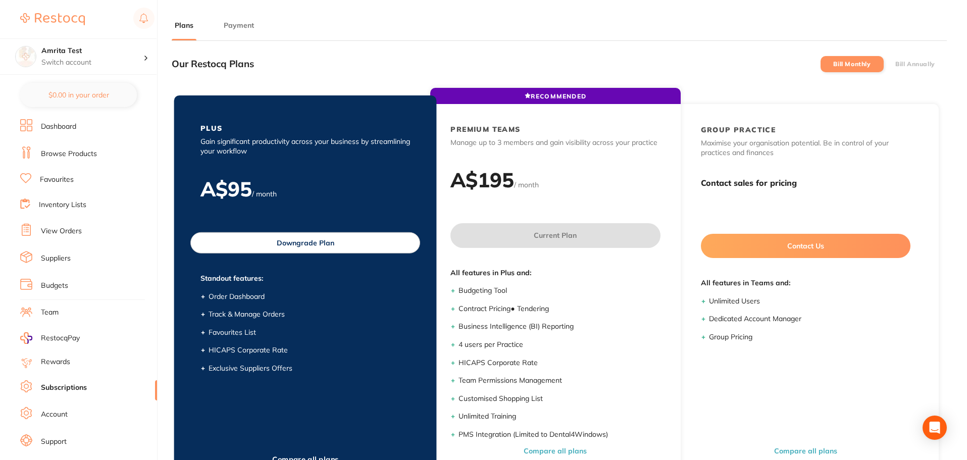
click at [344, 245] on button "Downgrade Plan" at bounding box center [305, 242] width 230 height 21
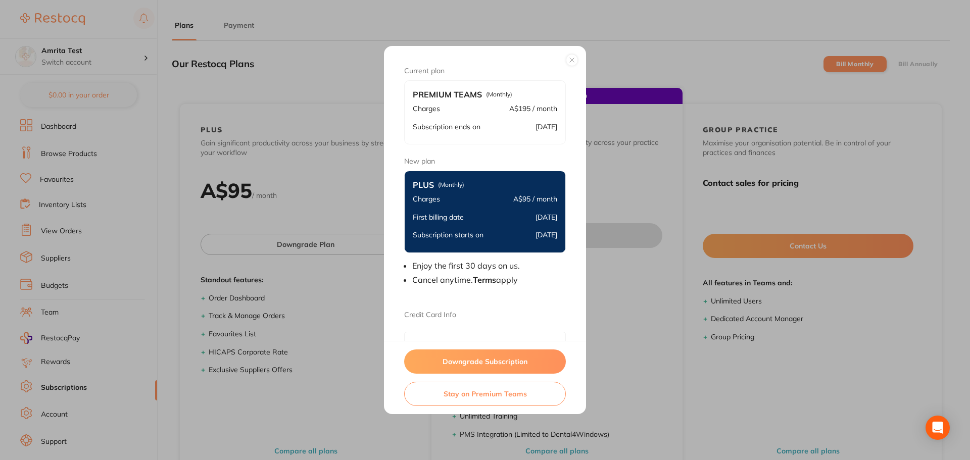
click at [512, 358] on button "Downgrade Subscription" at bounding box center [485, 362] width 162 height 24
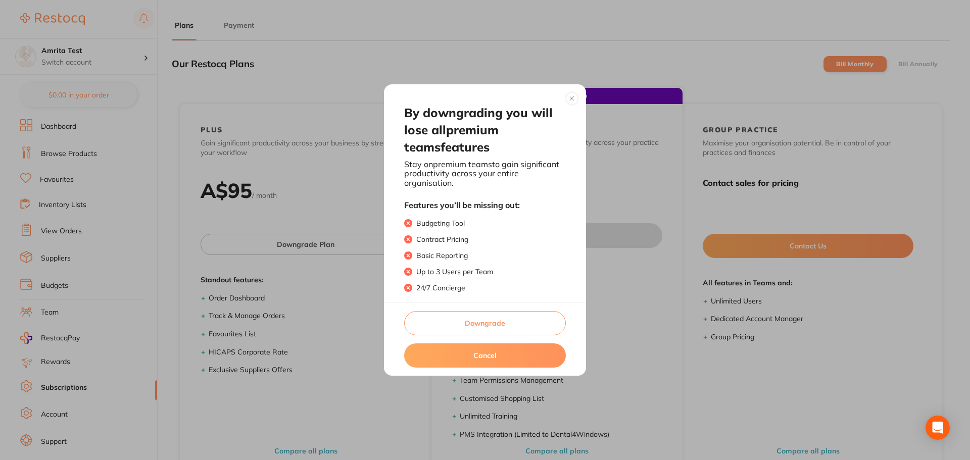
click at [494, 328] on button "Downgrade" at bounding box center [485, 323] width 162 height 24
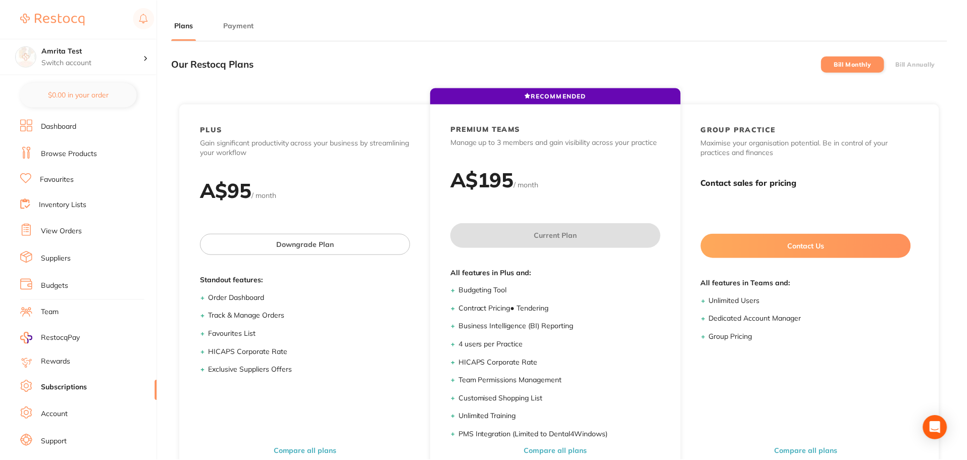
scroll to position [3, 0]
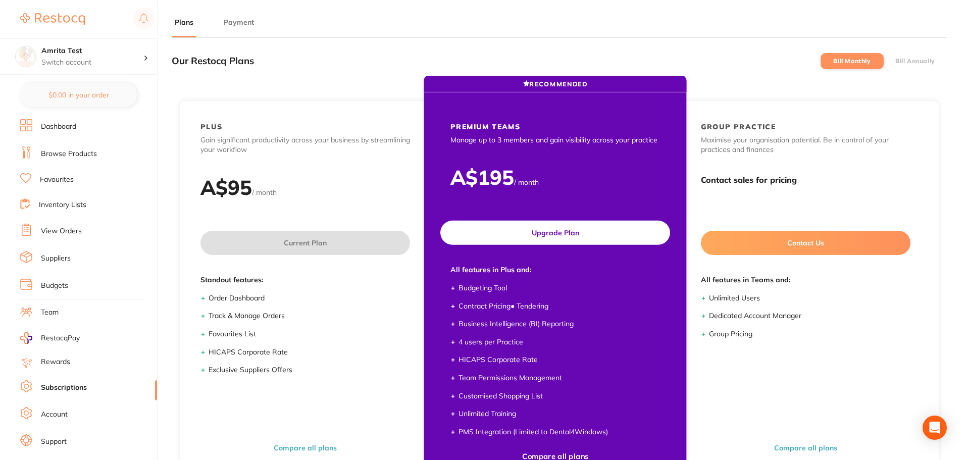
click at [571, 236] on button "Upgrade Plan" at bounding box center [556, 233] width 230 height 24
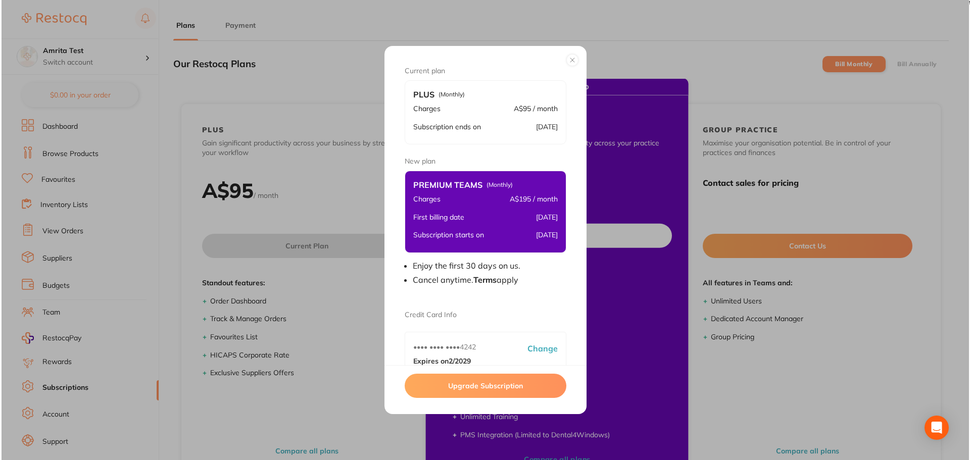
scroll to position [0, 0]
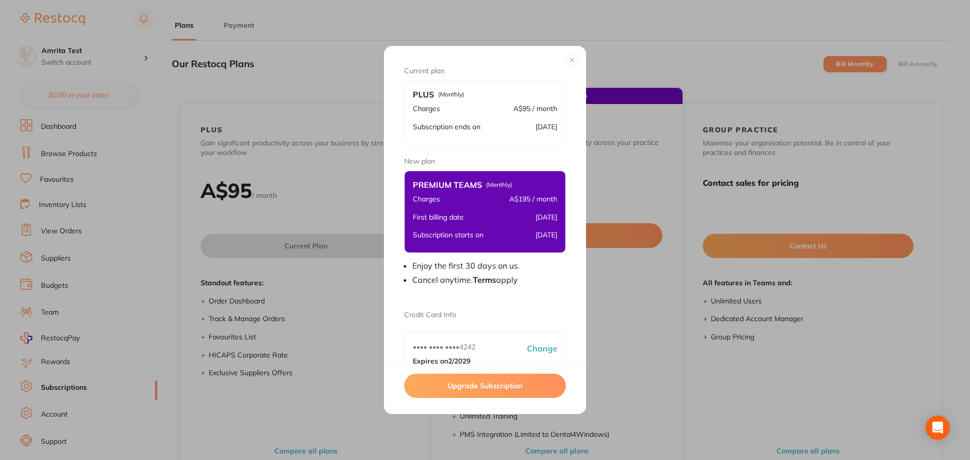
click at [503, 373] on div "Upgrade Subscription" at bounding box center [485, 389] width 202 height 49
click at [503, 382] on button "Upgrade Subscription" at bounding box center [485, 386] width 162 height 24
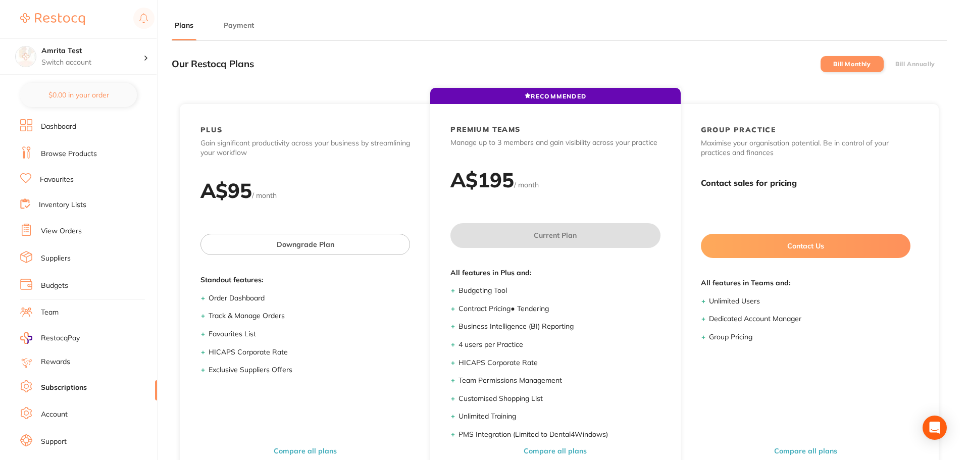
click at [906, 60] on li "Bill Annually" at bounding box center [915, 64] width 63 height 16
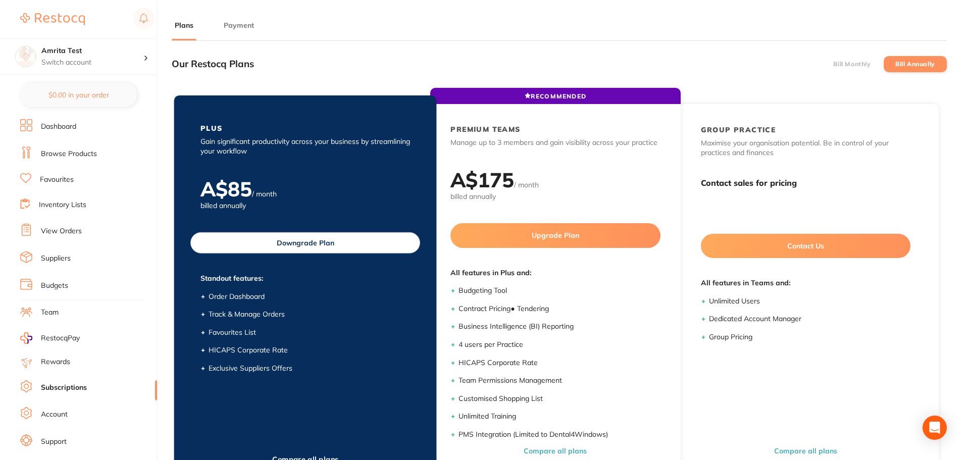
click at [325, 242] on button "Downgrade Plan" at bounding box center [305, 242] width 230 height 21
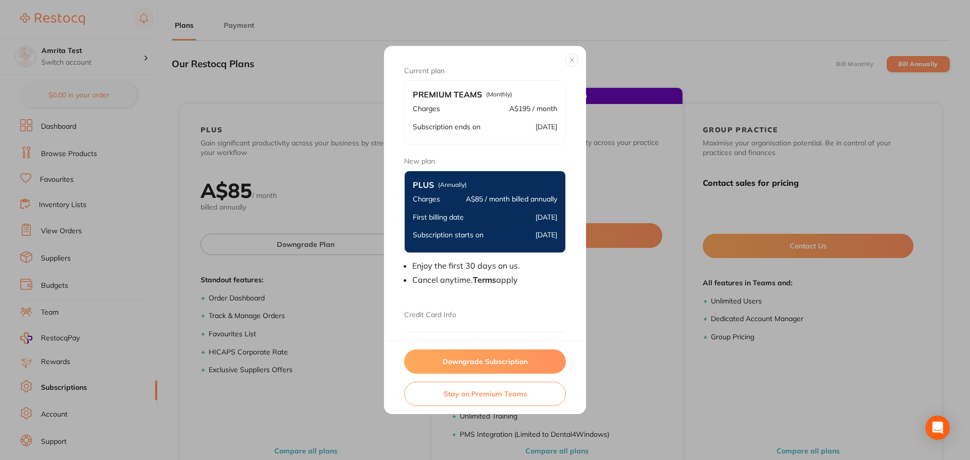
click at [474, 358] on button "Downgrade Subscription" at bounding box center [485, 362] width 162 height 24
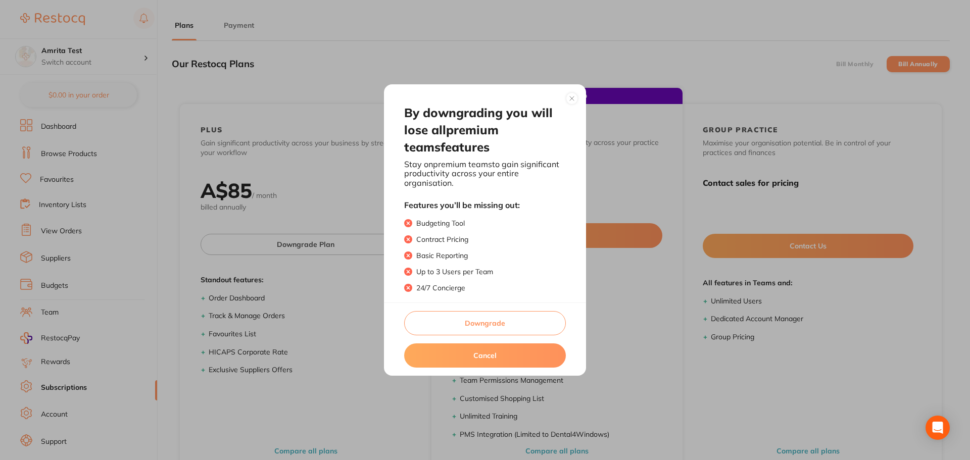
click at [516, 328] on button "Downgrade" at bounding box center [485, 323] width 162 height 24
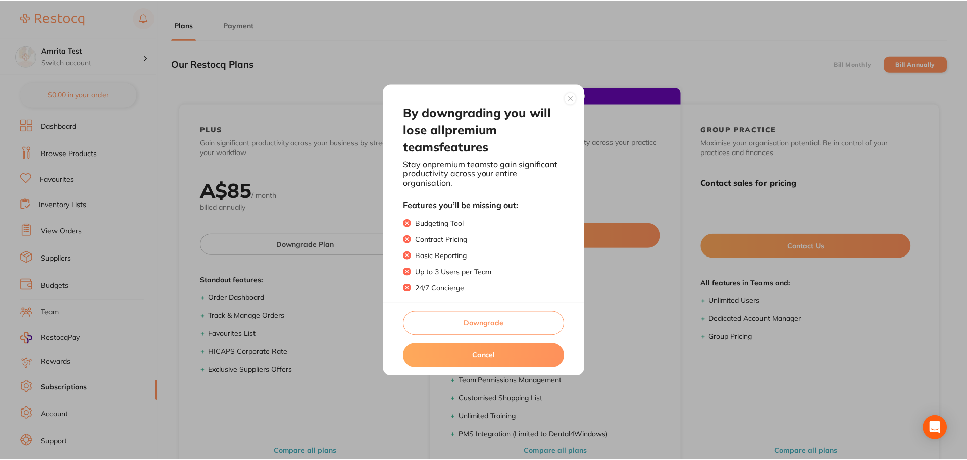
scroll to position [3, 0]
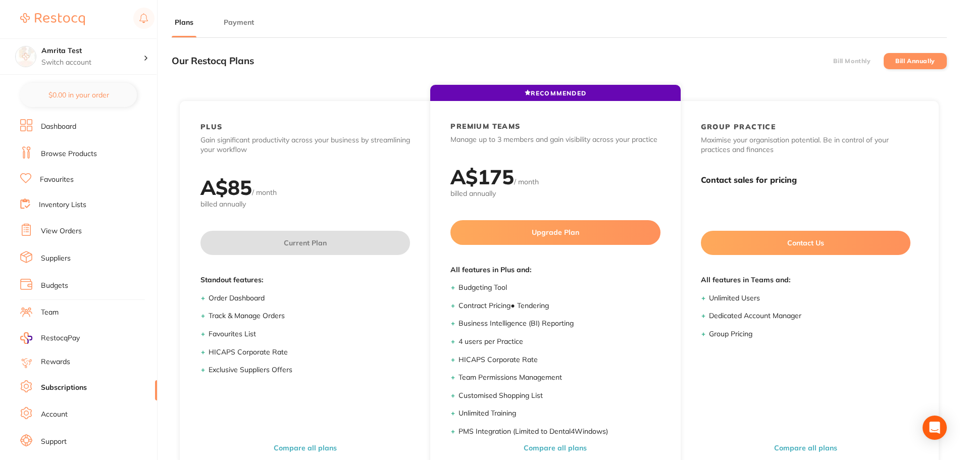
click at [864, 57] on li "Bill Monthly" at bounding box center [852, 61] width 63 height 16
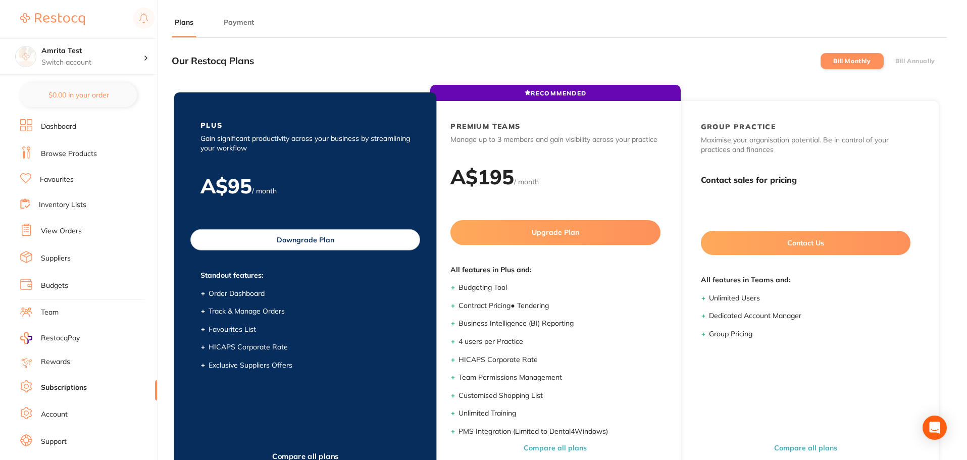
click at [329, 239] on button "Downgrade Plan" at bounding box center [305, 239] width 230 height 21
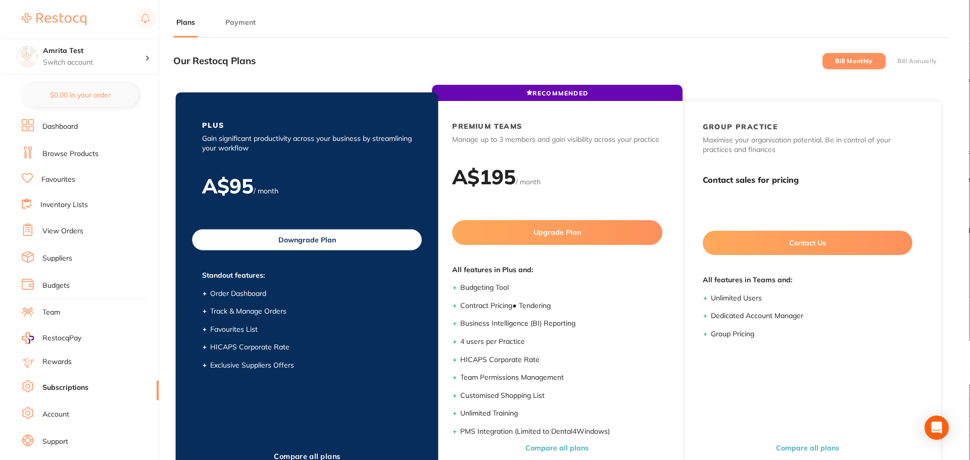
scroll to position [0, 0]
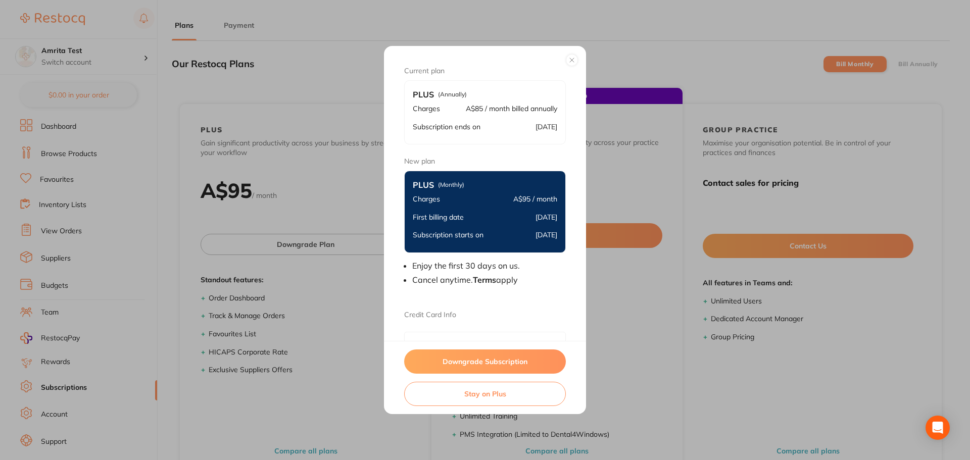
click at [452, 361] on button "Downgrade Subscription" at bounding box center [485, 362] width 162 height 24
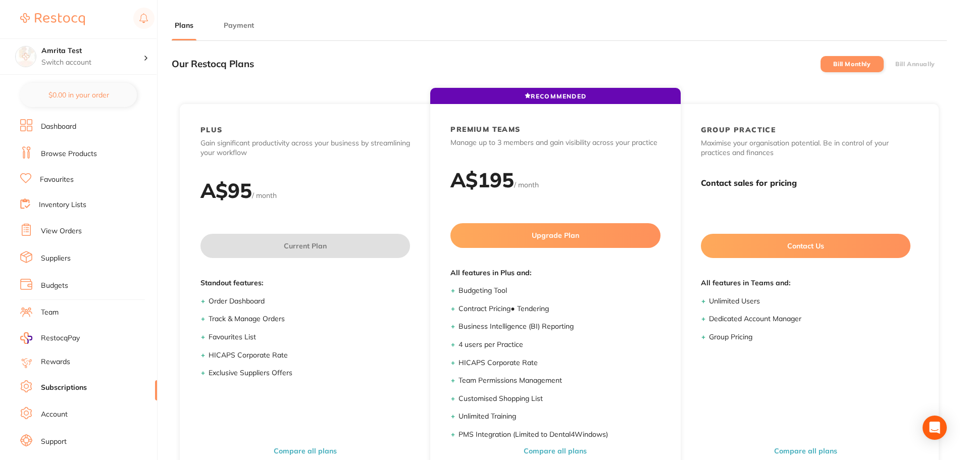
click at [902, 63] on label "Bill Annually" at bounding box center [916, 64] width 40 height 7
click at [896, 64] on input "Bill Annually" at bounding box center [896, 64] width 0 height 0
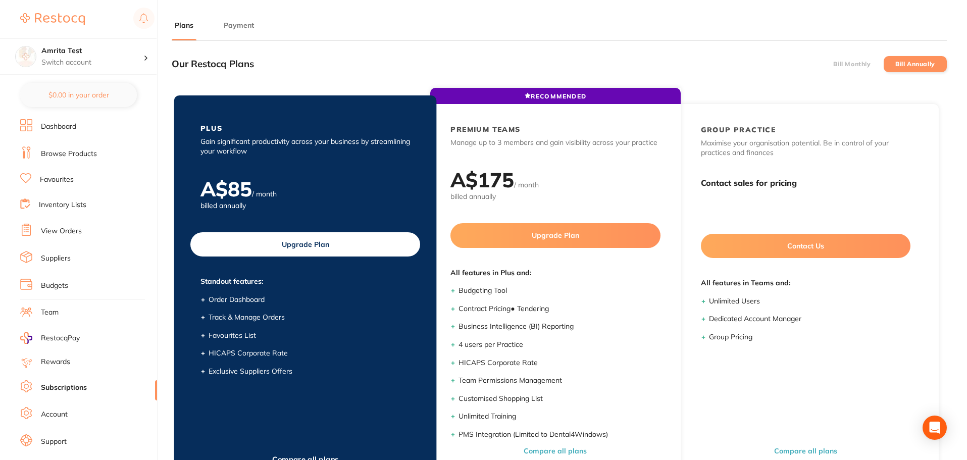
click at [337, 240] on button "Upgrade Plan" at bounding box center [305, 244] width 230 height 24
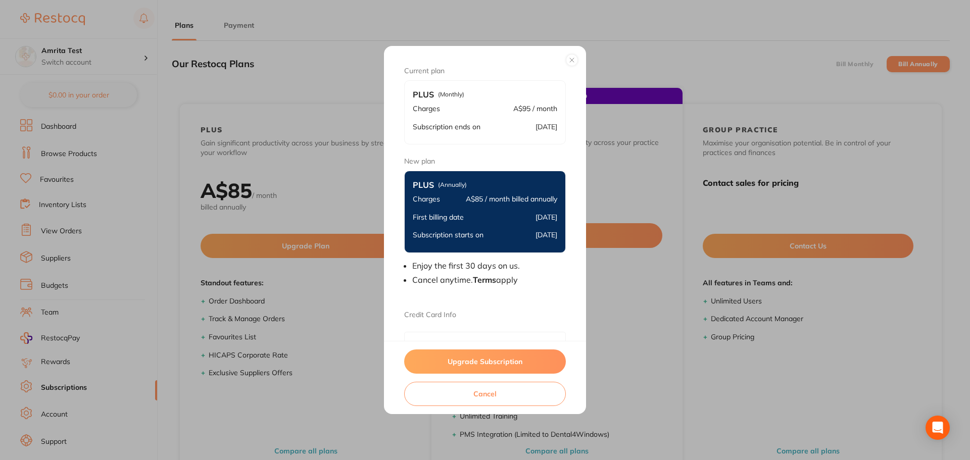
click at [494, 363] on button "Upgrade Subscription" at bounding box center [485, 362] width 162 height 24
